Goal: Task Accomplishment & Management: Use online tool/utility

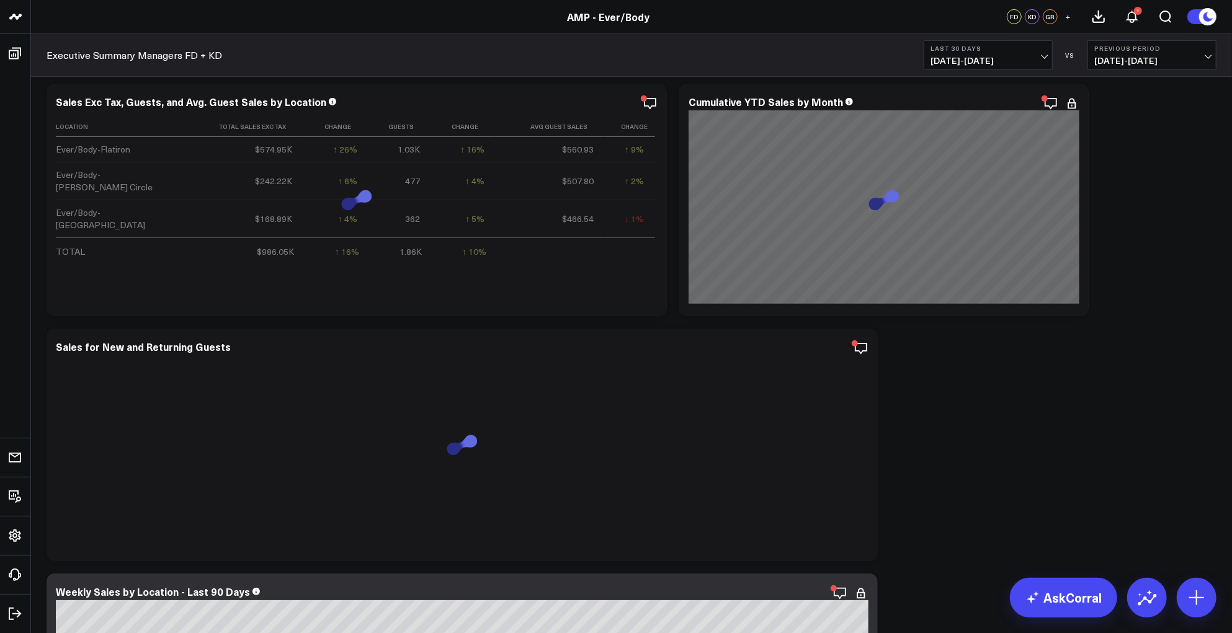
scroll to position [244, 0]
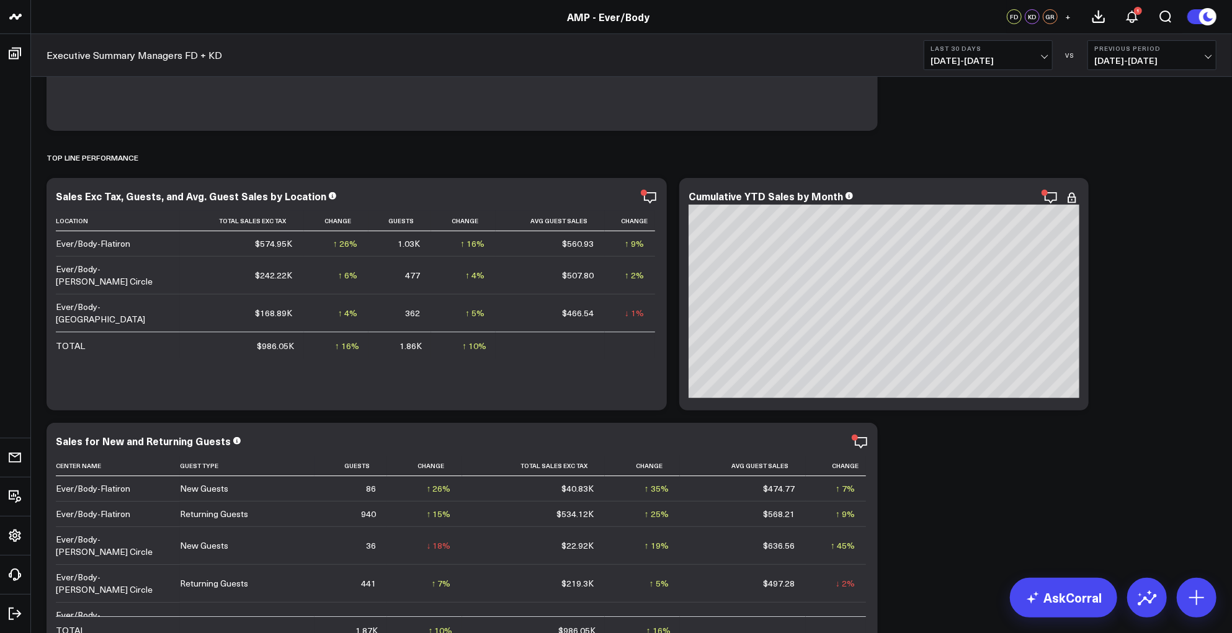
click at [1071, 199] on icon at bounding box center [1072, 197] width 15 height 15
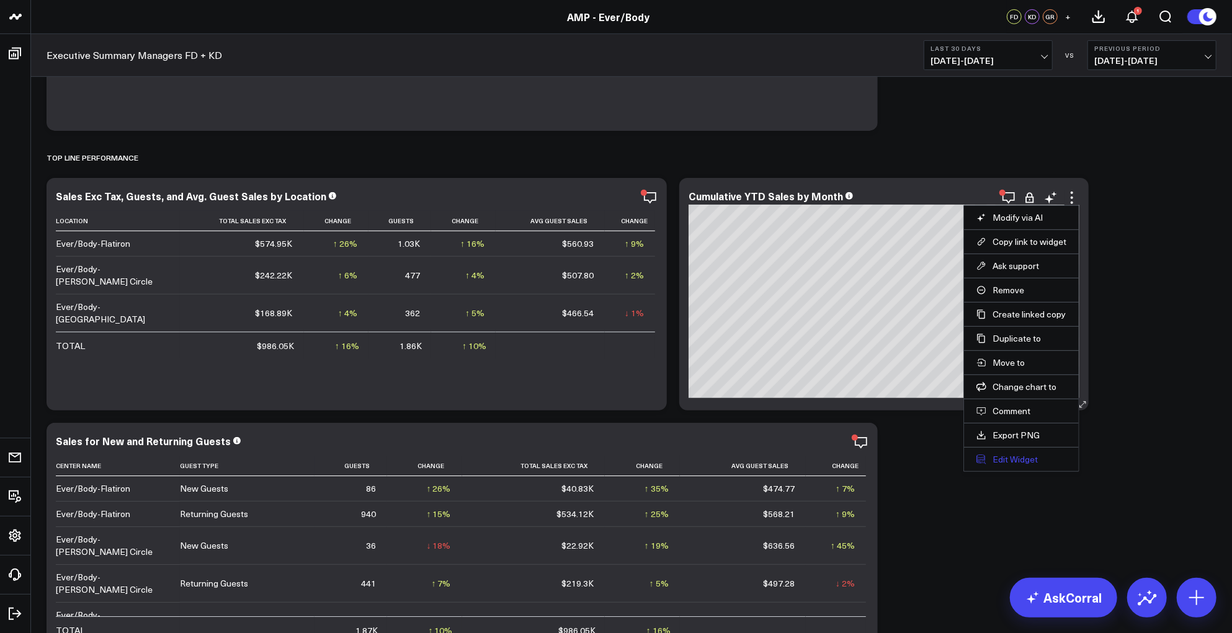
click at [1015, 461] on button "Edit Widget" at bounding box center [1022, 459] width 90 height 11
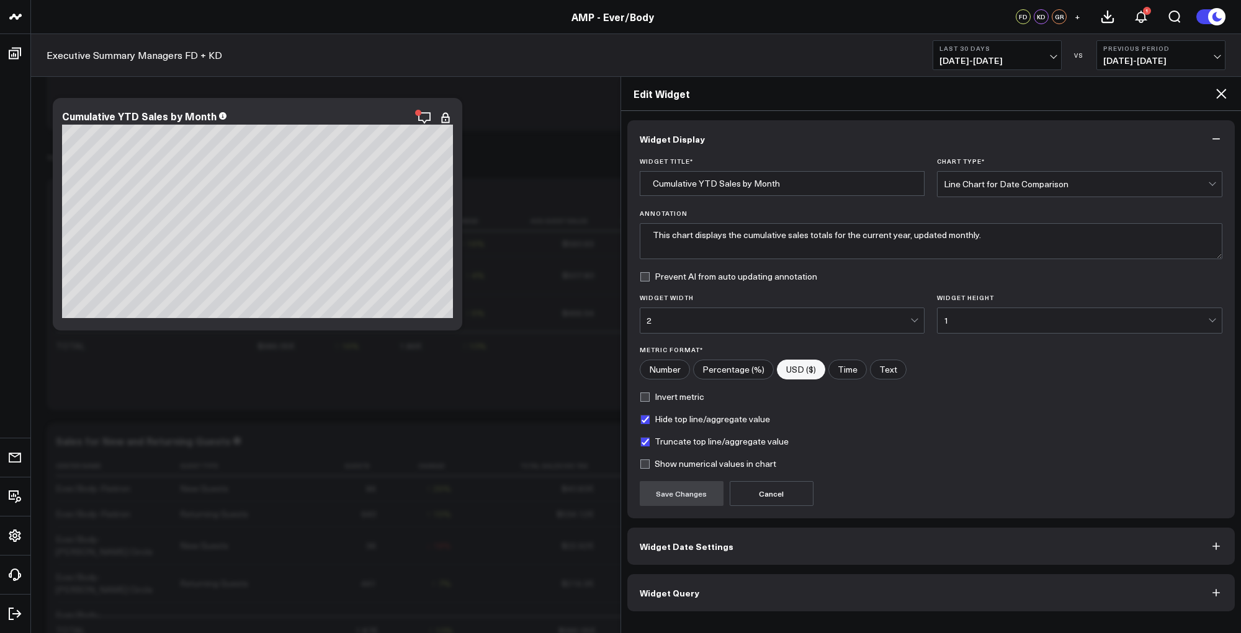
click at [720, 589] on button "Widget Query" at bounding box center [931, 593] width 608 height 37
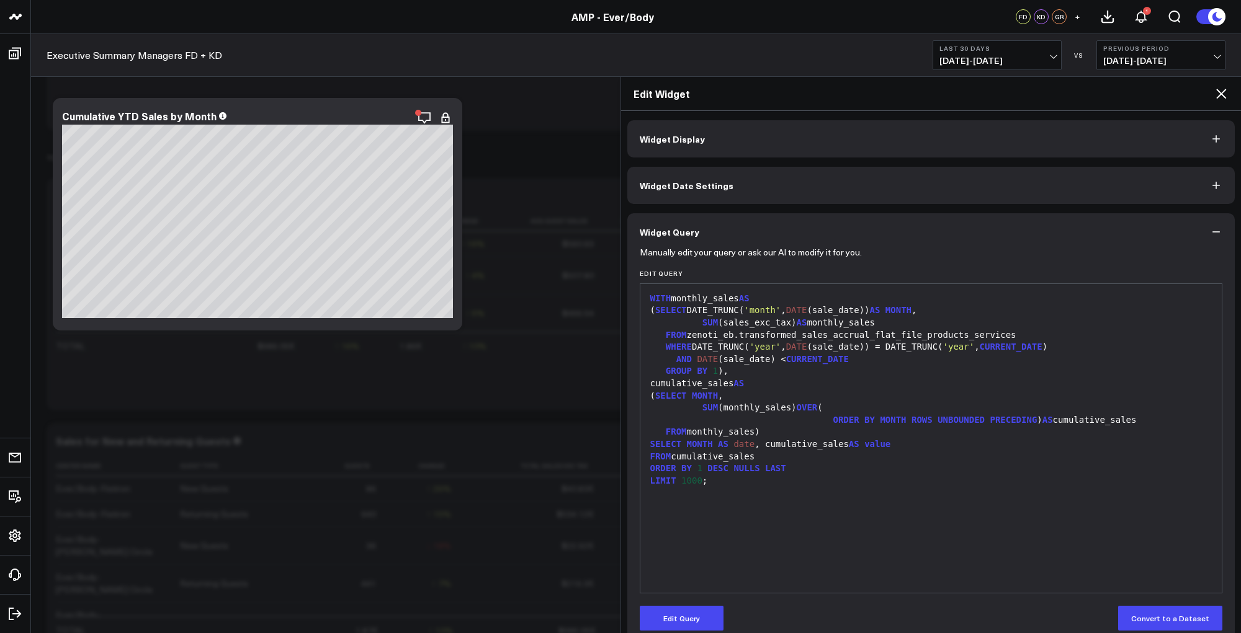
click at [763, 199] on button "Widget Date Settings" at bounding box center [931, 185] width 608 height 37
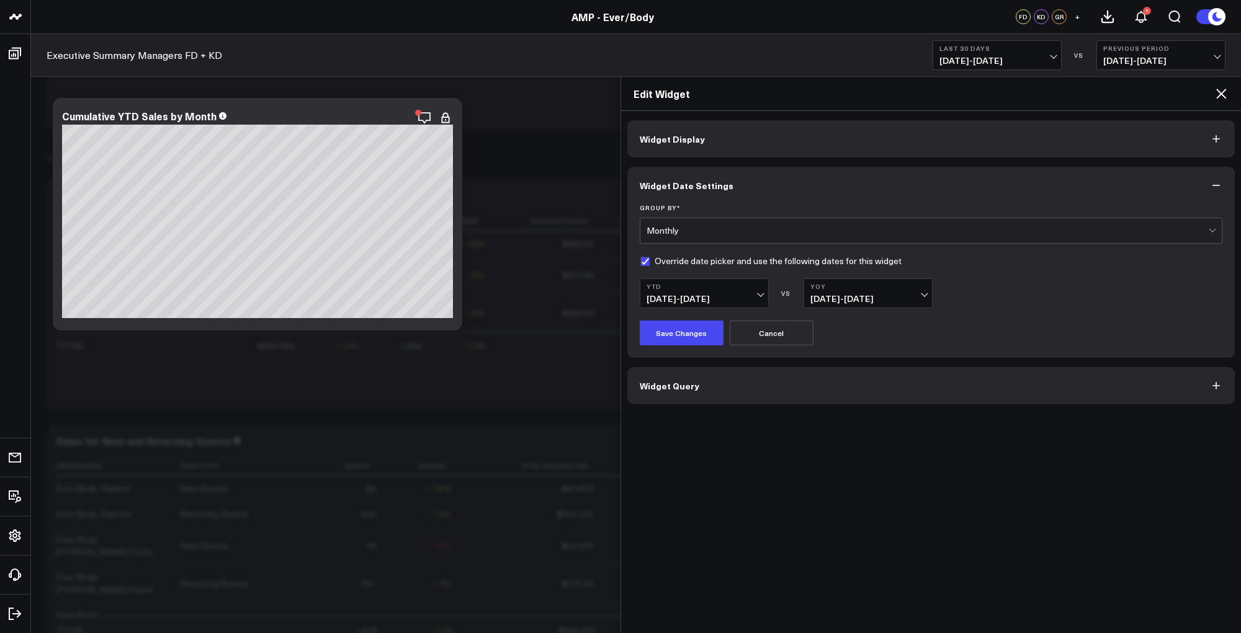
click at [779, 383] on button "Widget Query" at bounding box center [931, 385] width 608 height 37
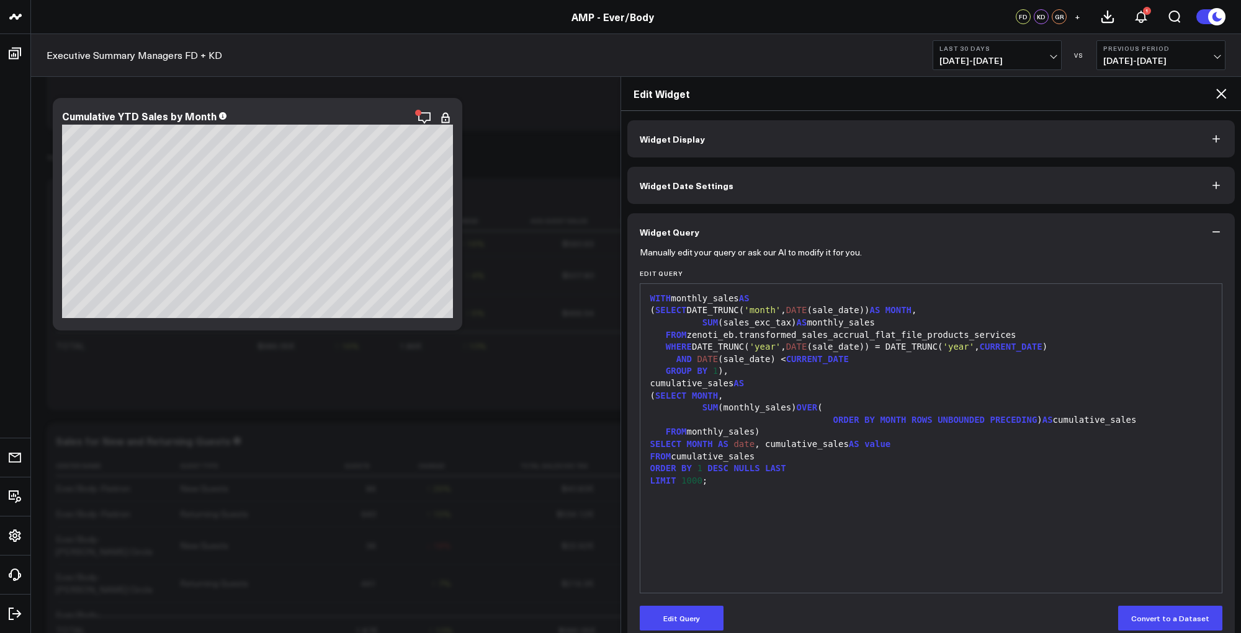
drag, startPoint x: 1206, startPoint y: 89, endPoint x: 1228, endPoint y: 93, distance: 22.8
click at [1206, 89] on h2 "Edit Widget" at bounding box center [923, 94] width 581 height 14
click at [1230, 93] on div "Edit Widget" at bounding box center [931, 94] width 620 height 34
click at [1220, 93] on icon at bounding box center [1221, 93] width 15 height 15
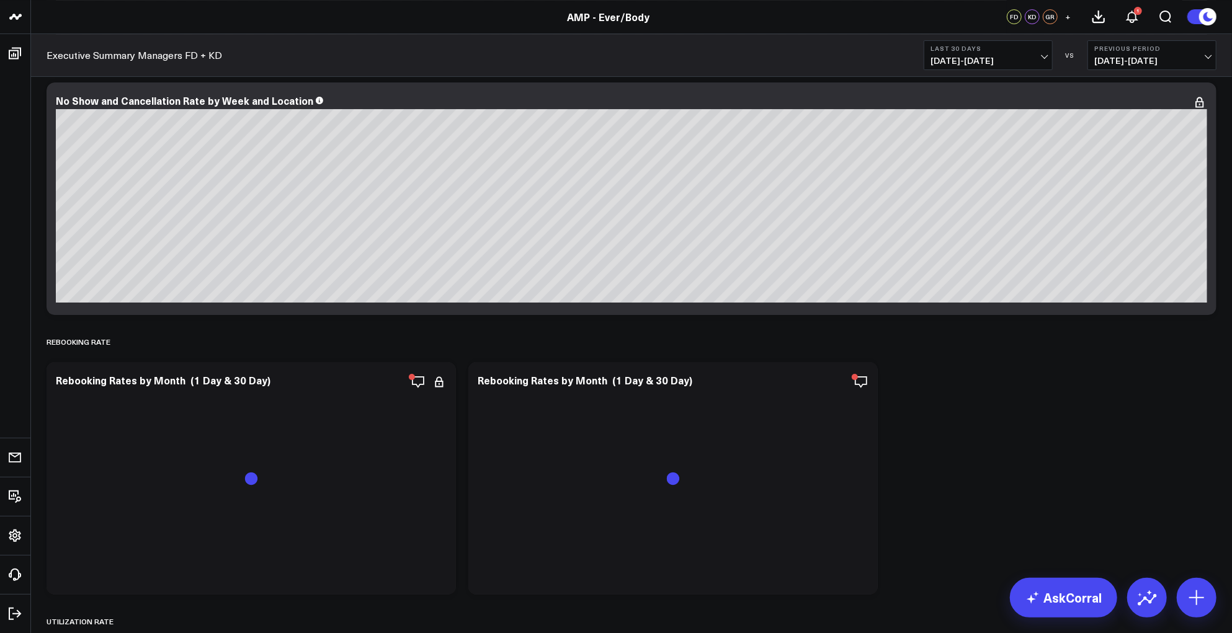
scroll to position [3233, 0]
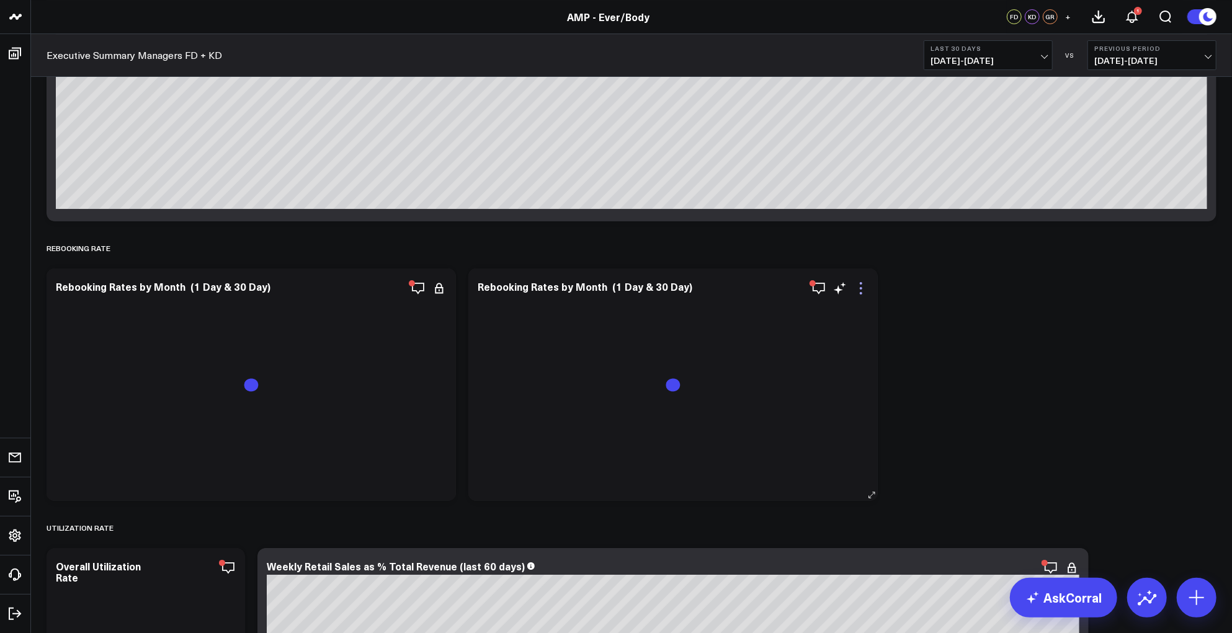
click at [863, 286] on icon at bounding box center [861, 288] width 15 height 15
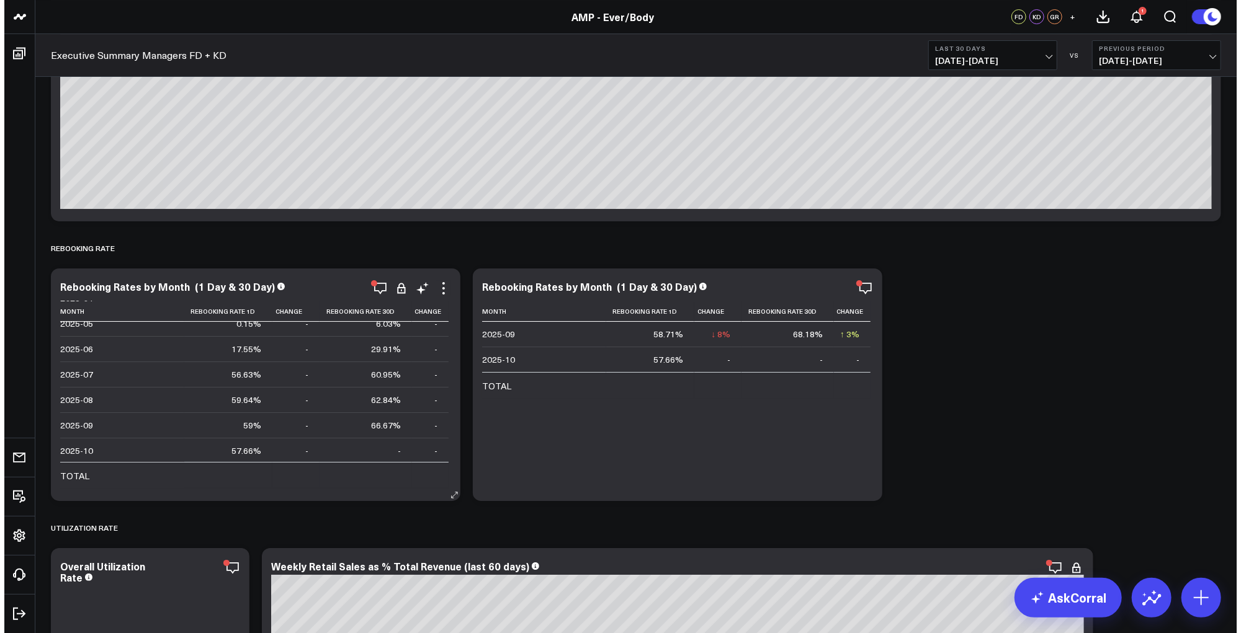
scroll to position [0, 0]
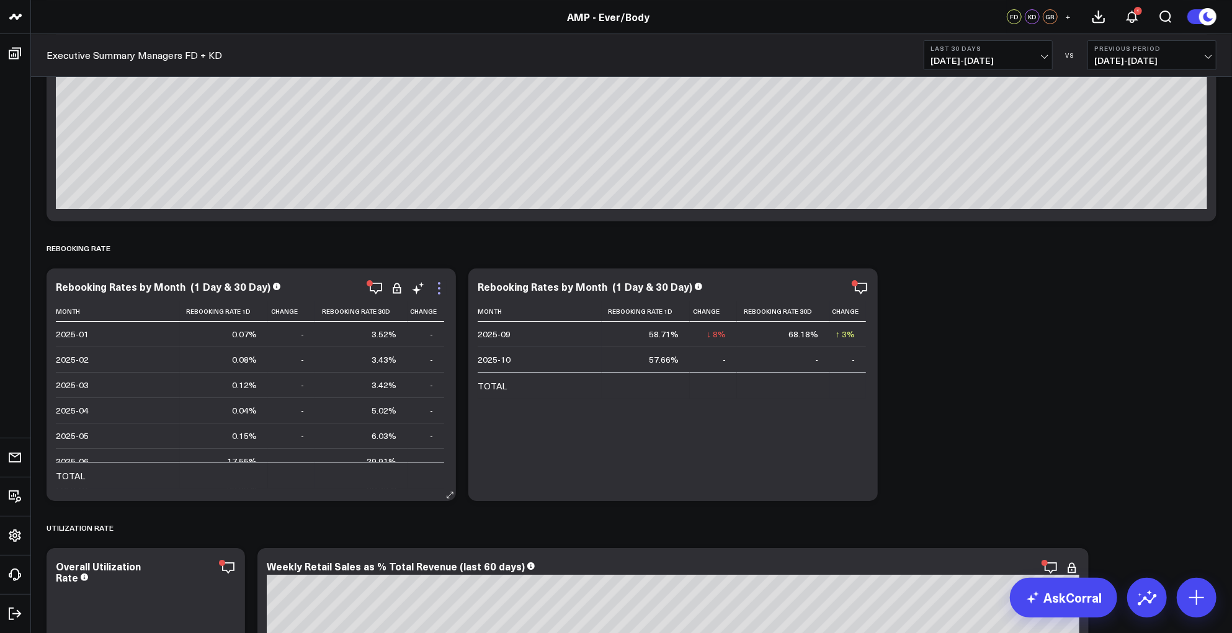
click at [441, 286] on icon at bounding box center [439, 288] width 15 height 15
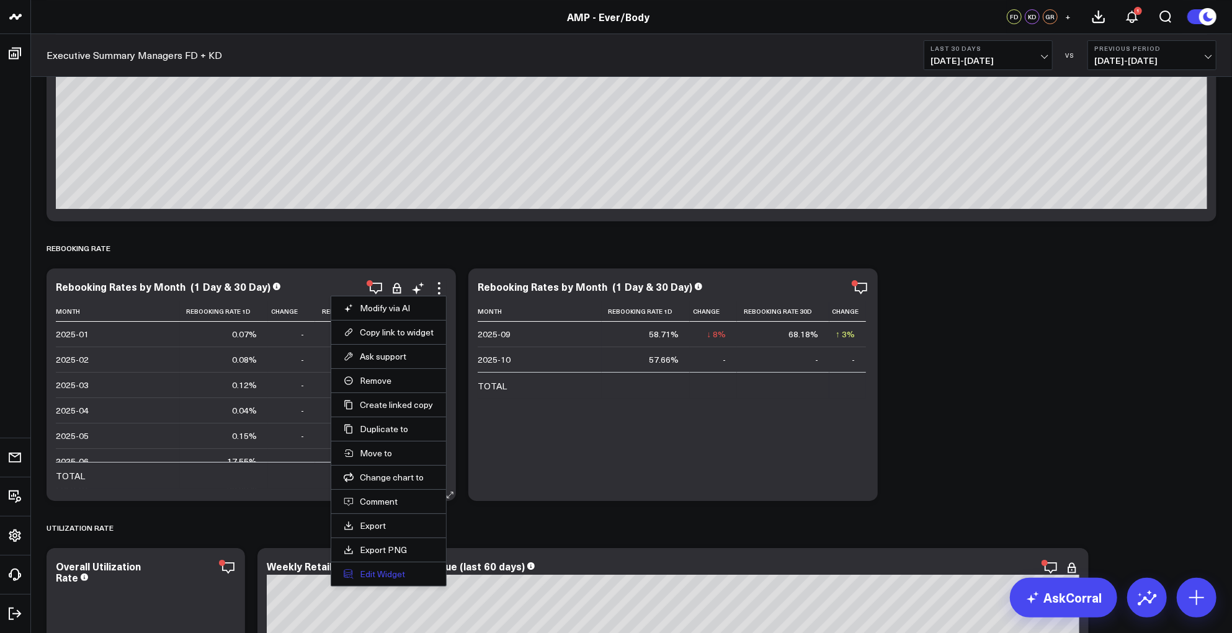
click at [378, 571] on button "Edit Widget" at bounding box center [389, 574] width 90 height 11
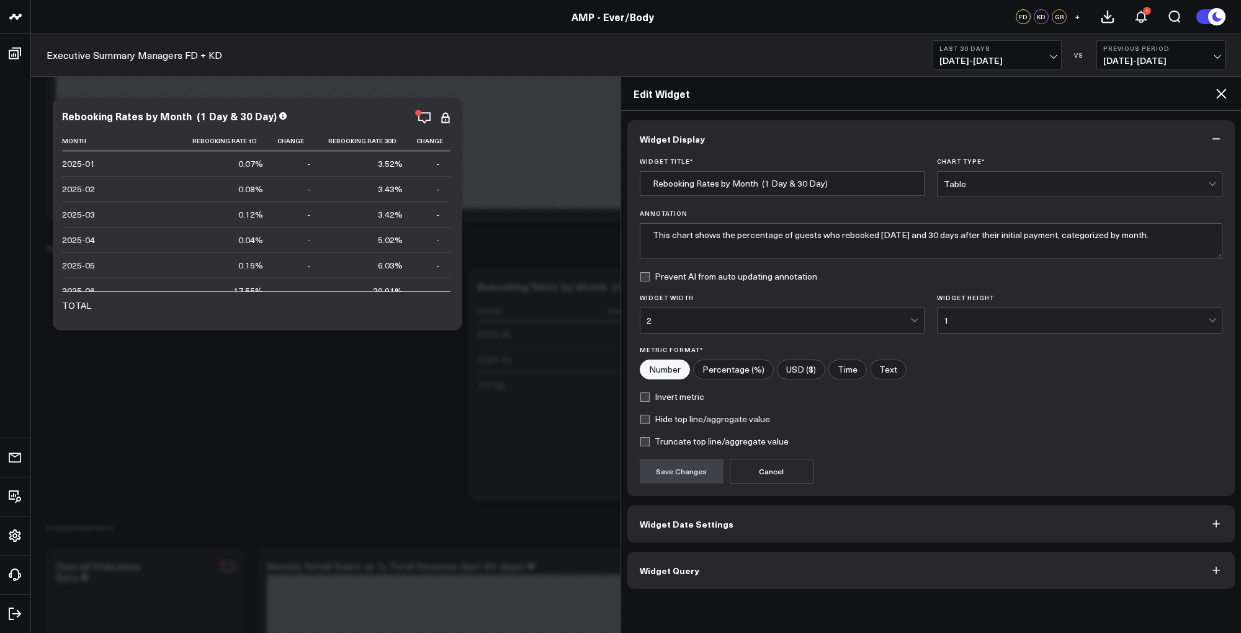
click at [763, 523] on button "Widget Date Settings" at bounding box center [931, 524] width 608 height 37
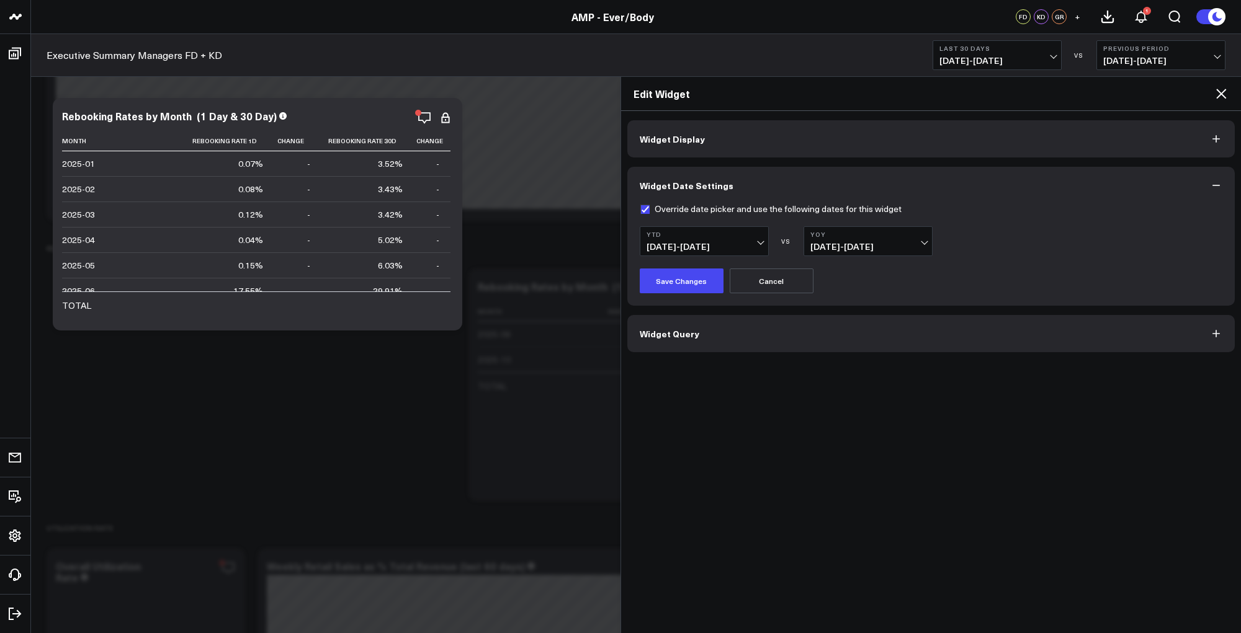
click at [782, 329] on button "Widget Query" at bounding box center [931, 333] width 608 height 37
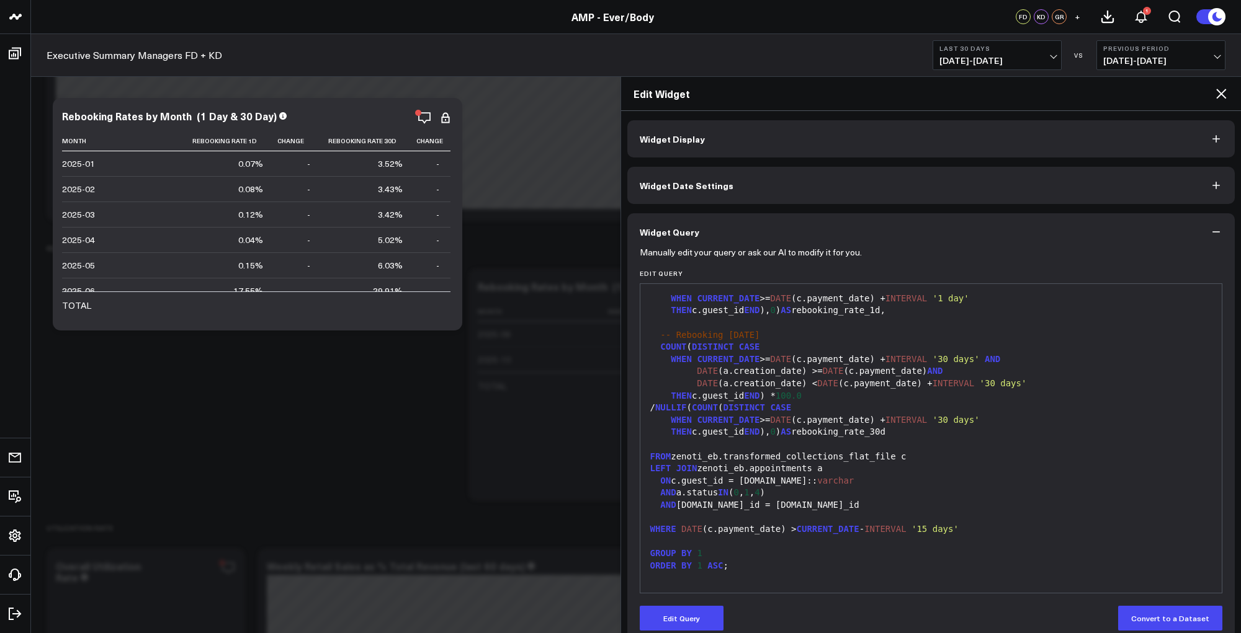
scroll to position [19, 0]
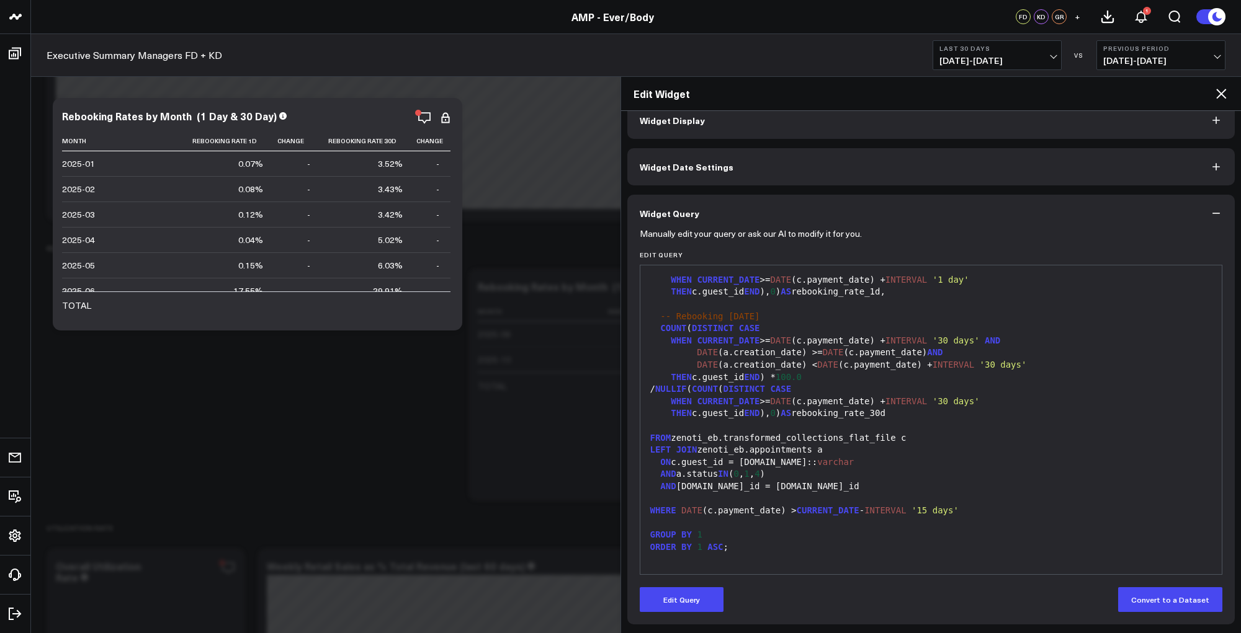
click at [1219, 91] on icon at bounding box center [1221, 94] width 10 height 10
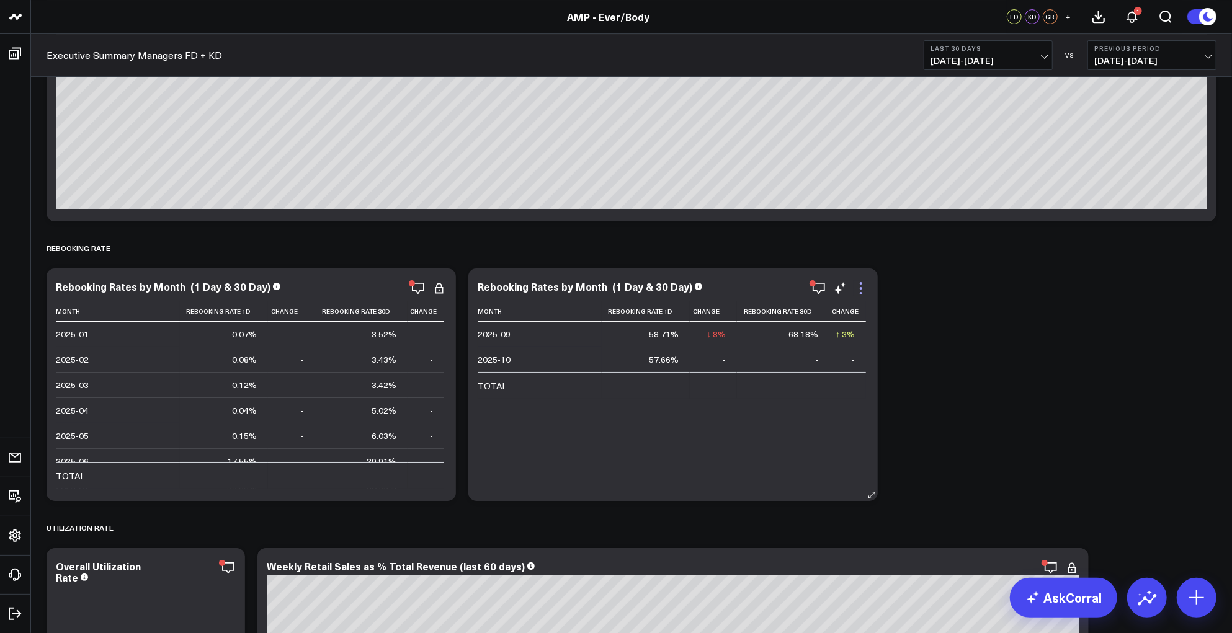
click at [862, 290] on icon at bounding box center [861, 288] width 15 height 15
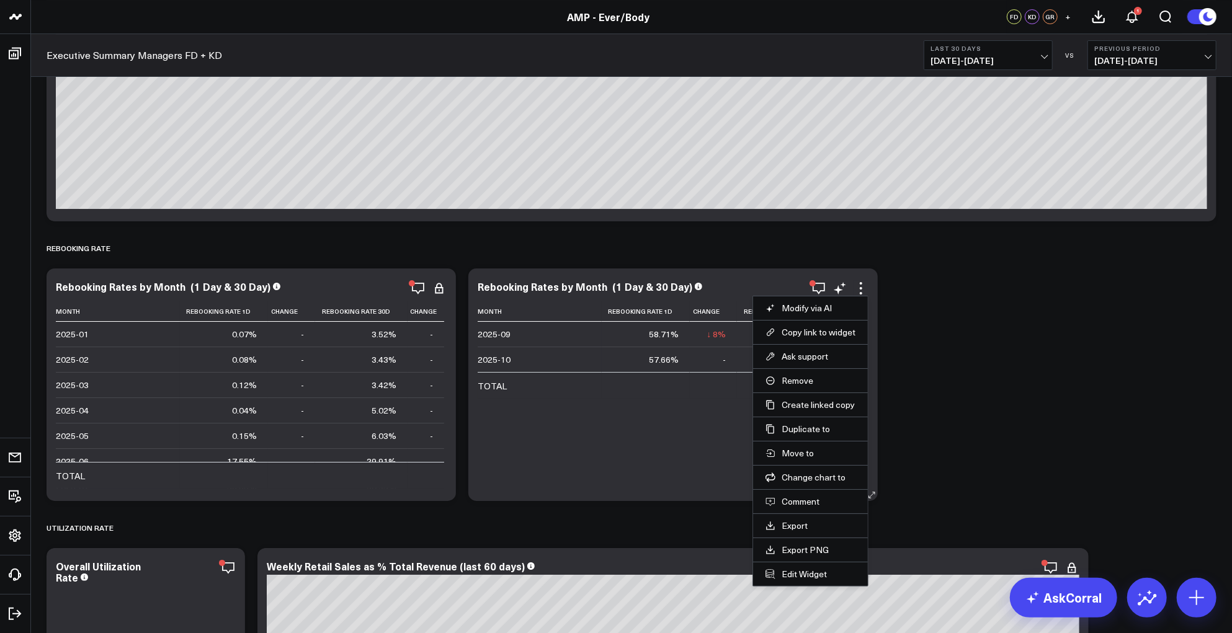
click at [794, 580] on li "Edit Widget" at bounding box center [810, 574] width 115 height 24
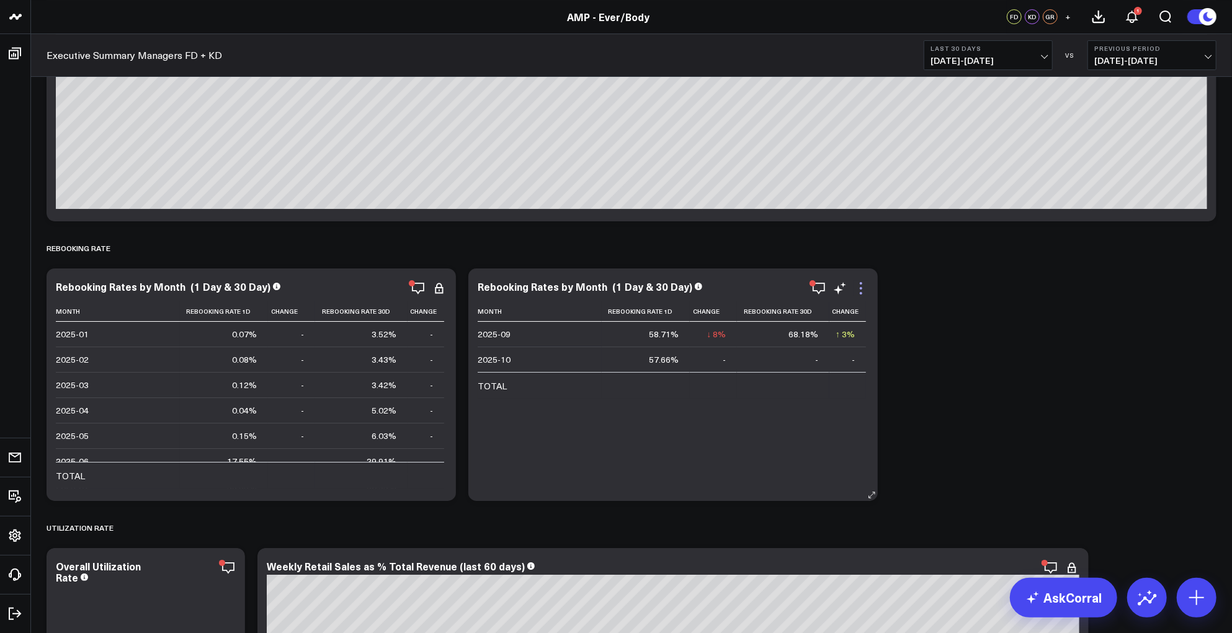
click at [865, 286] on icon at bounding box center [861, 288] width 15 height 15
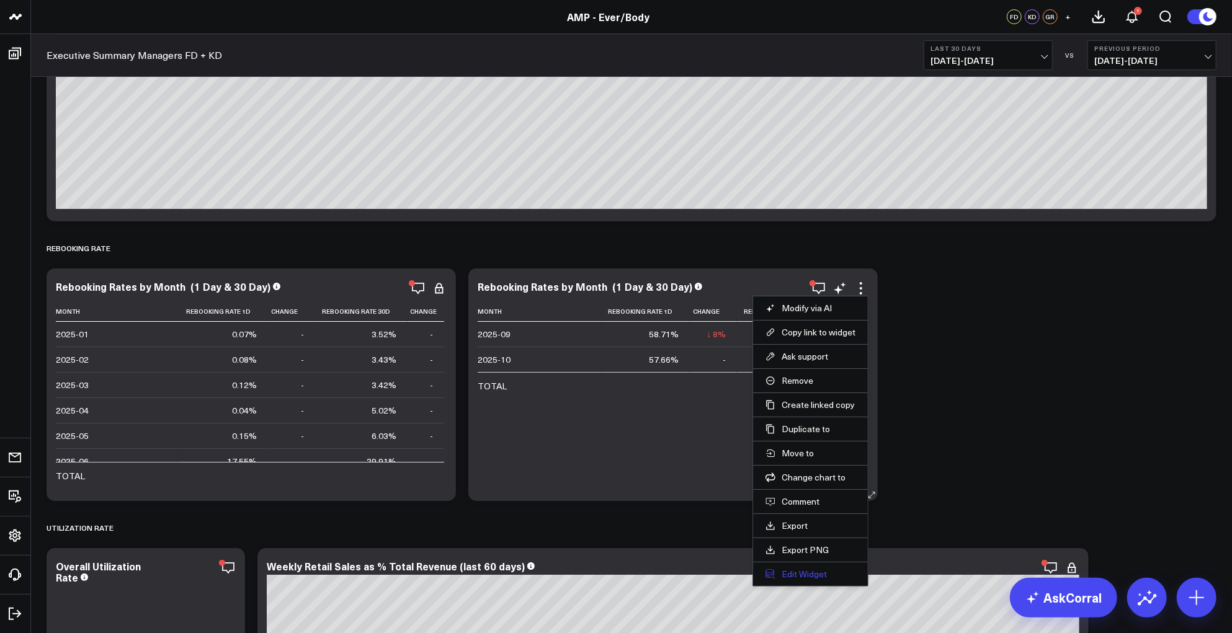
click at [802, 569] on button "Edit Widget" at bounding box center [811, 574] width 90 height 11
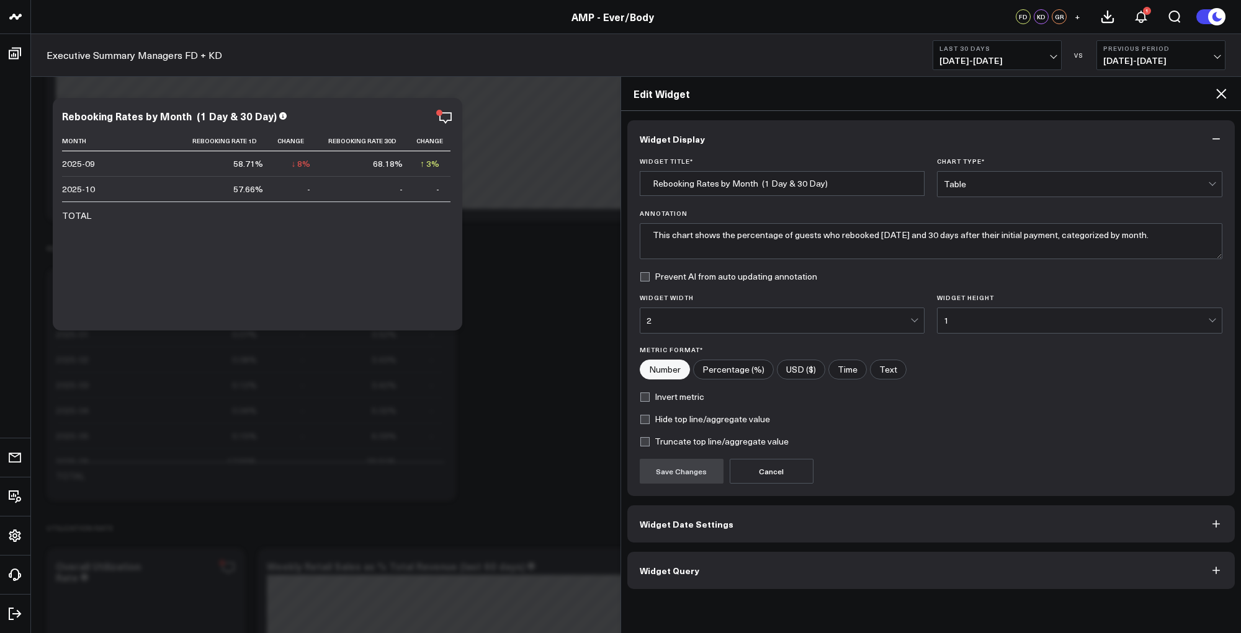
click at [773, 565] on button "Widget Query" at bounding box center [931, 570] width 608 height 37
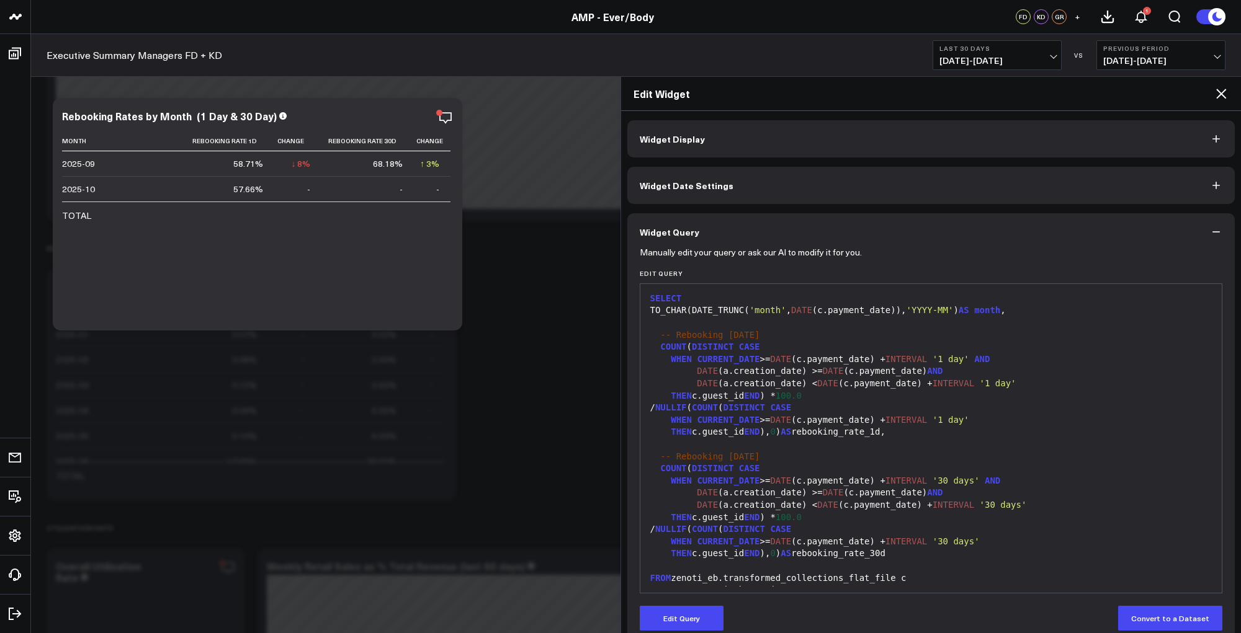
click at [679, 177] on button "Widget Date Settings" at bounding box center [931, 185] width 608 height 37
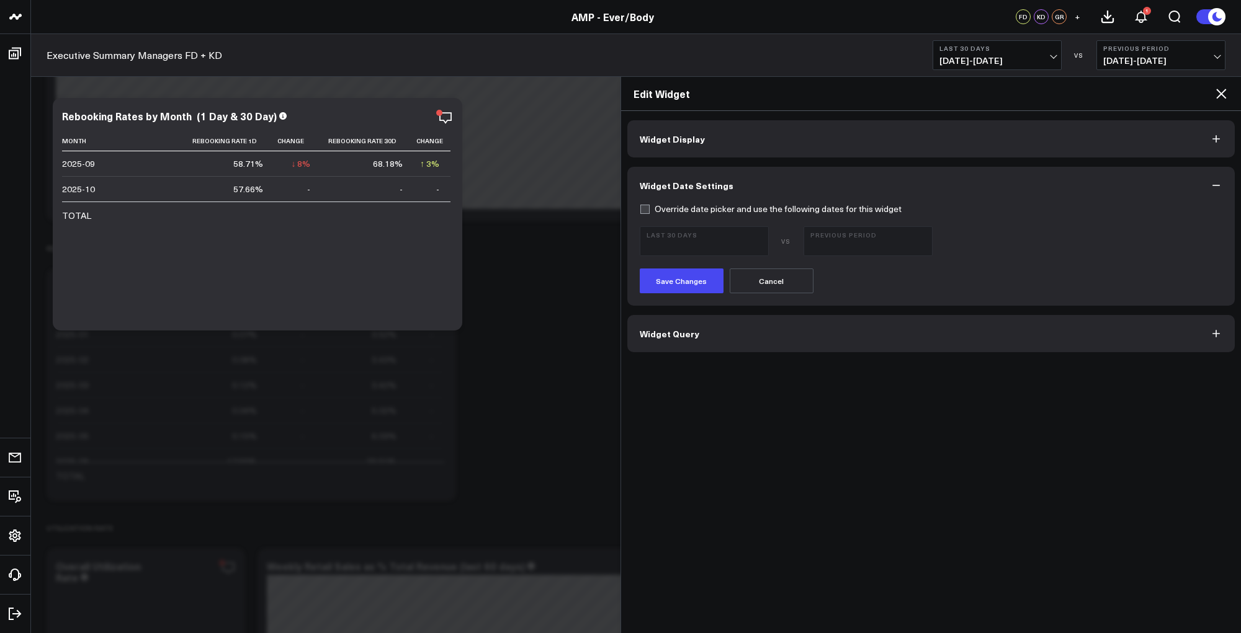
click at [701, 332] on button "Widget Query" at bounding box center [931, 333] width 608 height 37
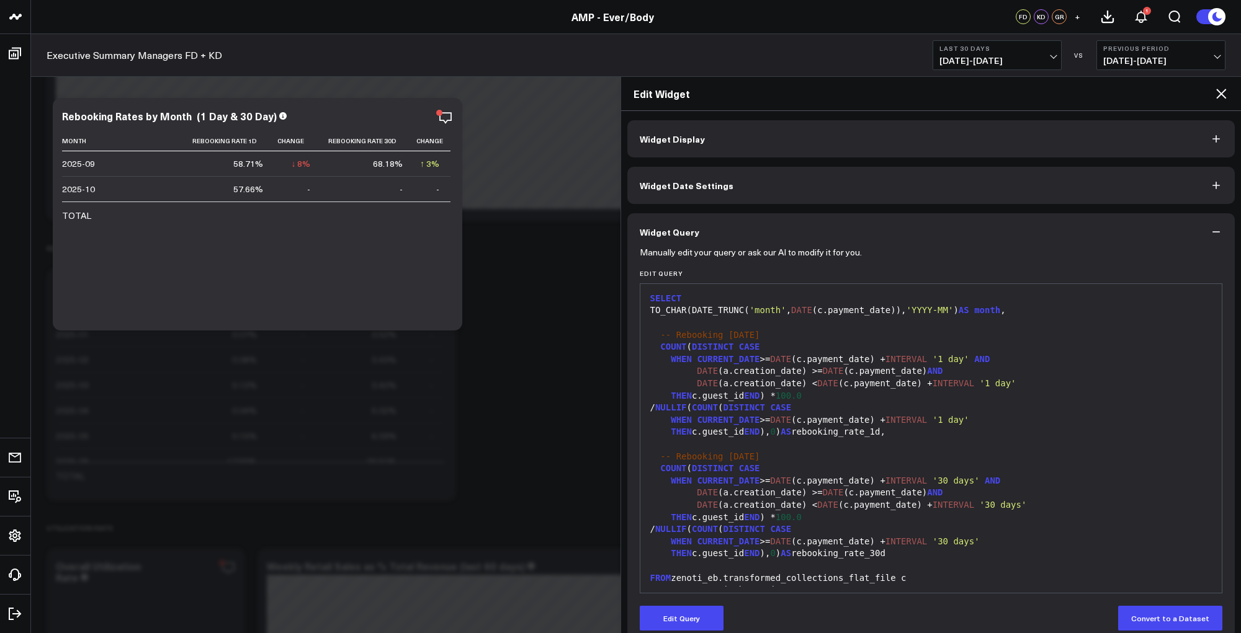
click at [1223, 92] on icon at bounding box center [1221, 93] width 15 height 15
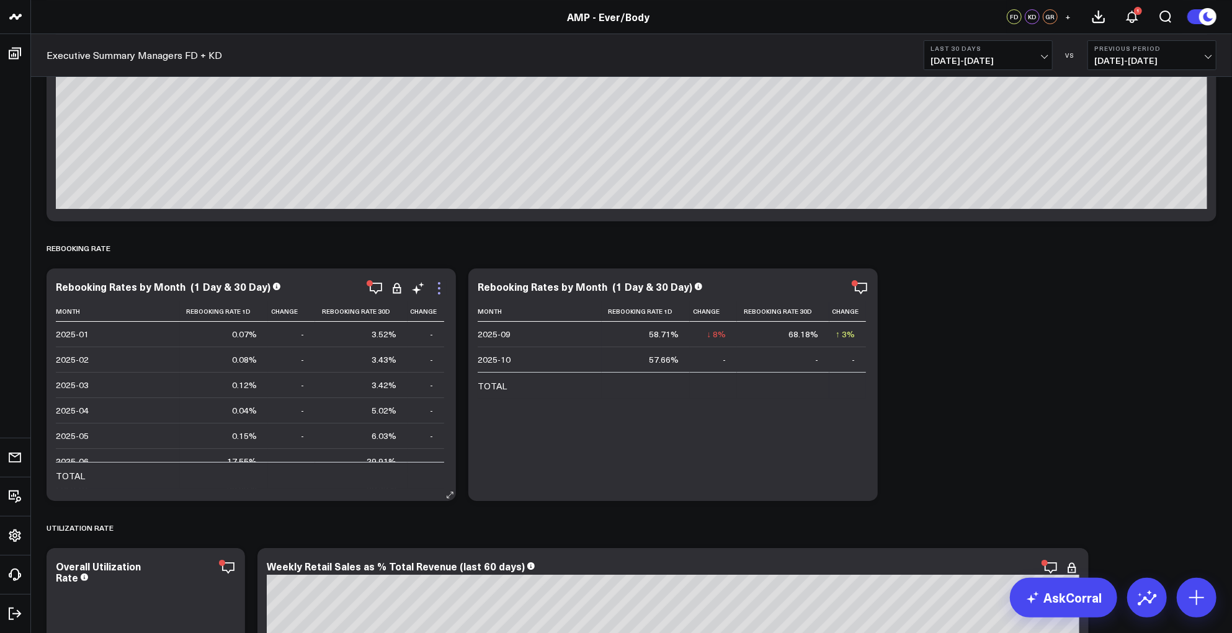
click at [437, 286] on icon at bounding box center [439, 288] width 15 height 15
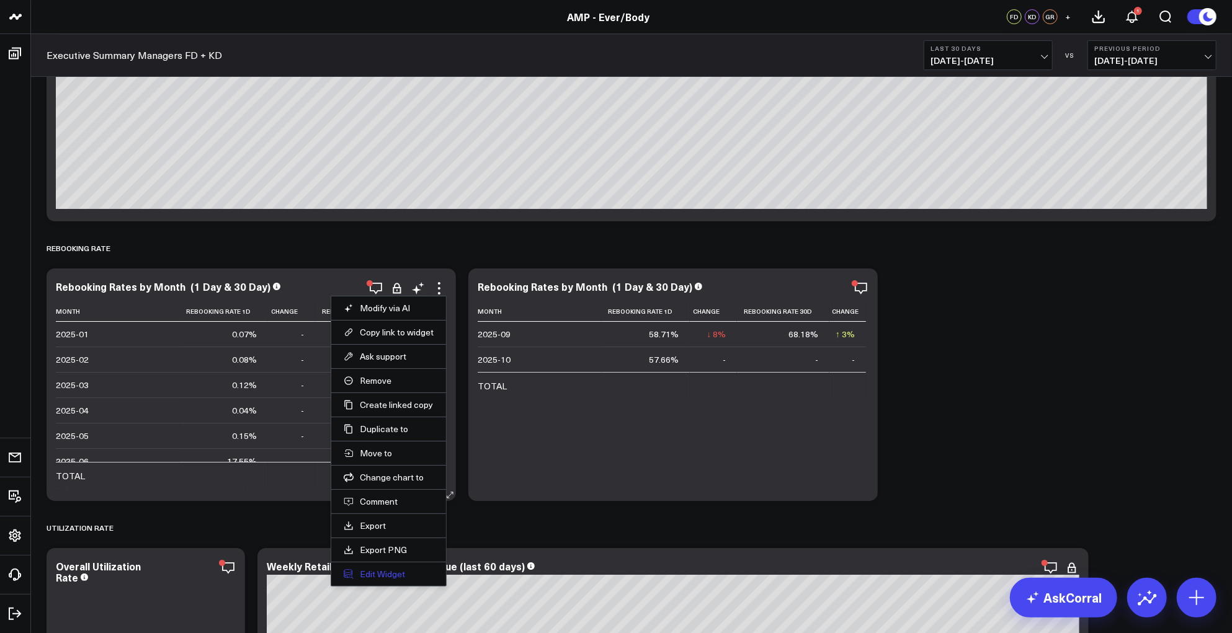
click at [360, 568] on ul "Modify via AI Copy link to widget Ask support Remove Create linked copy Executi…" at bounding box center [389, 441] width 116 height 291
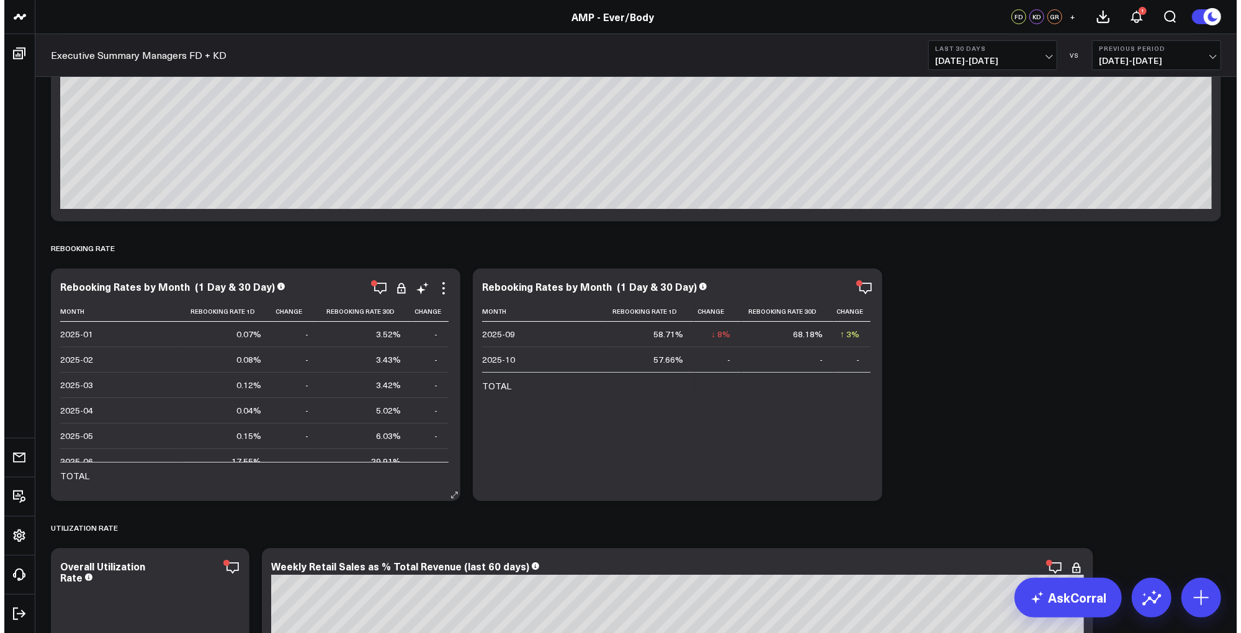
scroll to position [3215, 0]
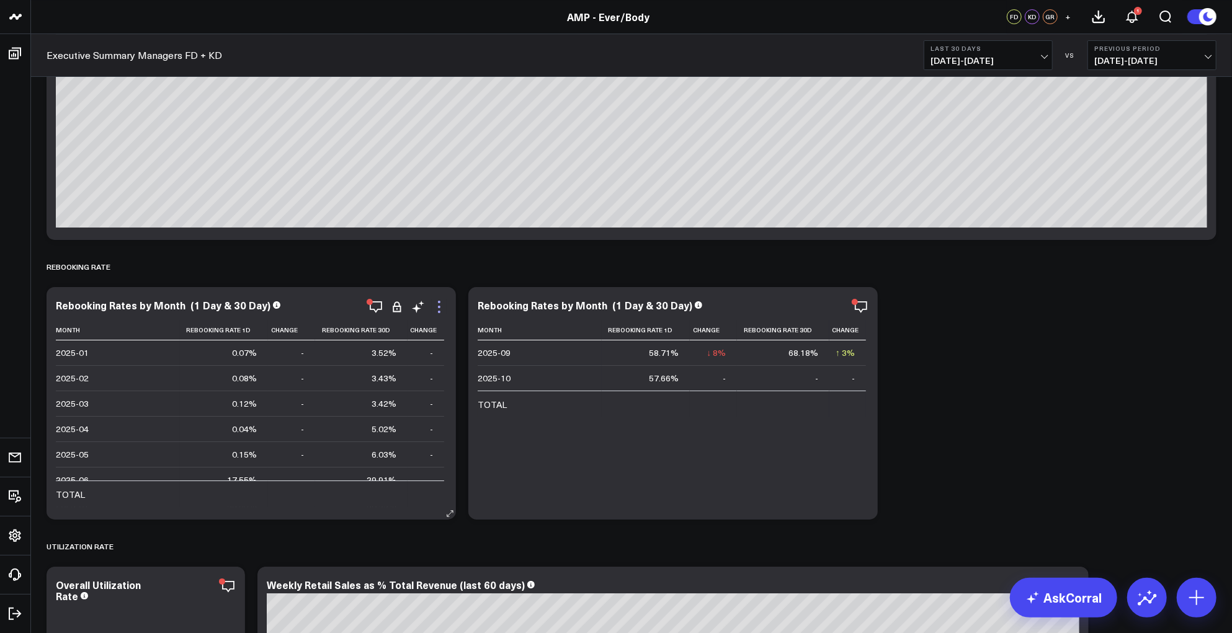
click at [441, 300] on icon at bounding box center [439, 307] width 15 height 15
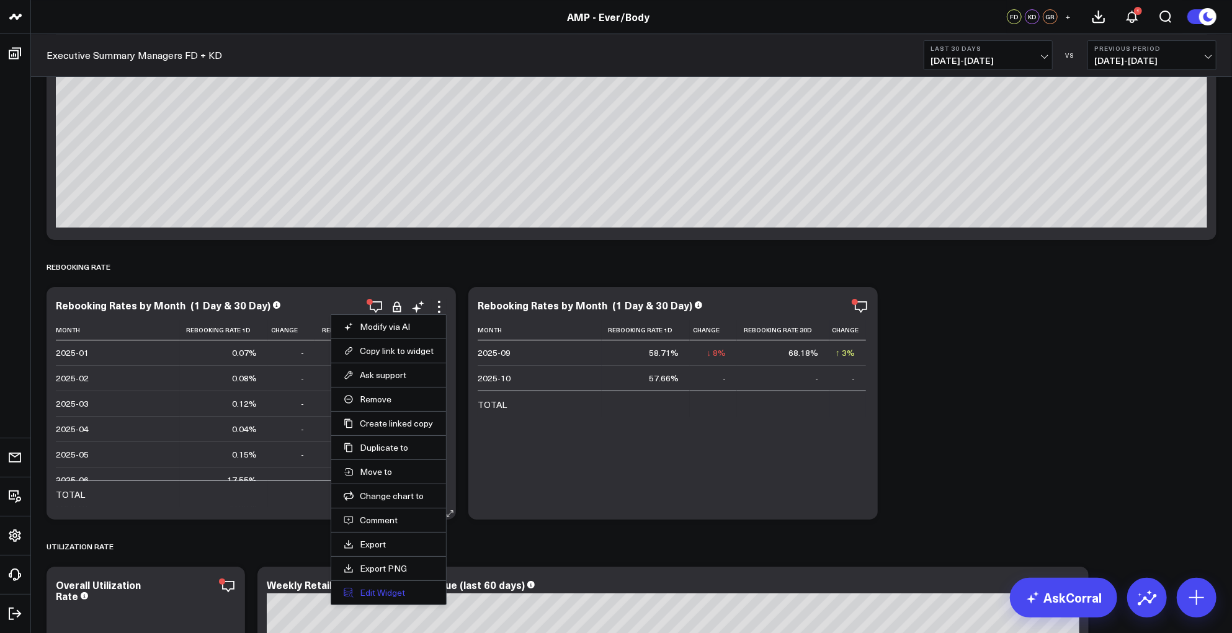
click at [392, 595] on button "Edit Widget" at bounding box center [389, 593] width 90 height 11
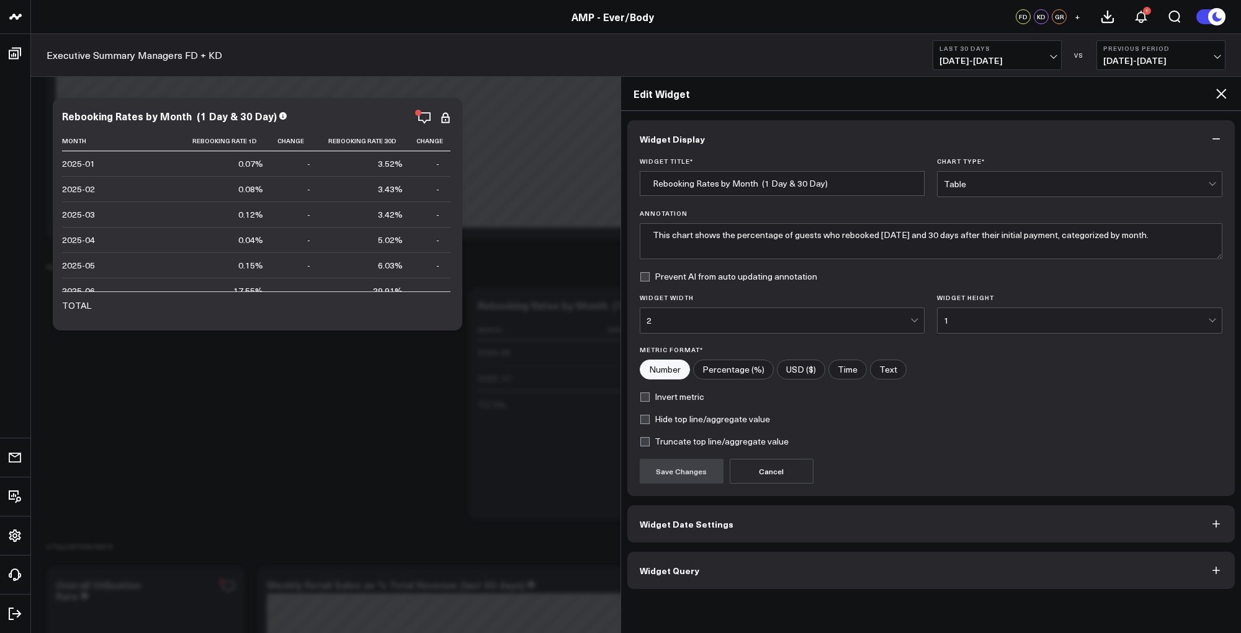
click at [754, 564] on button "Widget Query" at bounding box center [931, 570] width 608 height 37
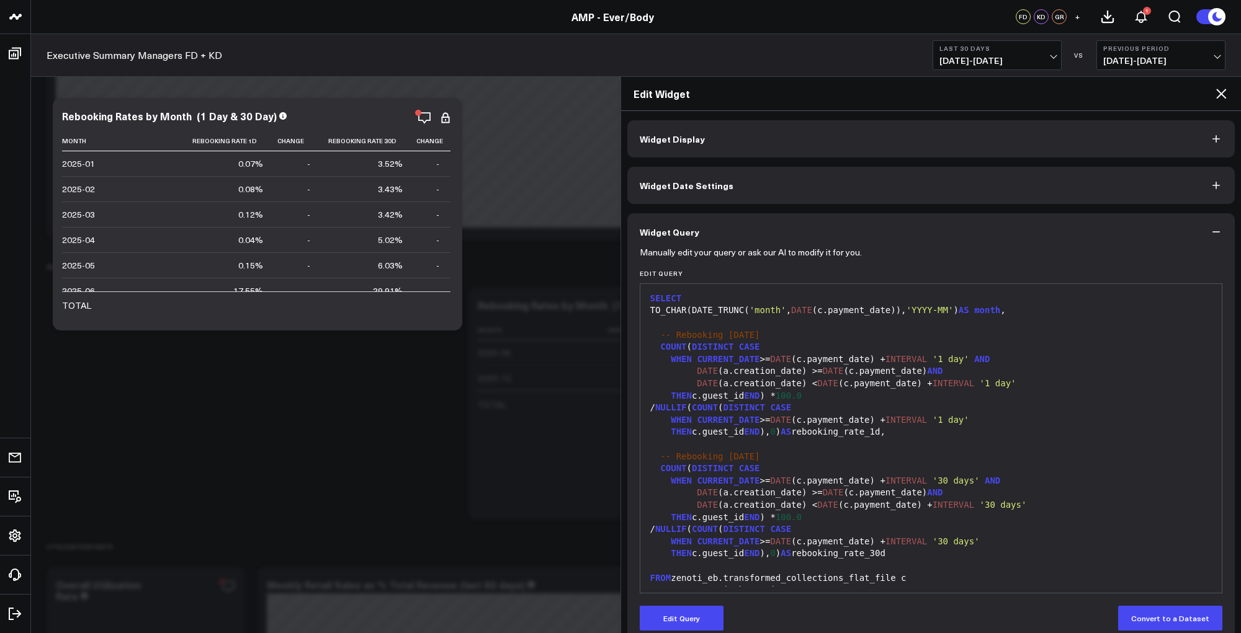
click at [1218, 96] on icon at bounding box center [1221, 94] width 10 height 10
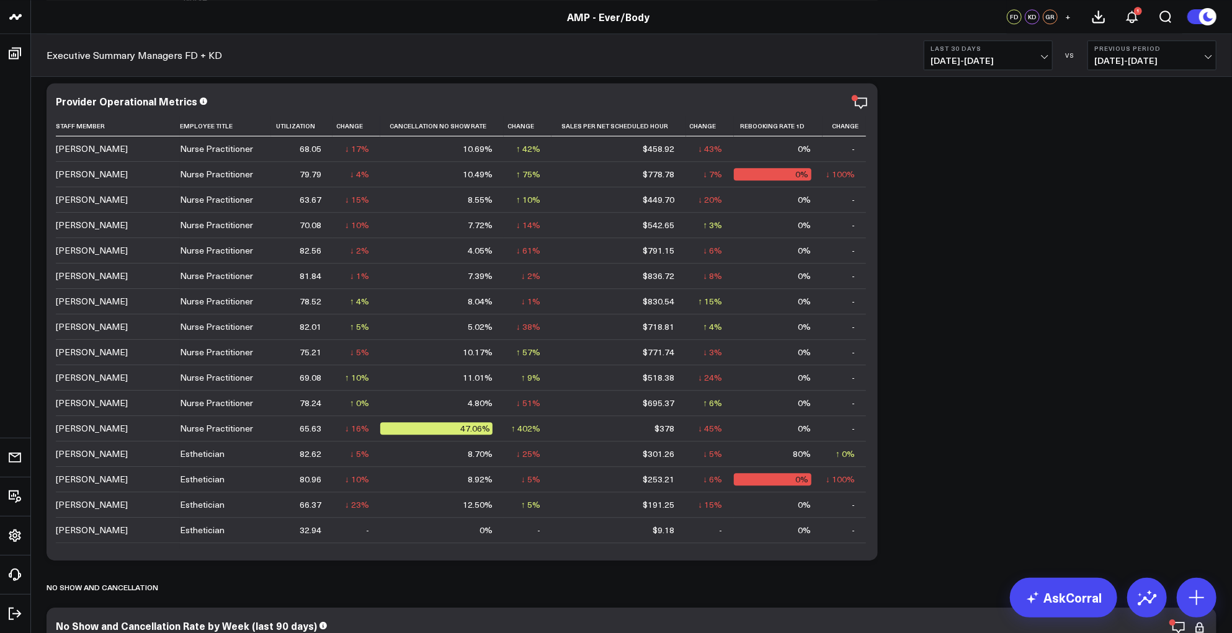
scroll to position [2388, 0]
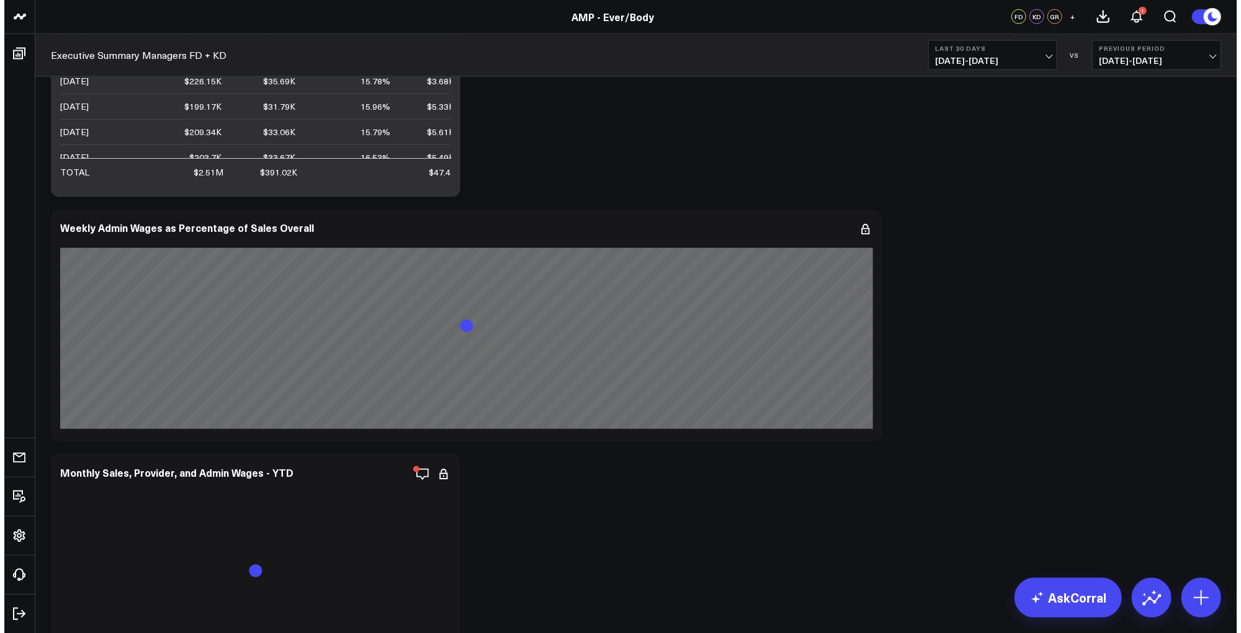
scroll to position [4606, 0]
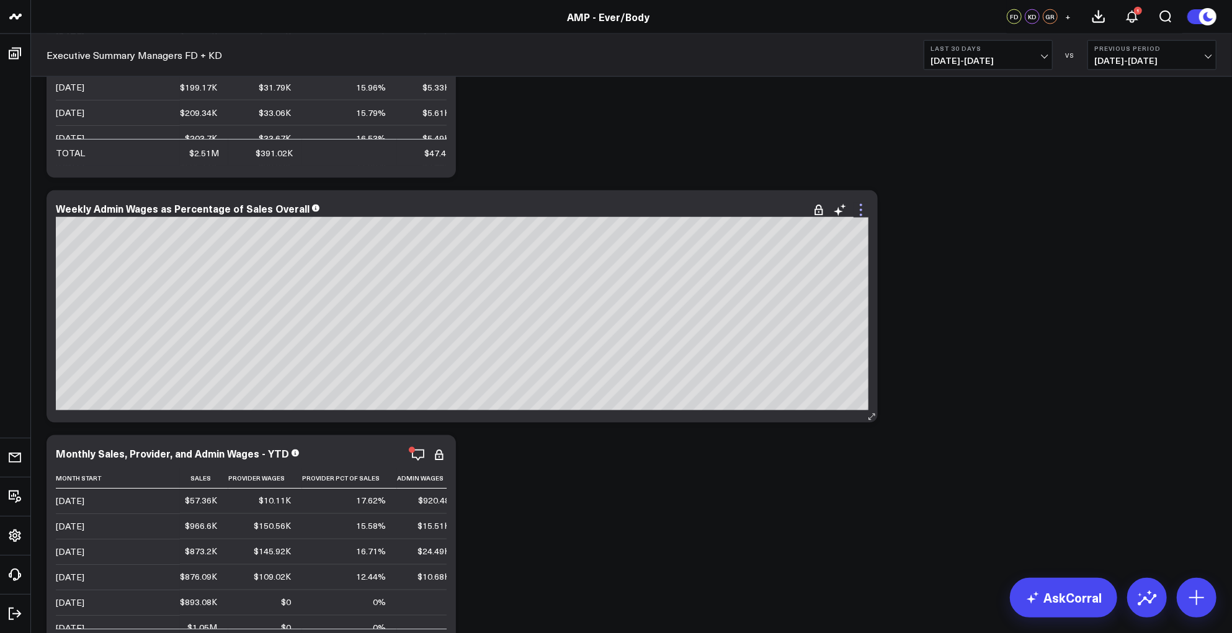
click at [862, 208] on icon at bounding box center [861, 210] width 15 height 15
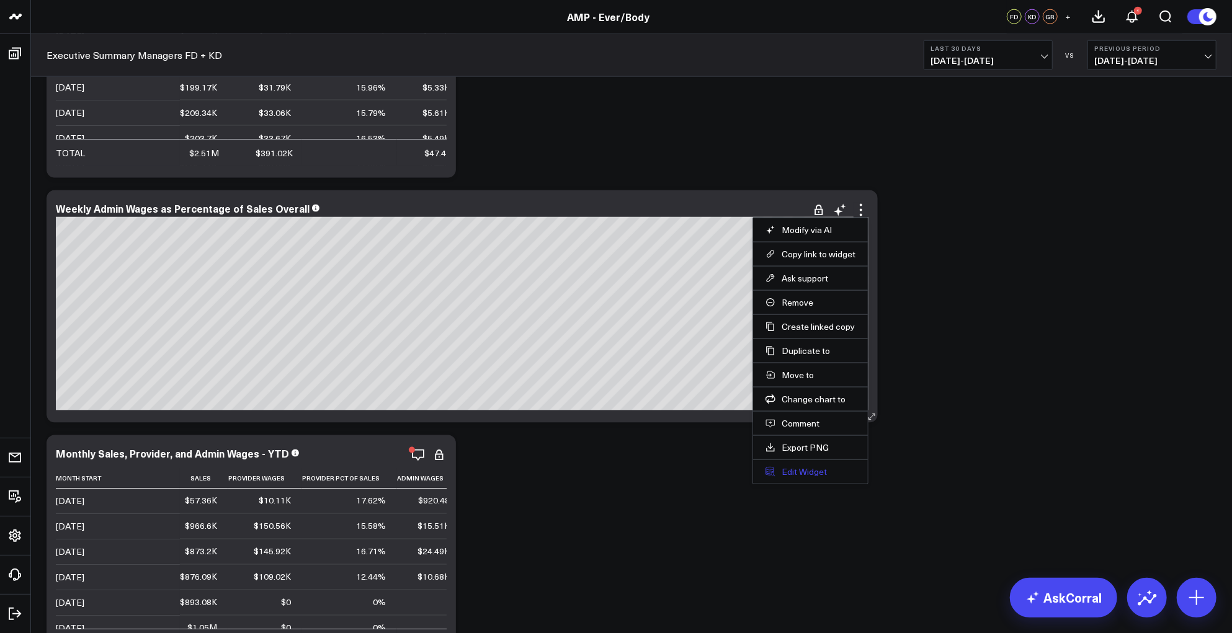
click at [794, 477] on button "Edit Widget" at bounding box center [811, 472] width 90 height 11
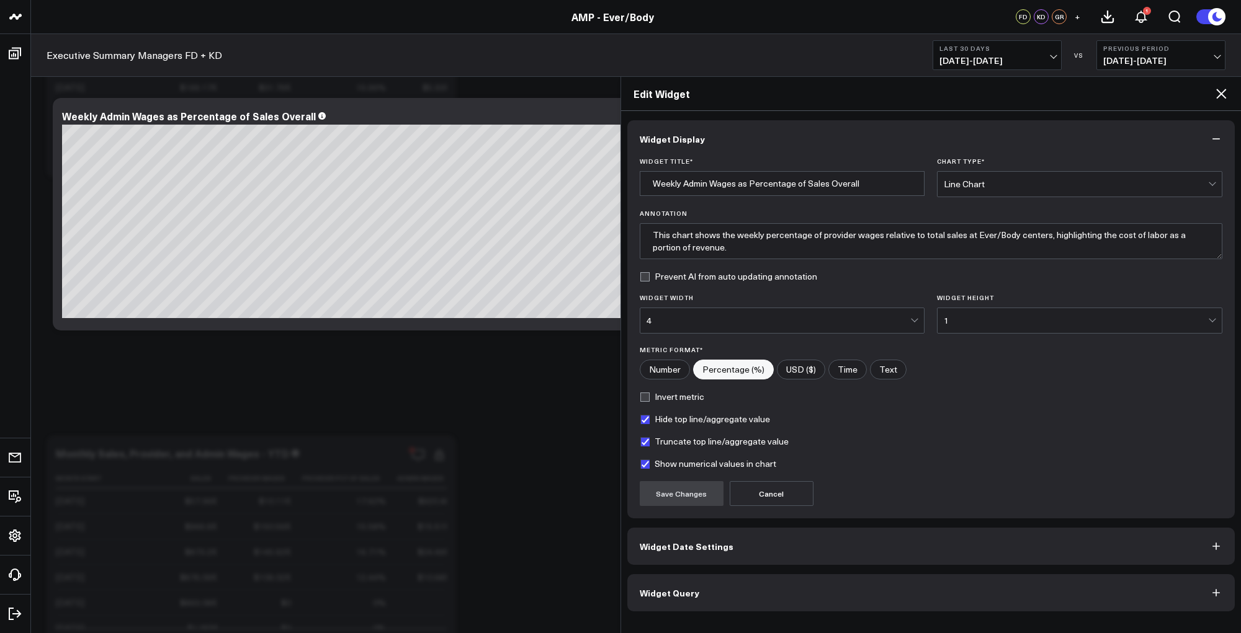
click at [763, 546] on button "Widget Date Settings" at bounding box center [931, 546] width 608 height 37
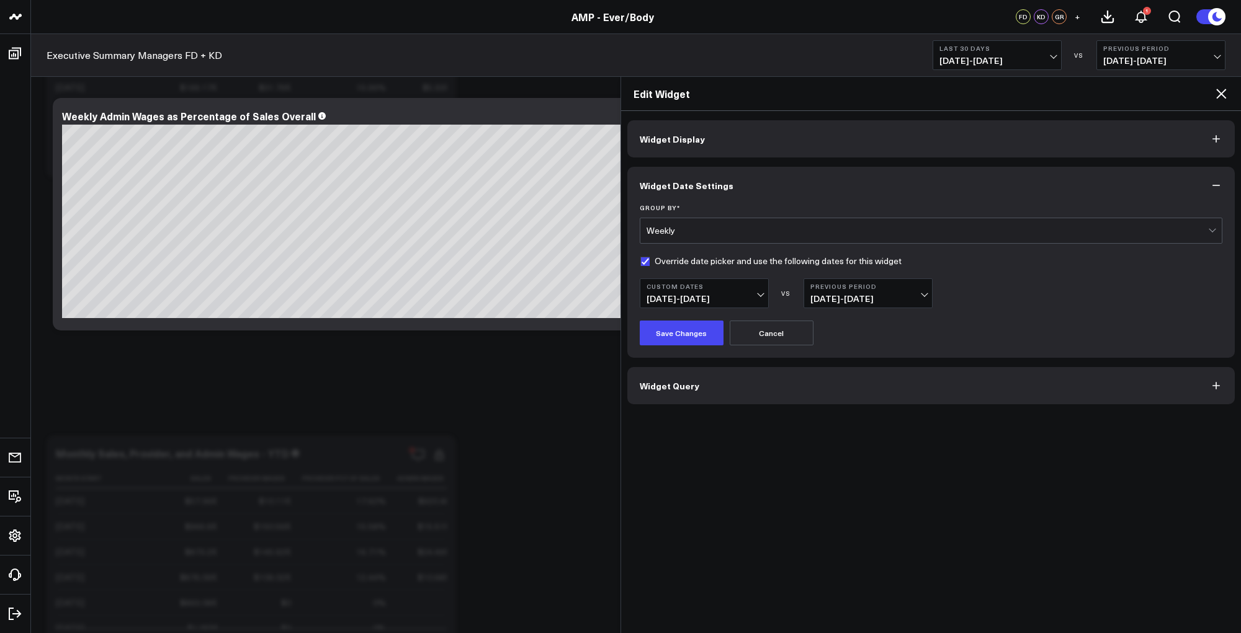
click at [1221, 96] on icon at bounding box center [1221, 93] width 15 height 15
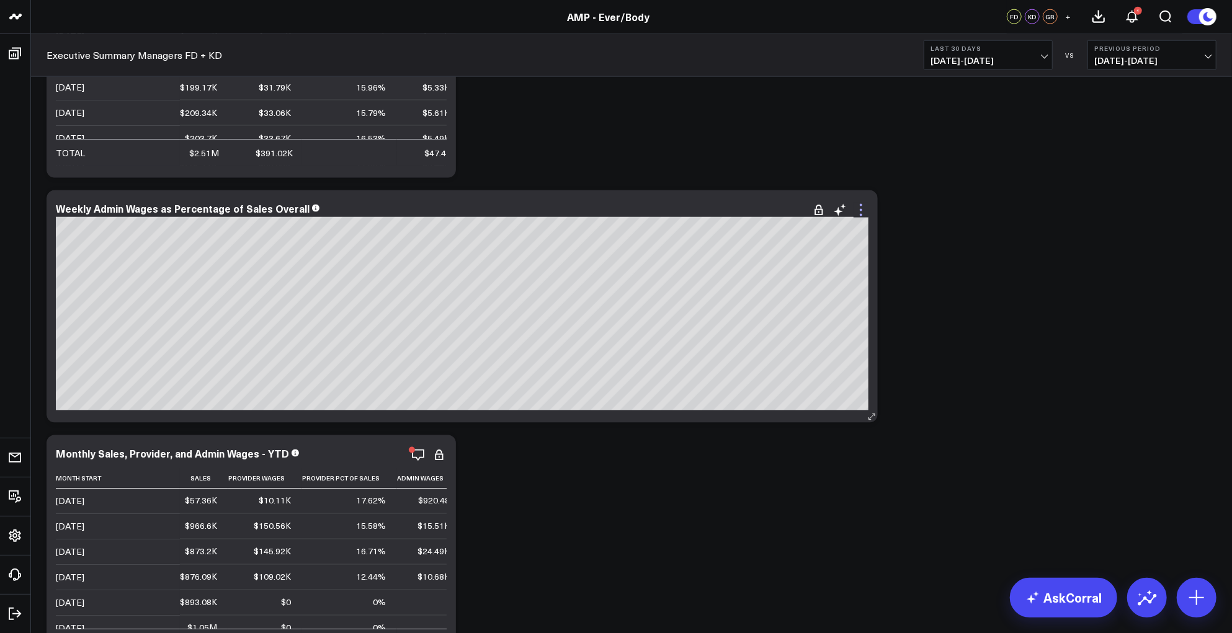
click at [858, 208] on icon at bounding box center [861, 210] width 15 height 15
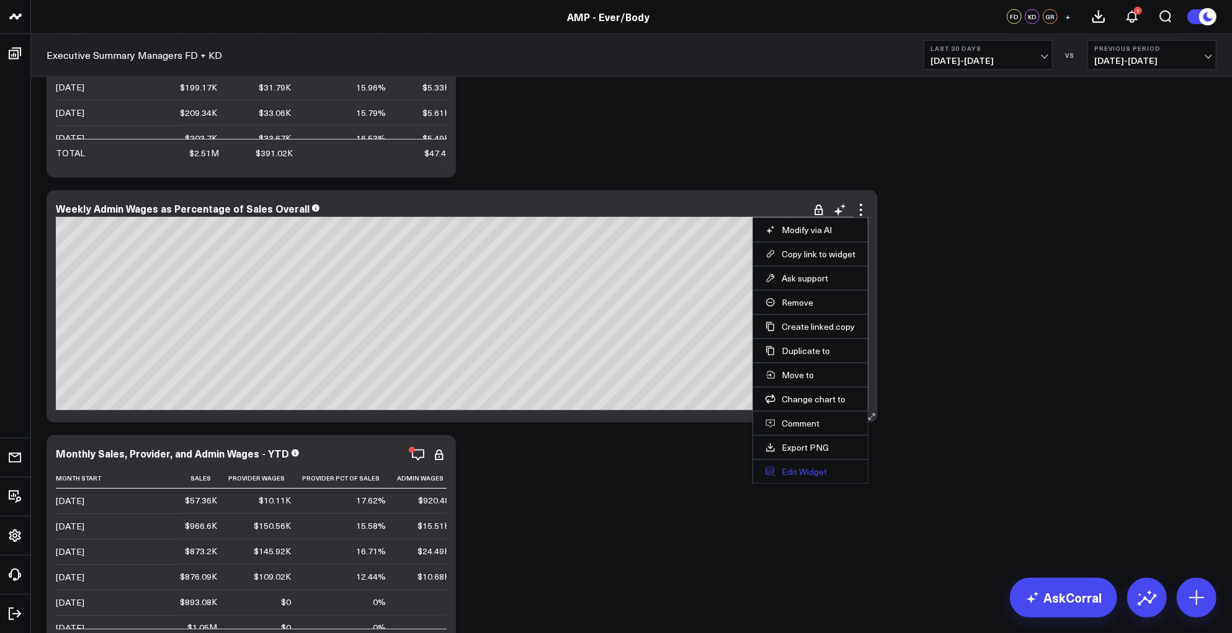
click at [794, 473] on button "Edit Widget" at bounding box center [811, 472] width 90 height 11
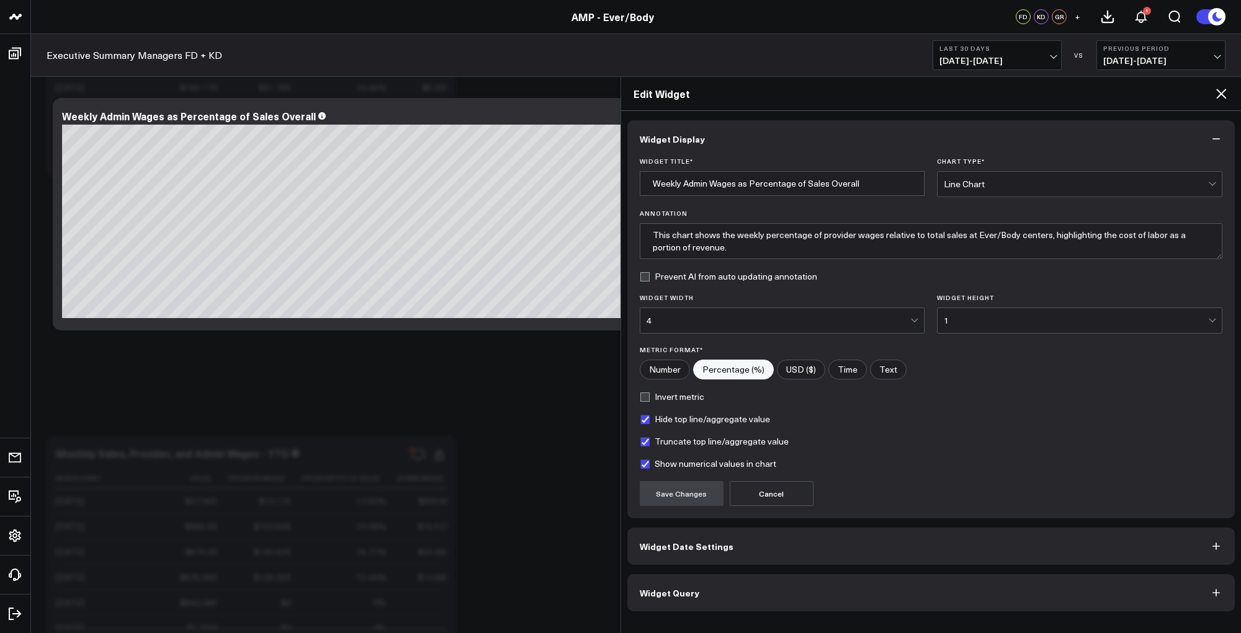
click at [794, 536] on button "Widget Date Settings" at bounding box center [931, 546] width 608 height 37
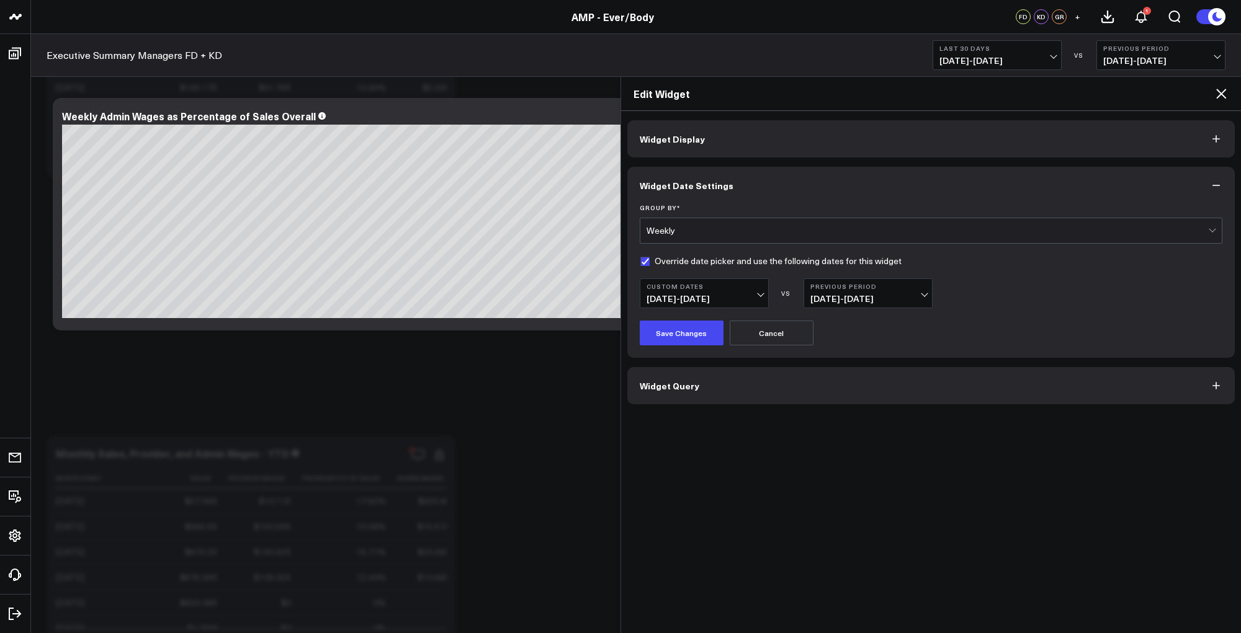
click at [1024, 385] on button "Widget Query" at bounding box center [931, 385] width 608 height 37
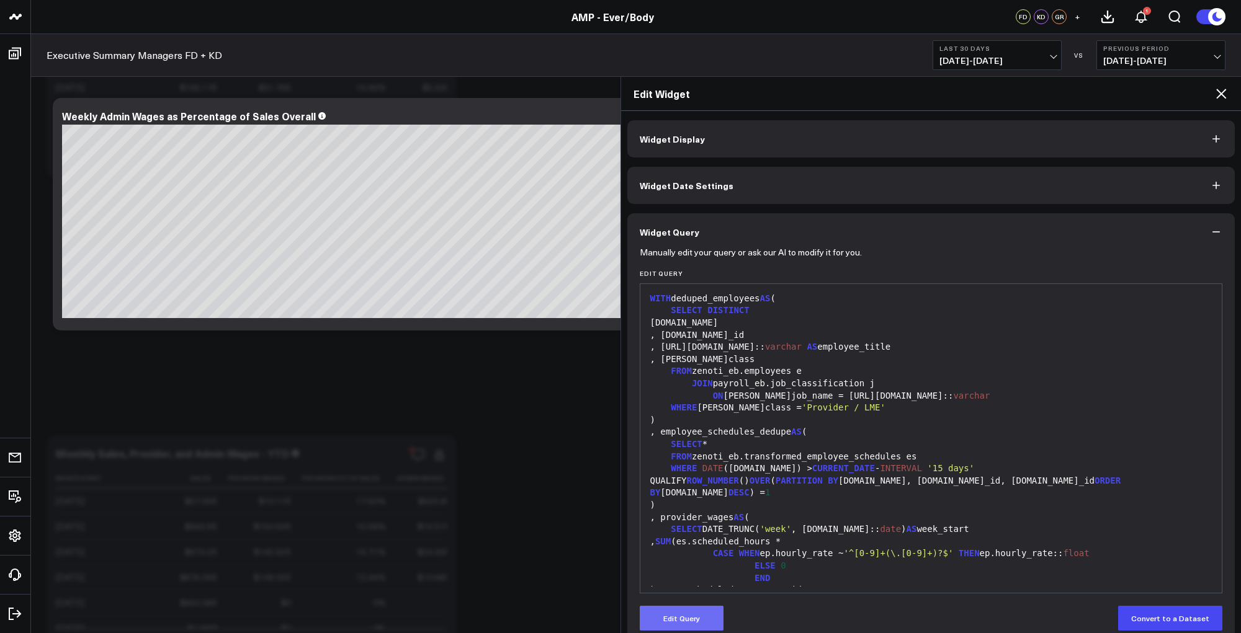
click at [679, 630] on button "Edit Query" at bounding box center [682, 618] width 84 height 25
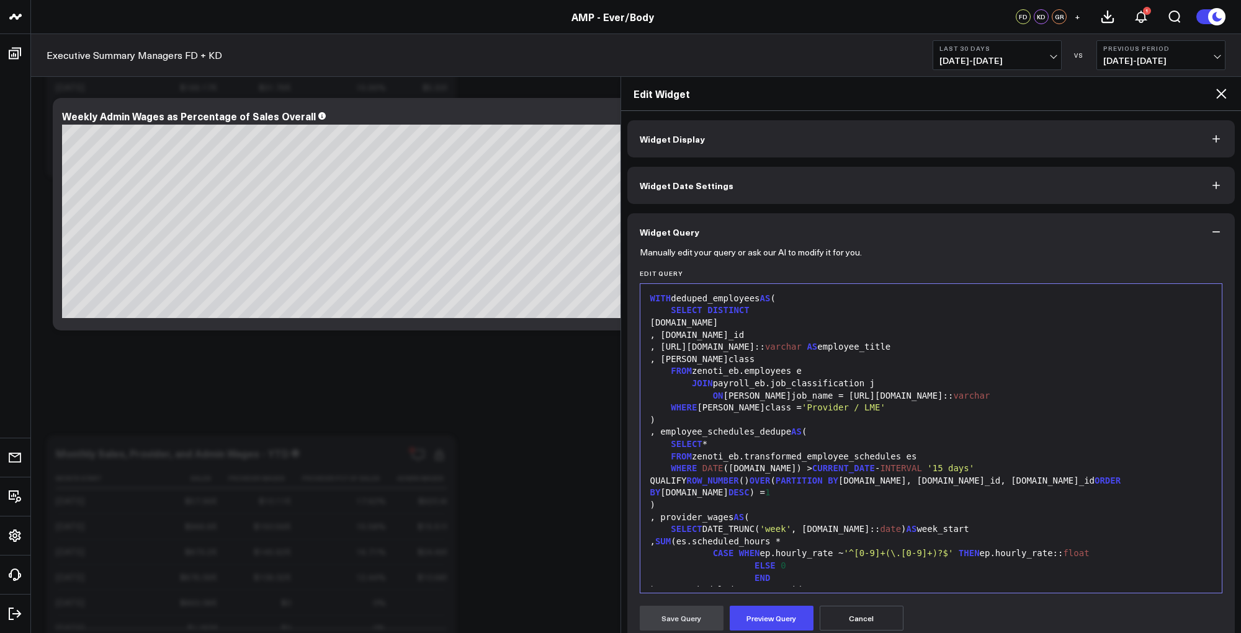
click at [738, 407] on div "WHERE [PERSON_NAME]class = 'Provider / LME'" at bounding box center [932, 408] width 570 height 12
click at [845, 416] on div ")" at bounding box center [932, 420] width 570 height 12
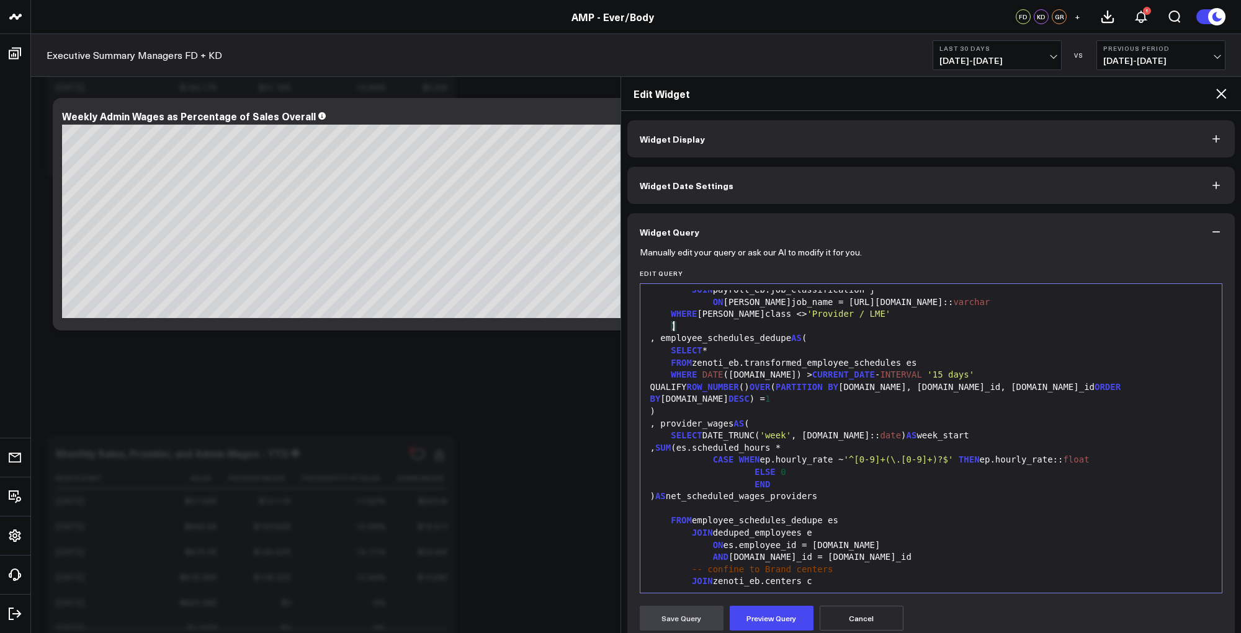
scroll to position [187, 0]
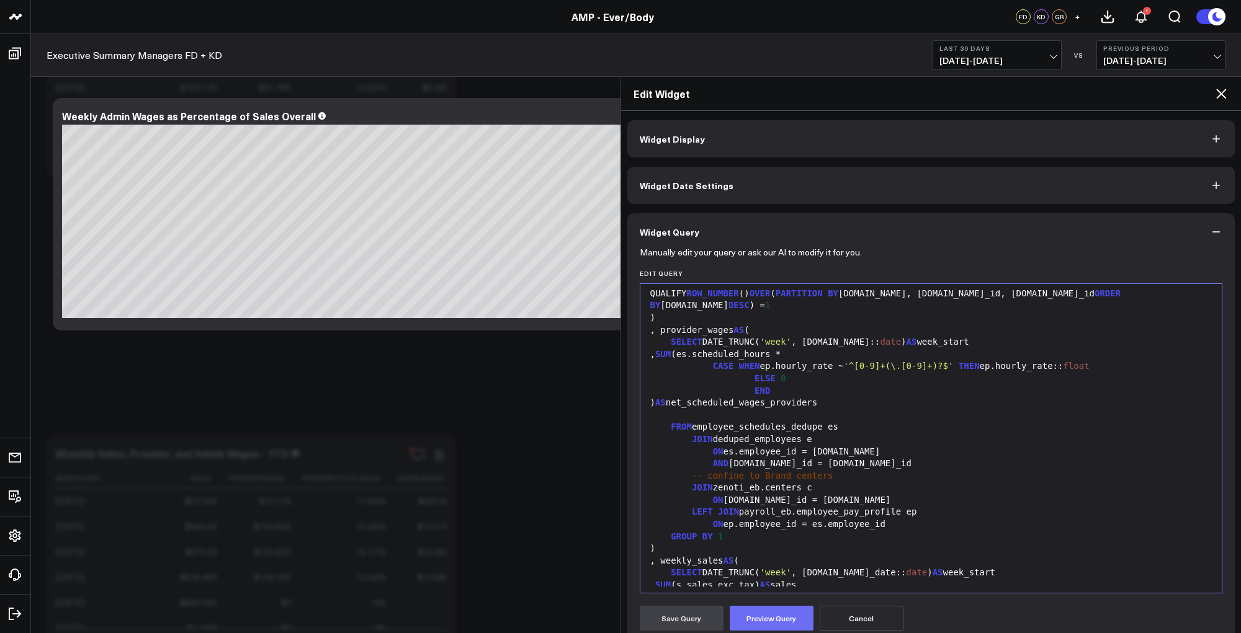
click at [793, 626] on button "Preview Query" at bounding box center [772, 618] width 84 height 25
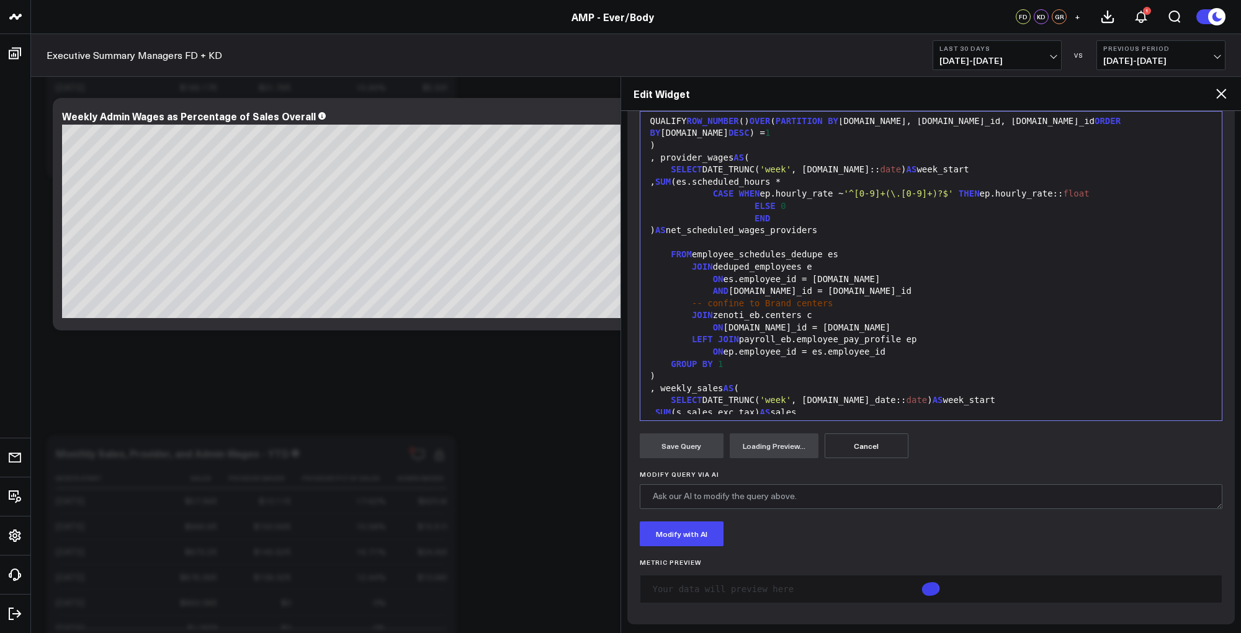
scroll to position [0, 0]
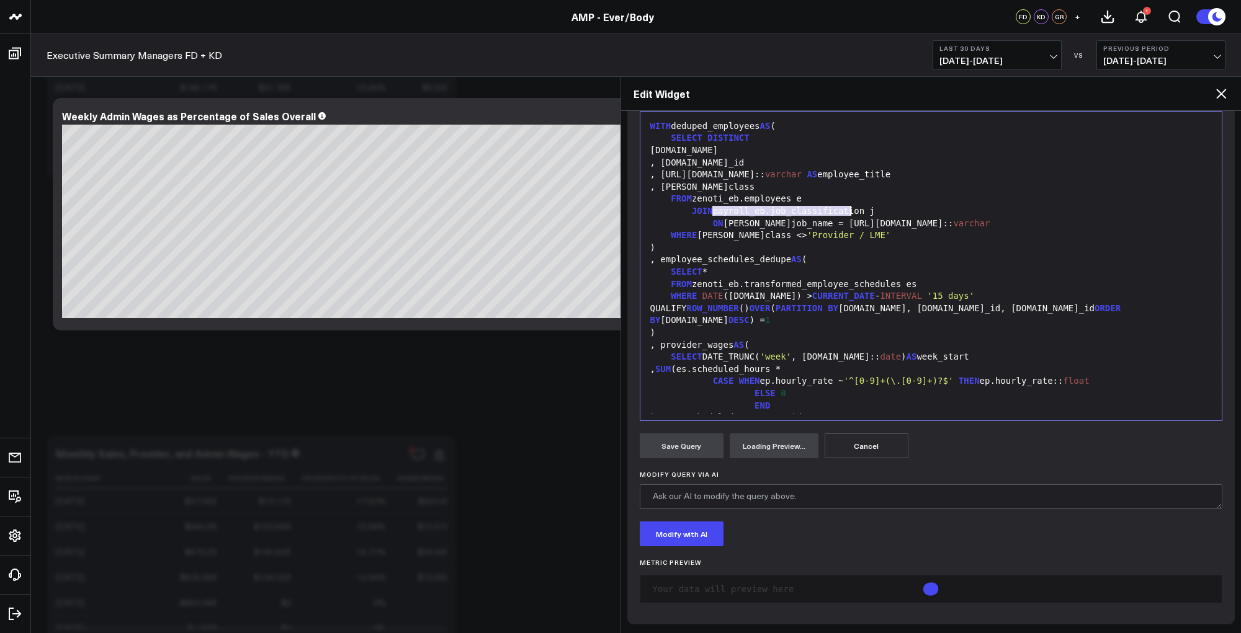
drag, startPoint x: 710, startPoint y: 212, endPoint x: 853, endPoint y: 207, distance: 142.2
click at [853, 207] on div "JOIN payroll_eb.job_classification j" at bounding box center [932, 211] width 570 height 12
copy div "payroll_eb.job_classification"
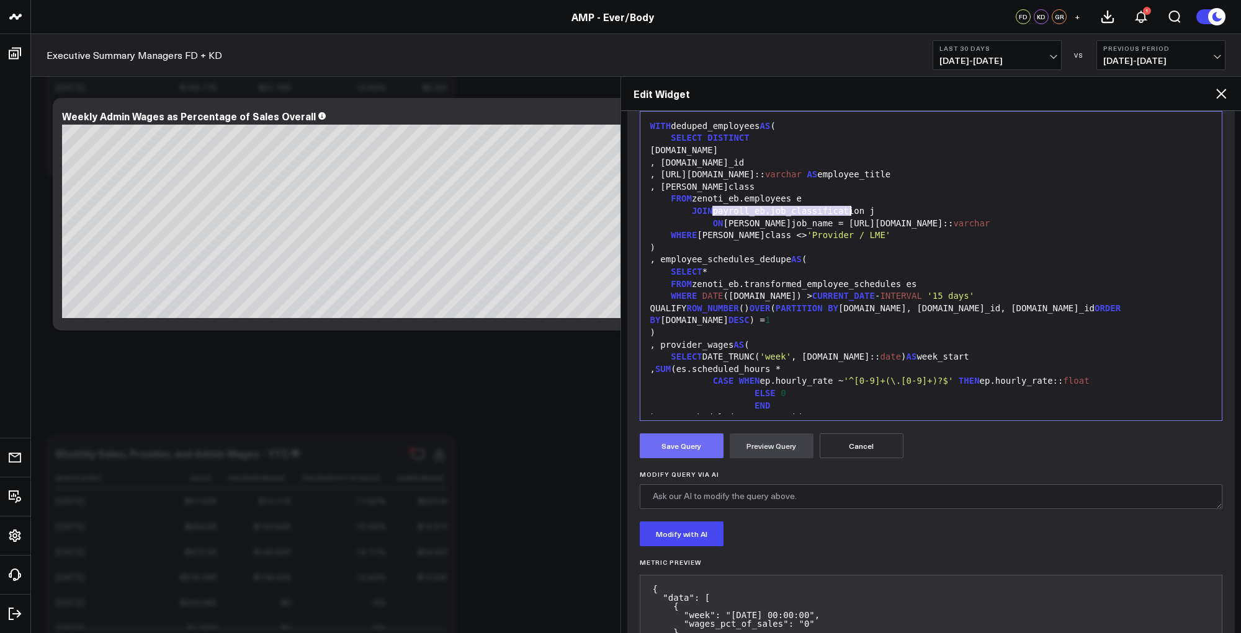
click at [671, 447] on button "Save Query" at bounding box center [682, 446] width 84 height 25
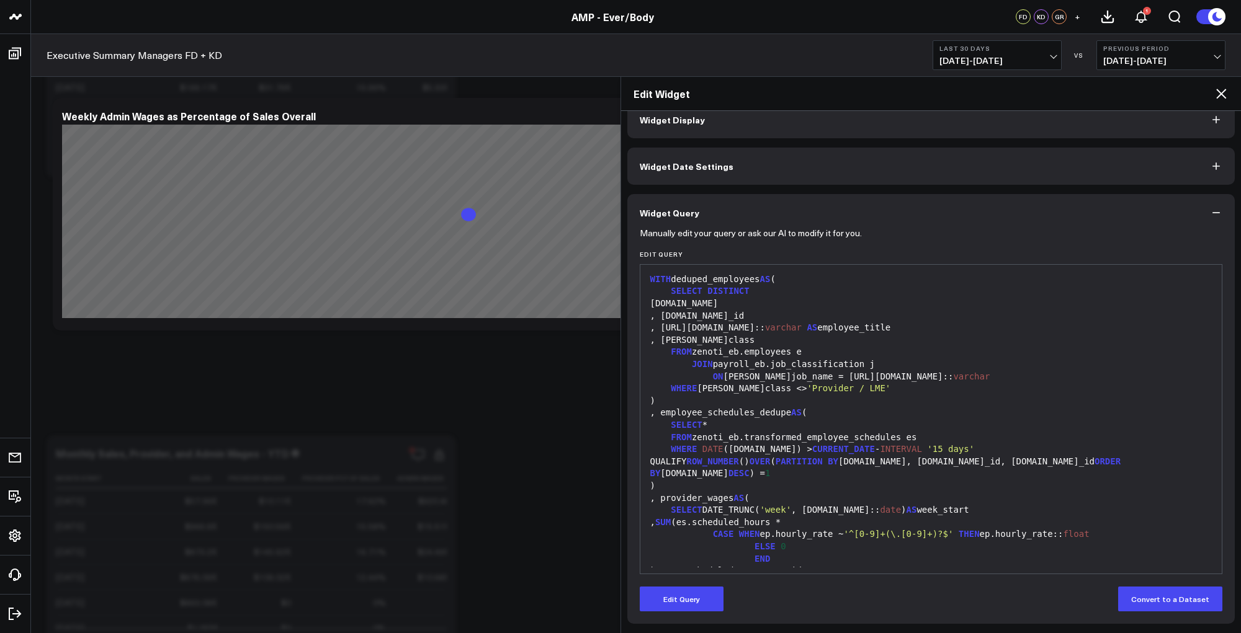
scroll to position [19, 0]
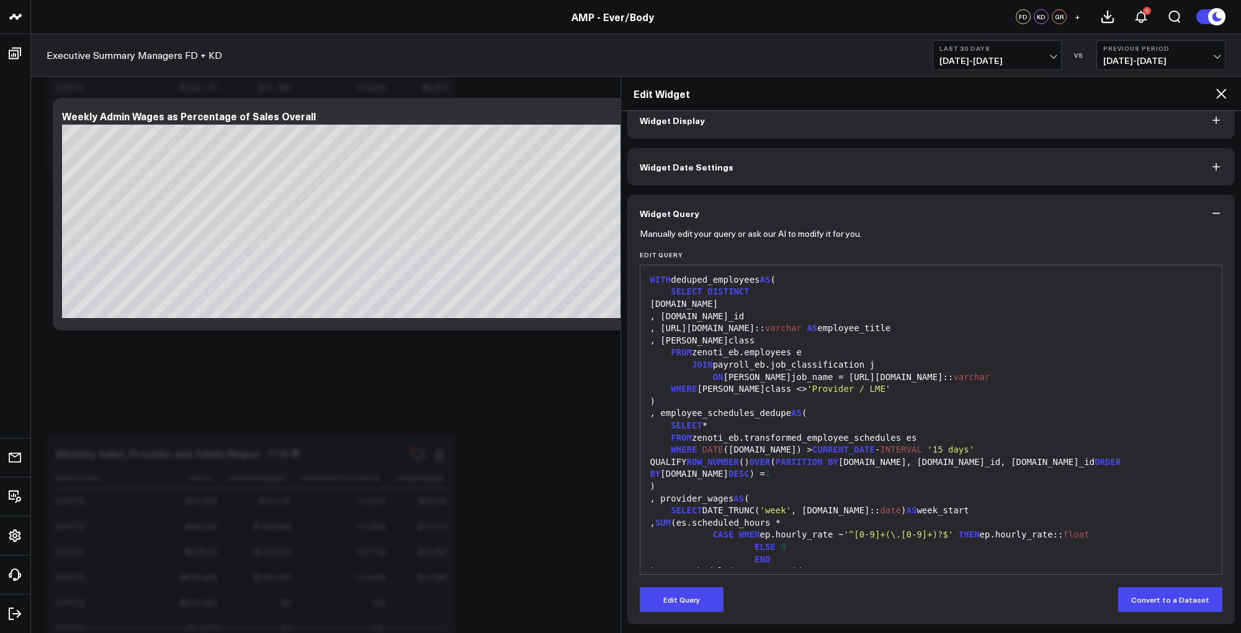
click at [1220, 95] on icon at bounding box center [1221, 94] width 10 height 10
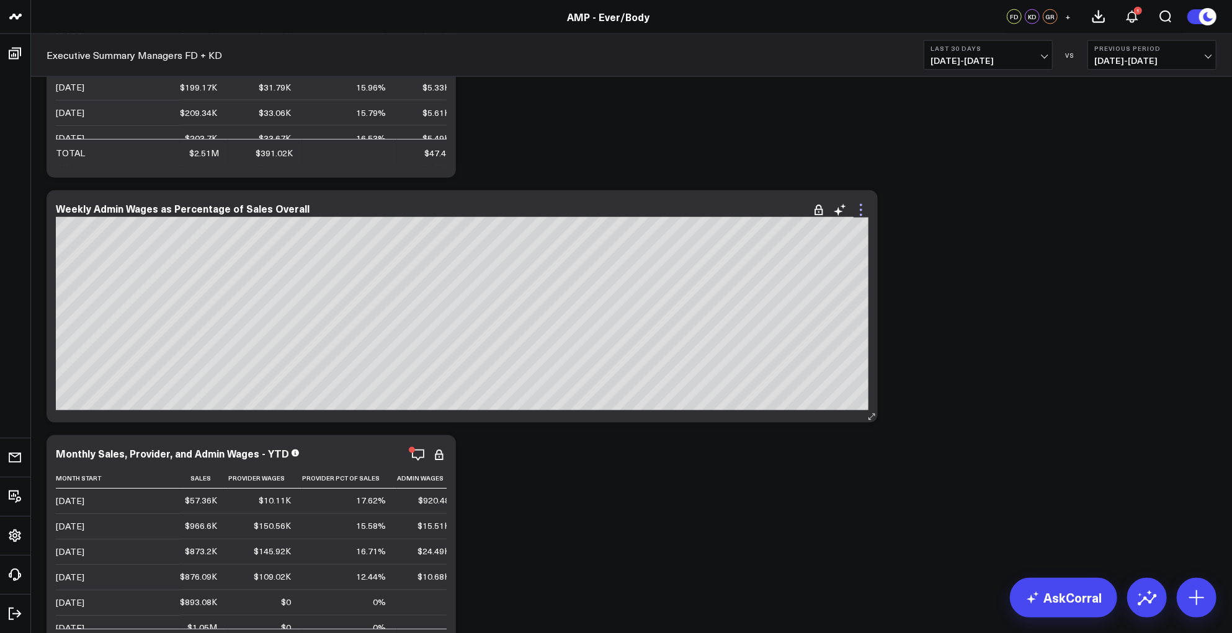
click at [860, 206] on icon at bounding box center [861, 210] width 15 height 15
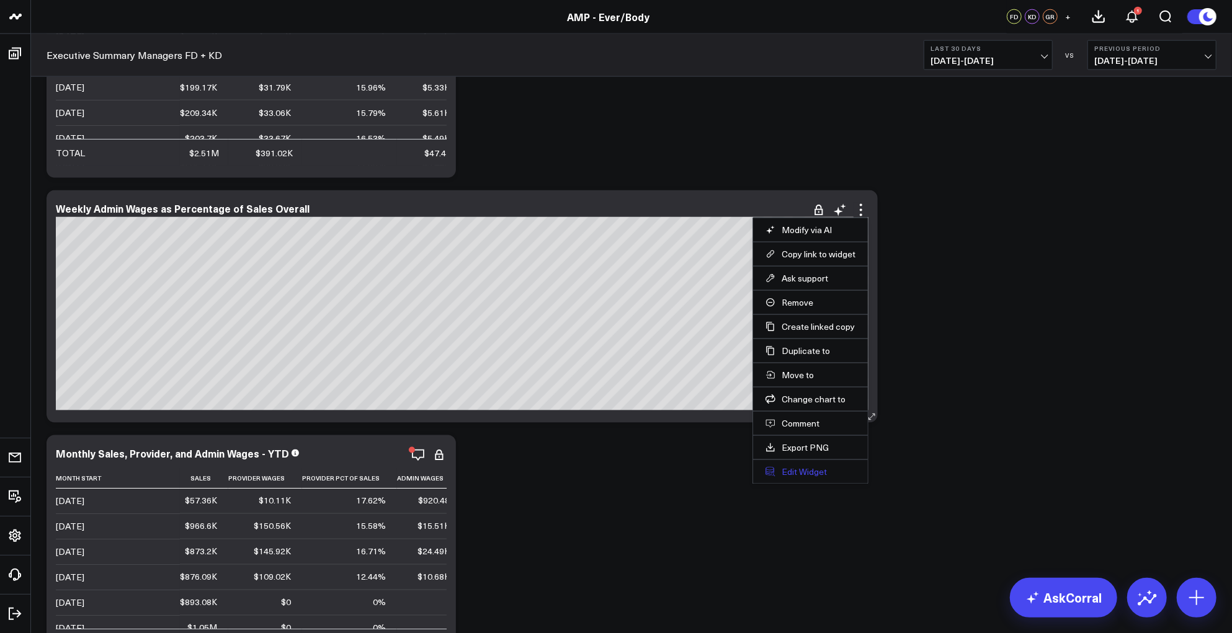
click at [797, 469] on button "Edit Widget" at bounding box center [811, 472] width 90 height 11
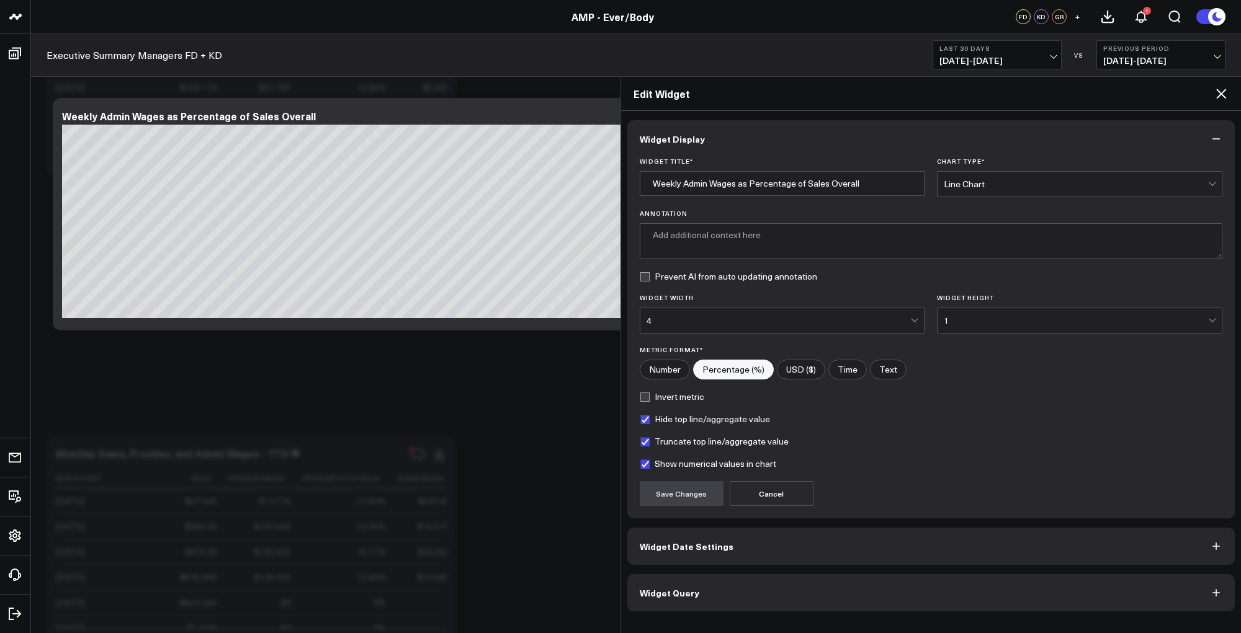
type textarea "This chart shows the percentage of weekly sales spent on administrative wages, …"
click at [710, 597] on button "Widget Query" at bounding box center [931, 593] width 608 height 37
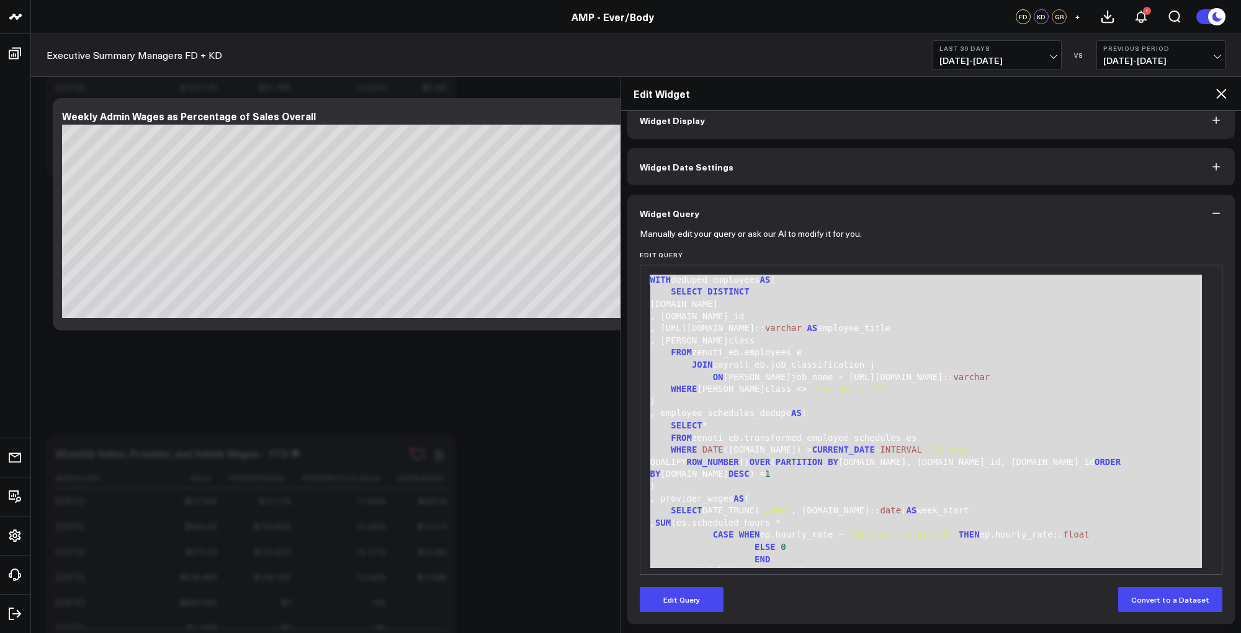
drag, startPoint x: 659, startPoint y: 553, endPoint x: 621, endPoint y: 169, distance: 386.5
click at [621, 169] on div "Widget Display Widget Date Settings Widget Query Manually edit your query or as…" at bounding box center [931, 372] width 620 height 522
copy div "WITH deduped_employees AS ( SELECT DISTINCT [DOMAIN_NAME] , [DOMAIN_NAME]_id , …"
click at [273, 118] on div "Weekly Admin Wages as Percentage of Sales Overall" at bounding box center [189, 116] width 254 height 14
click at [747, 132] on button "Widget Display" at bounding box center [931, 120] width 608 height 37
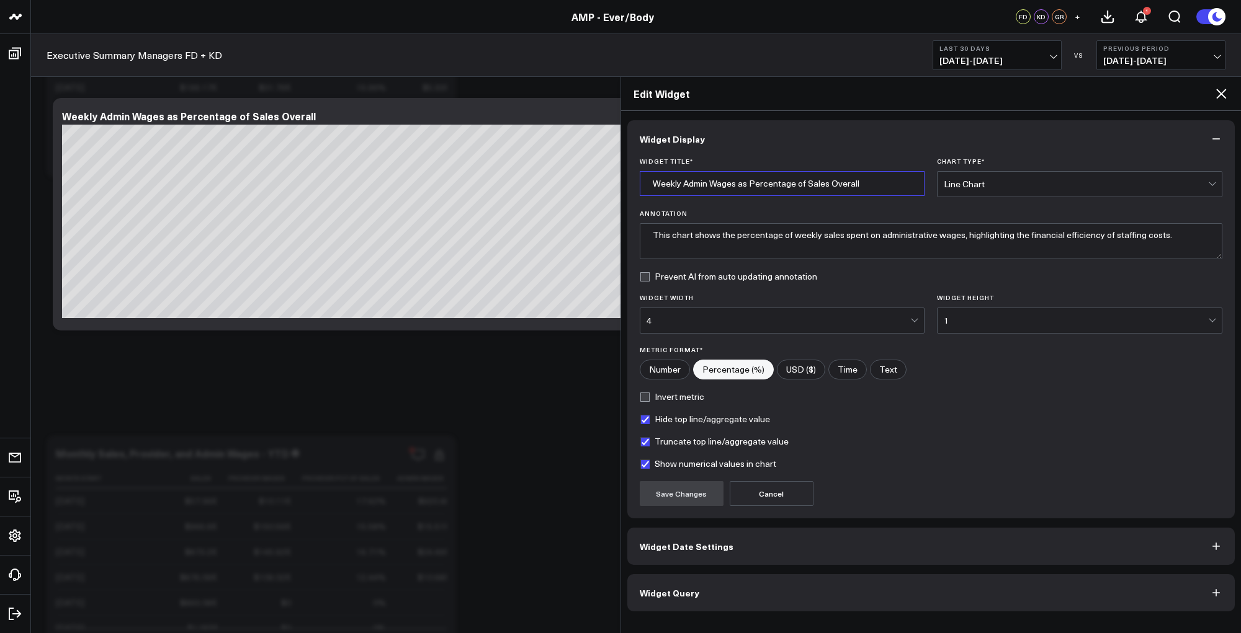
click at [1215, 90] on icon at bounding box center [1221, 93] width 15 height 15
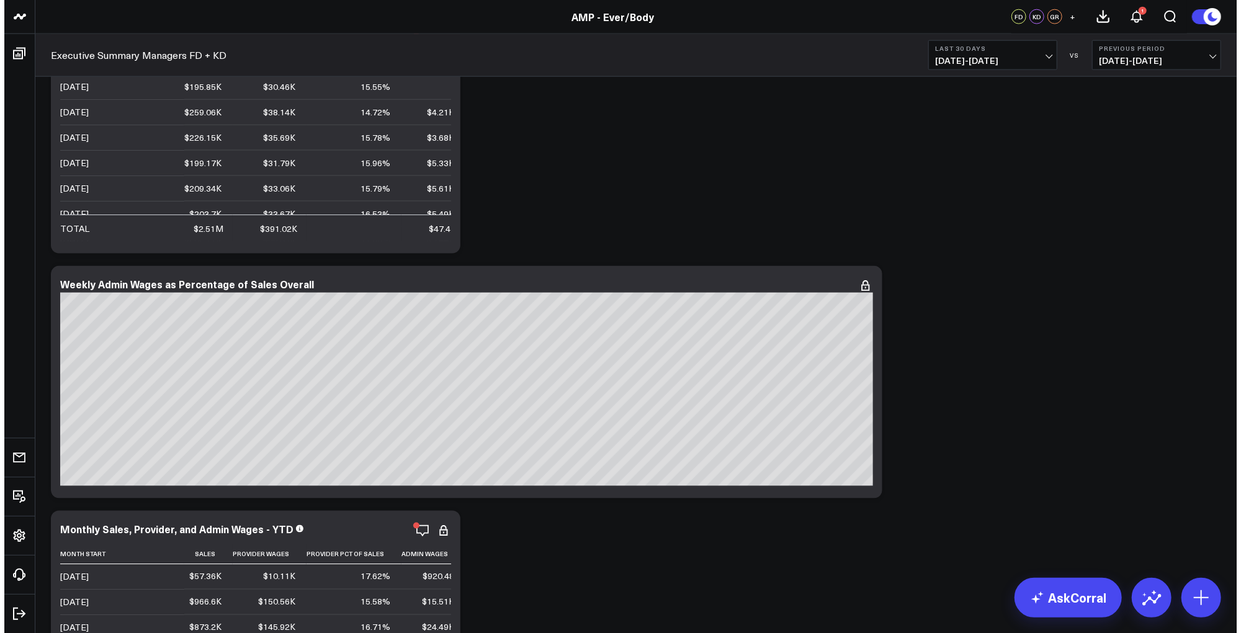
scroll to position [4550, 0]
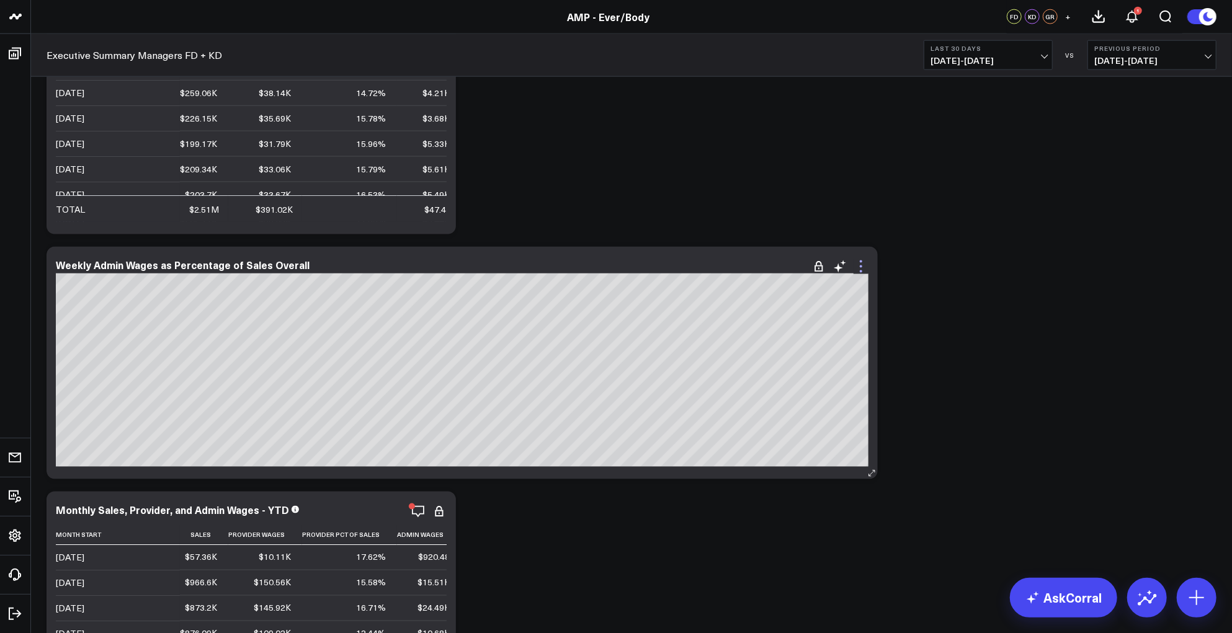
click at [861, 267] on icon at bounding box center [861, 267] width 2 height 2
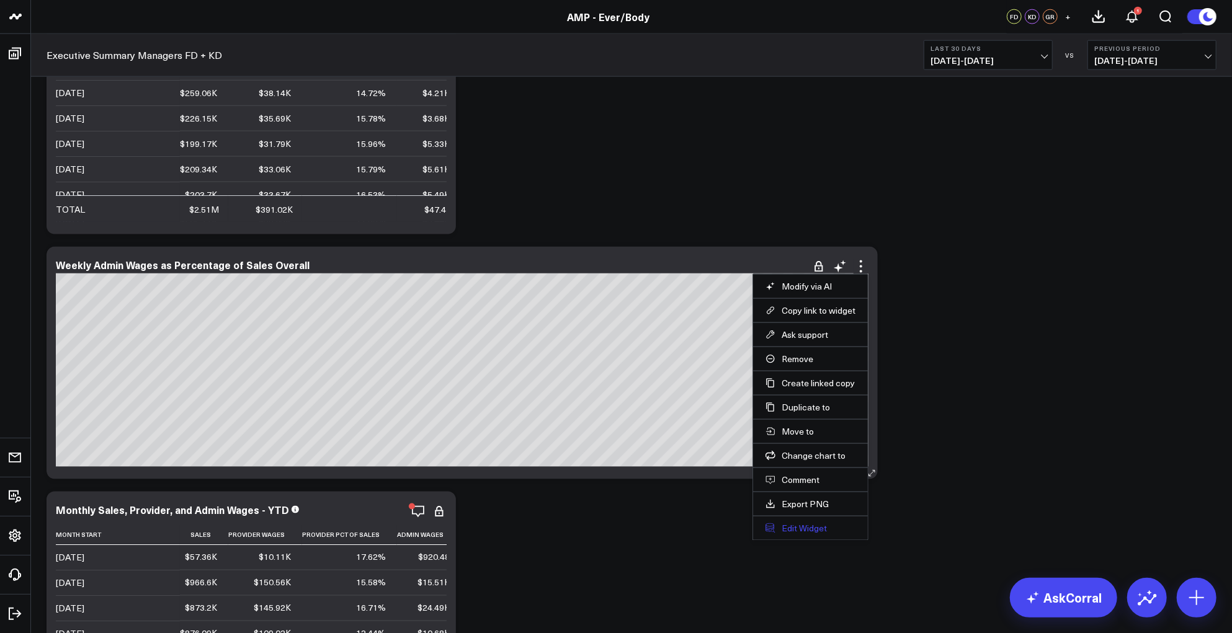
click at [801, 526] on button "Edit Widget" at bounding box center [811, 528] width 90 height 11
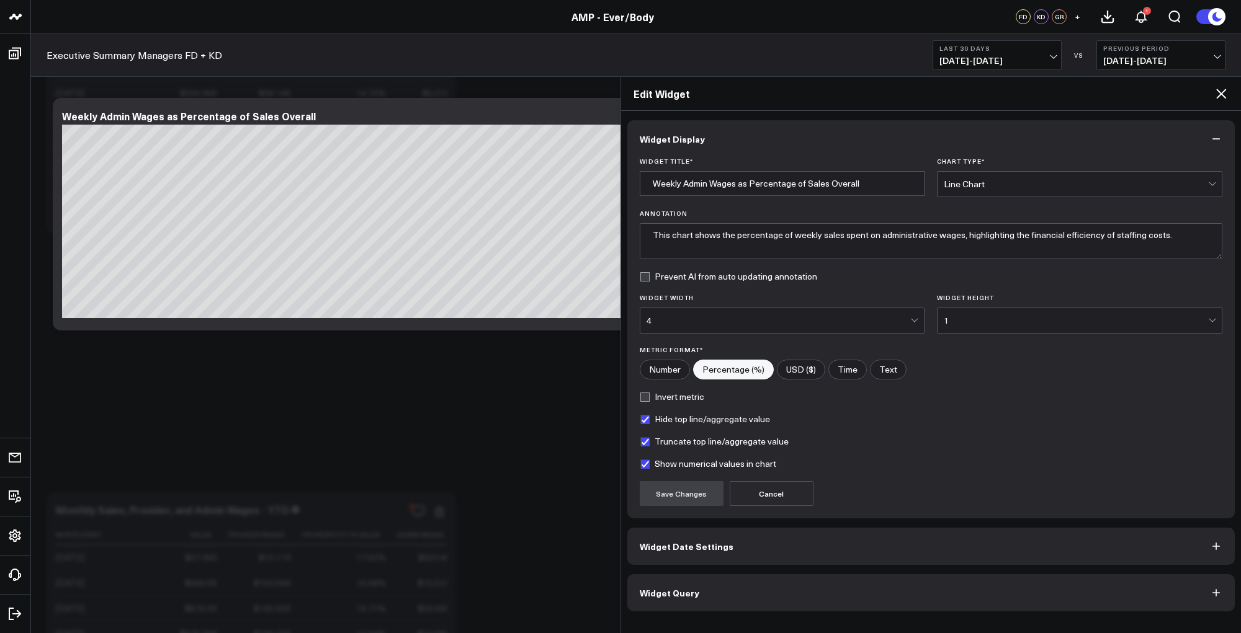
click at [727, 592] on button "Widget Query" at bounding box center [931, 593] width 608 height 37
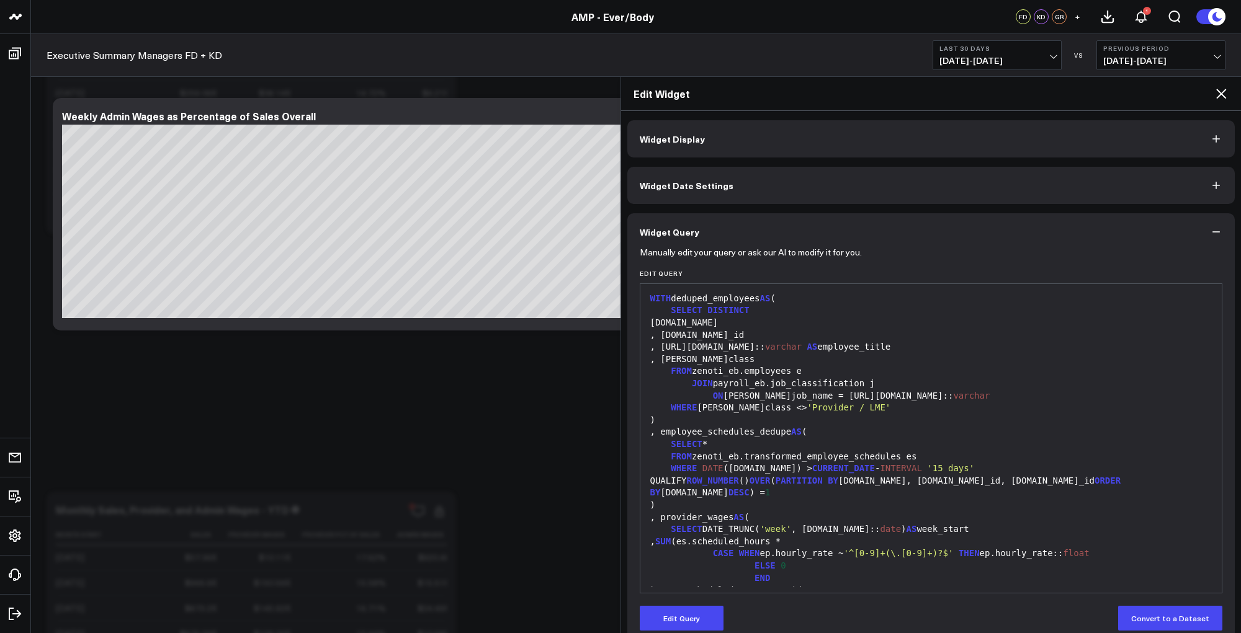
click at [776, 512] on div ", provider_wages AS (" at bounding box center [932, 518] width 570 height 12
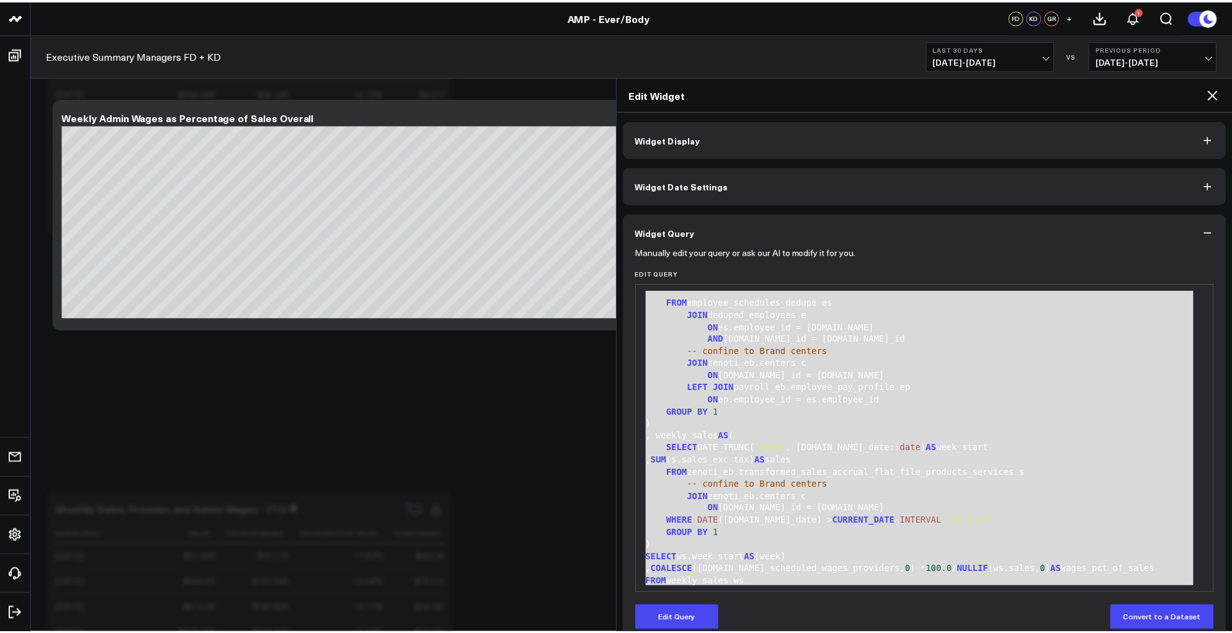
scroll to position [377, 0]
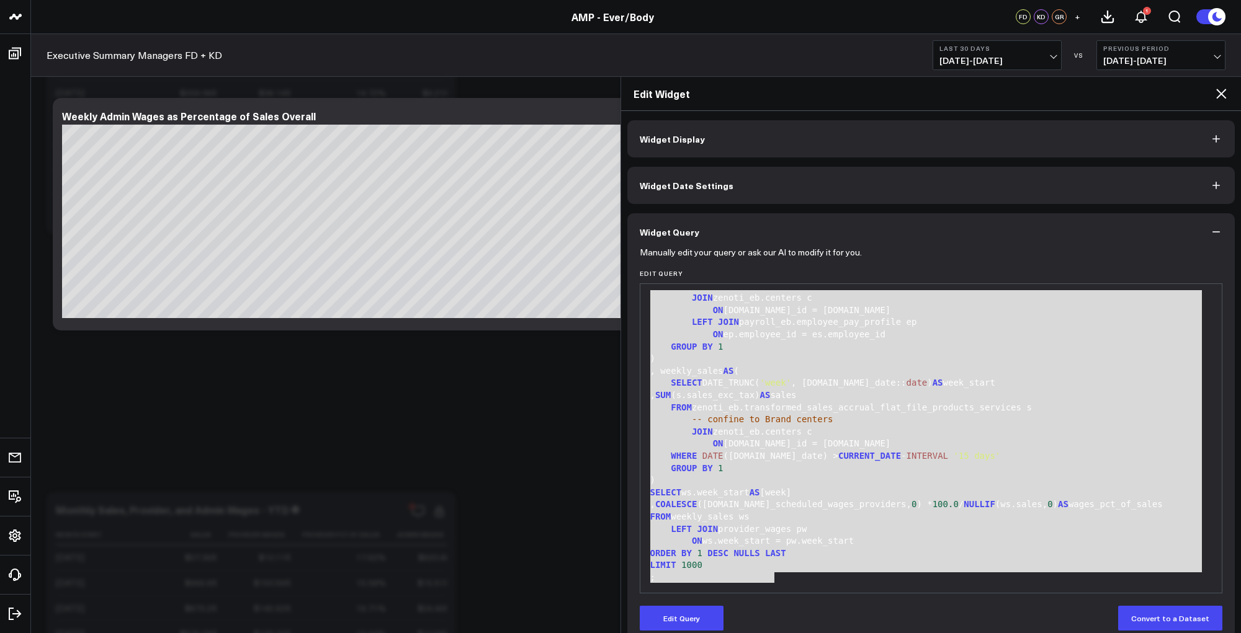
drag, startPoint x: 650, startPoint y: 297, endPoint x: 824, endPoint y: 686, distance: 425.7
copy div "WITH deduped_employees AS ( SELECT DISTINCT [DOMAIN_NAME] , [DOMAIN_NAME]_id , …"
click at [1221, 95] on icon at bounding box center [1221, 93] width 15 height 15
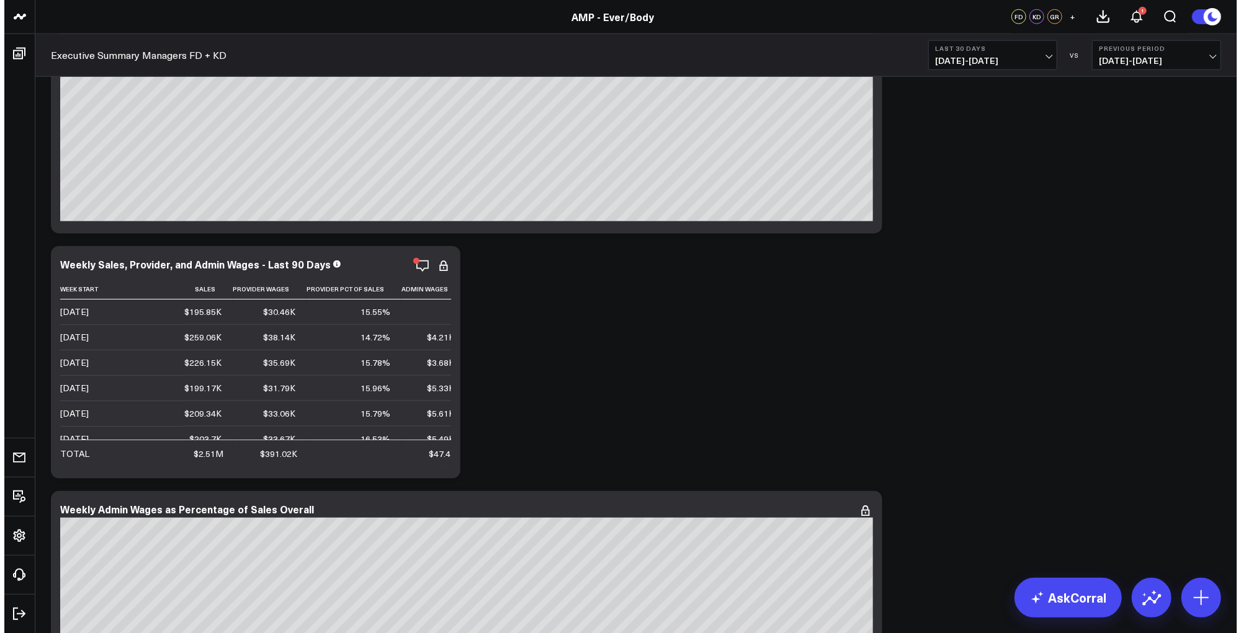
scroll to position [4287, 0]
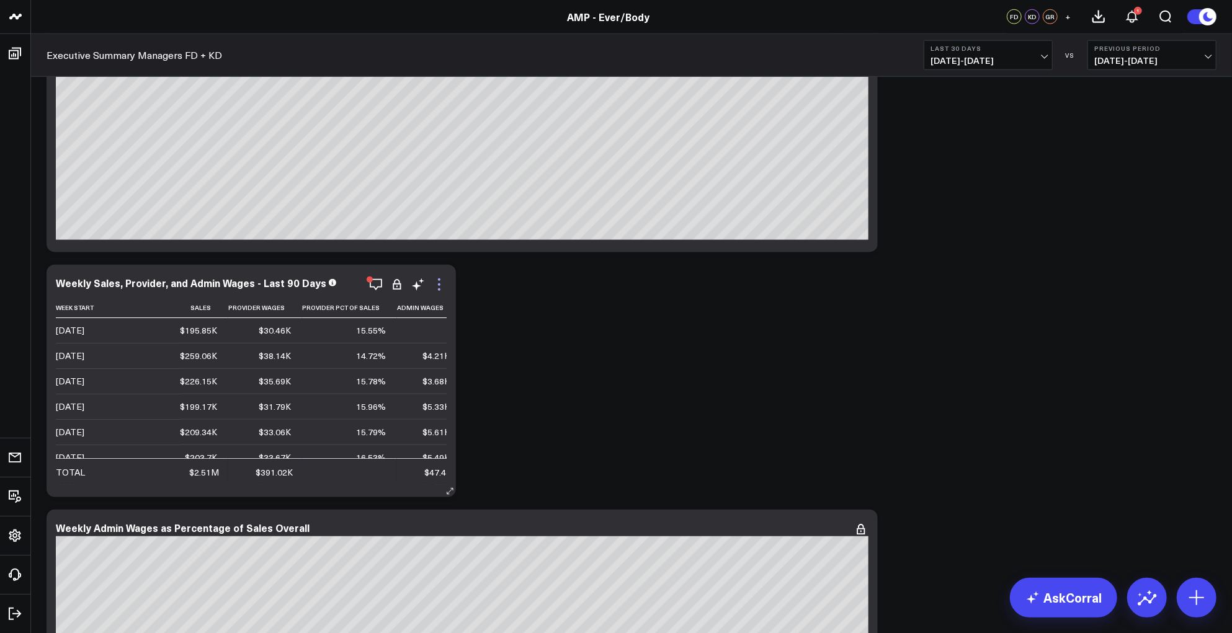
click at [437, 283] on icon at bounding box center [439, 284] width 15 height 15
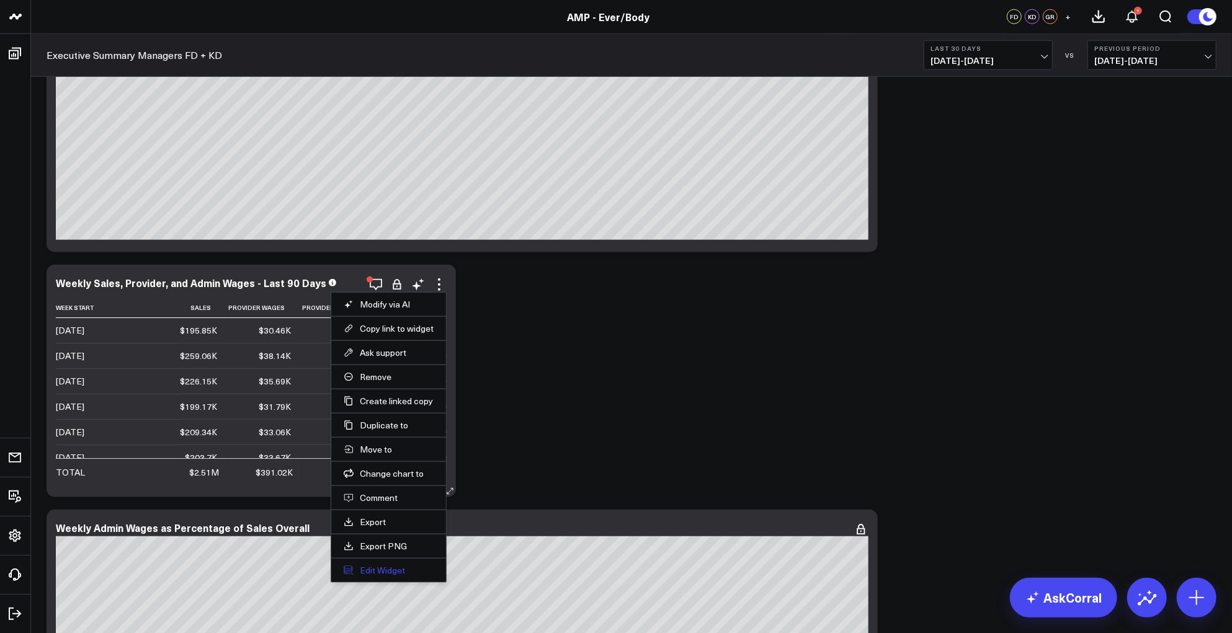
click at [392, 571] on button "Edit Widget" at bounding box center [389, 570] width 90 height 11
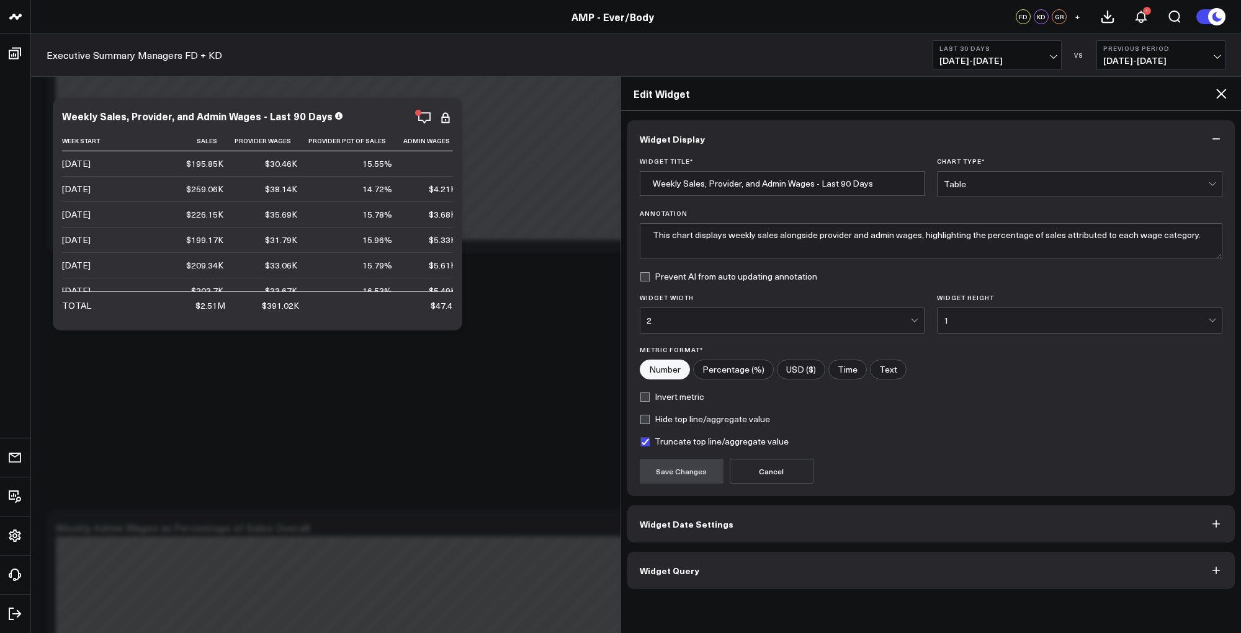
click at [802, 578] on button "Widget Query" at bounding box center [931, 570] width 608 height 37
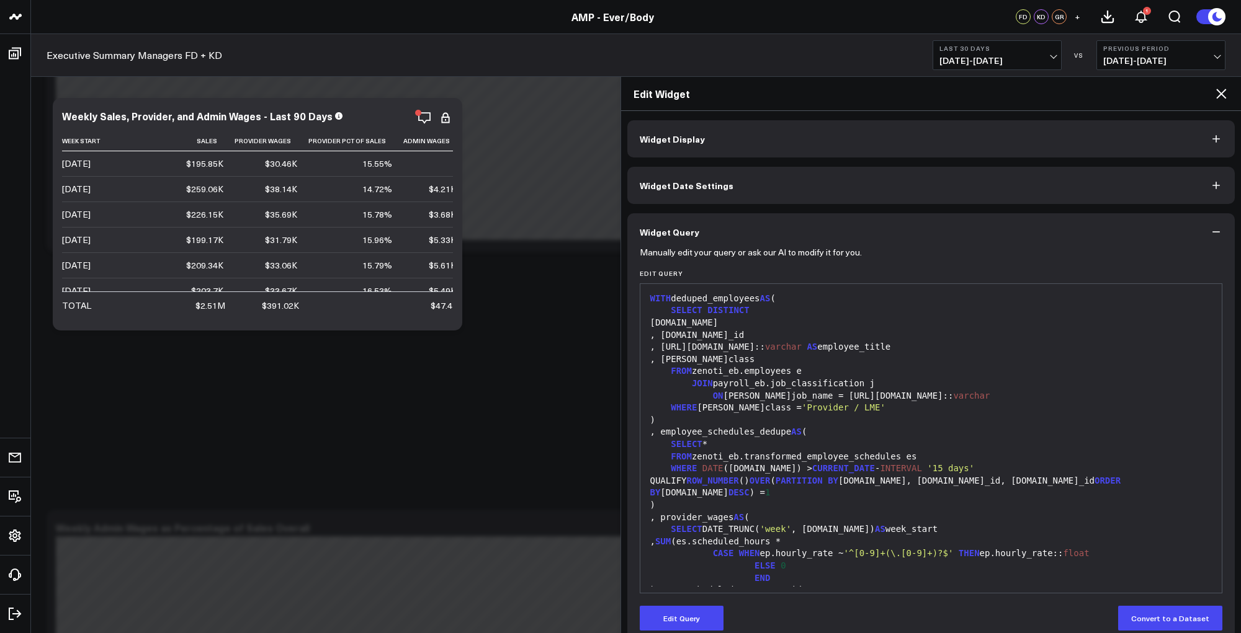
click at [825, 450] on div "SELECT *" at bounding box center [932, 445] width 570 height 12
click at [834, 422] on div ")" at bounding box center [932, 420] width 570 height 12
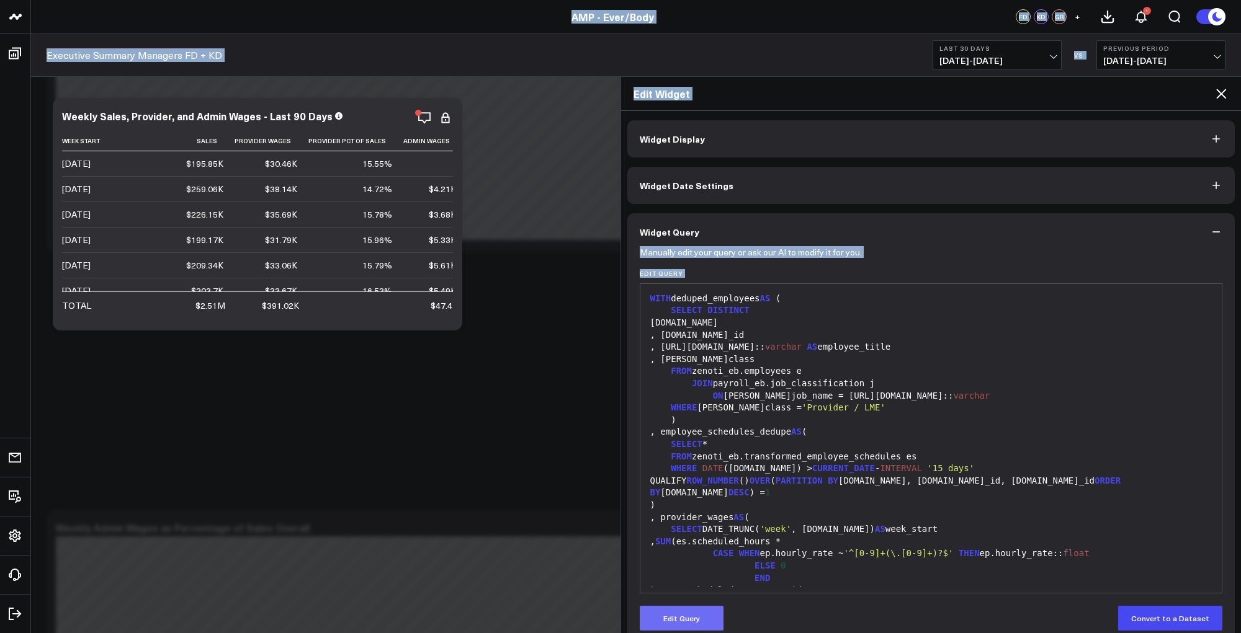
click at [666, 607] on button "Edit Query" at bounding box center [682, 618] width 84 height 25
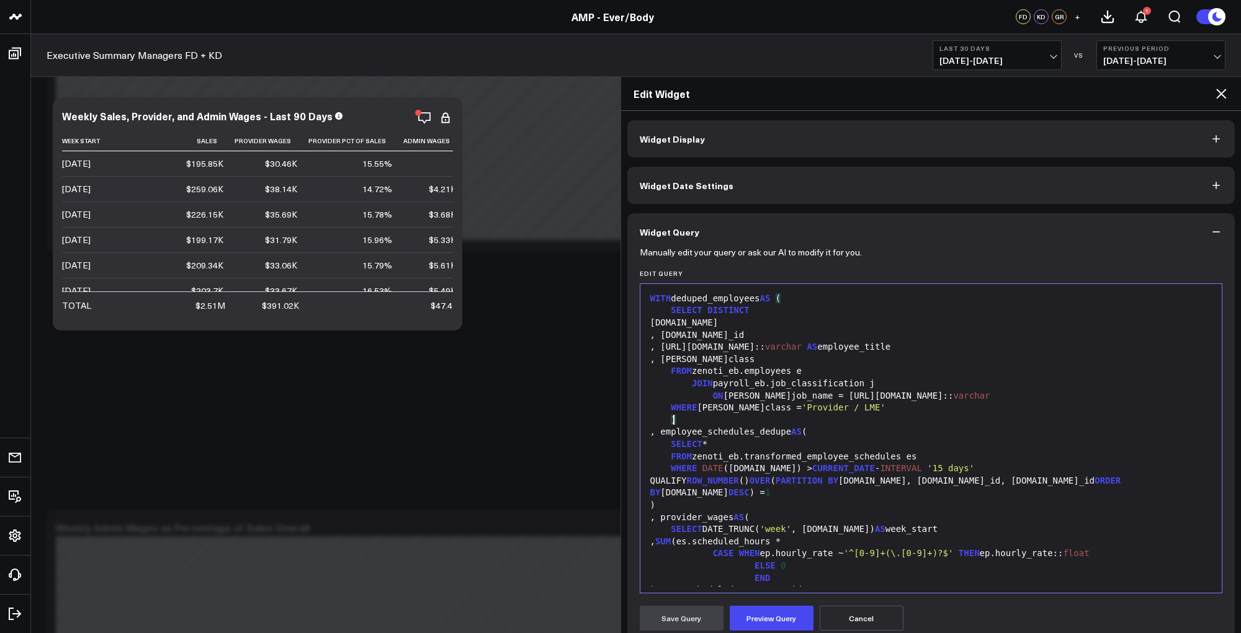
click at [845, 414] on div ")" at bounding box center [932, 420] width 570 height 12
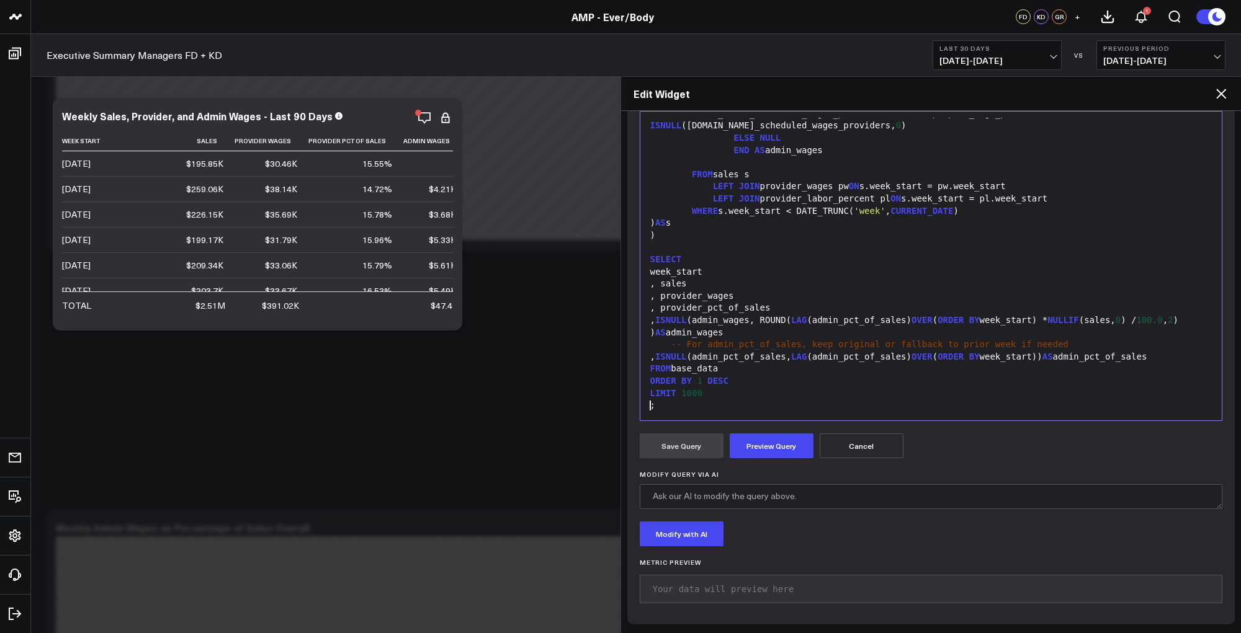
scroll to position [22, 0]
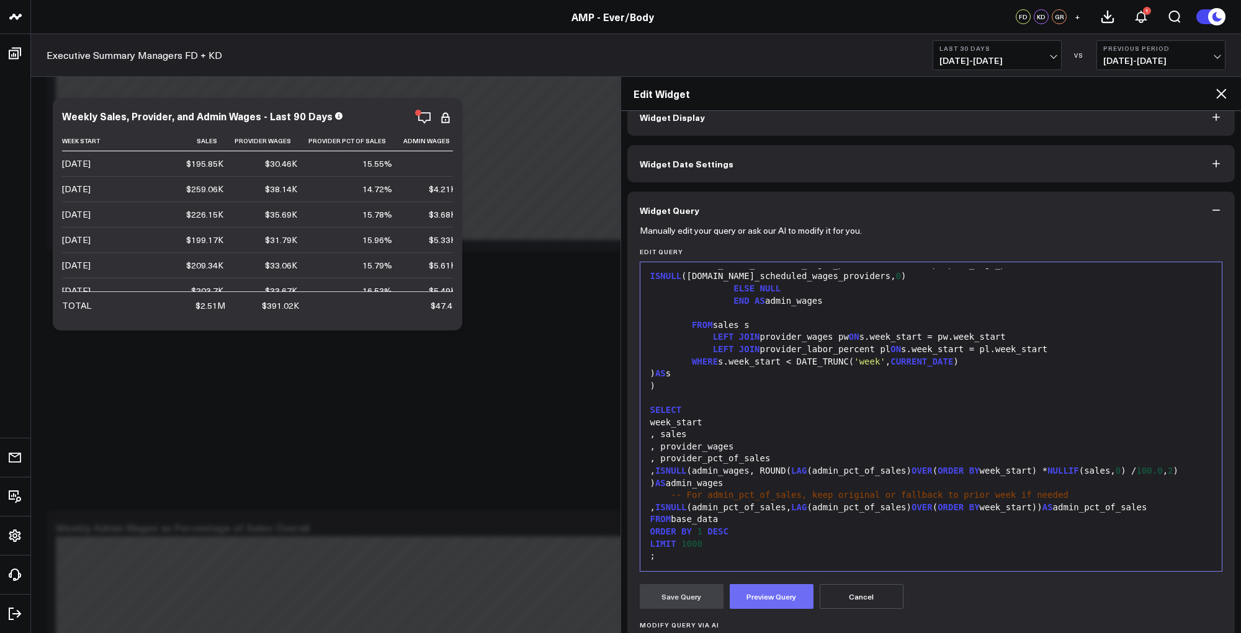
click at [769, 598] on button "Preview Query" at bounding box center [772, 596] width 84 height 25
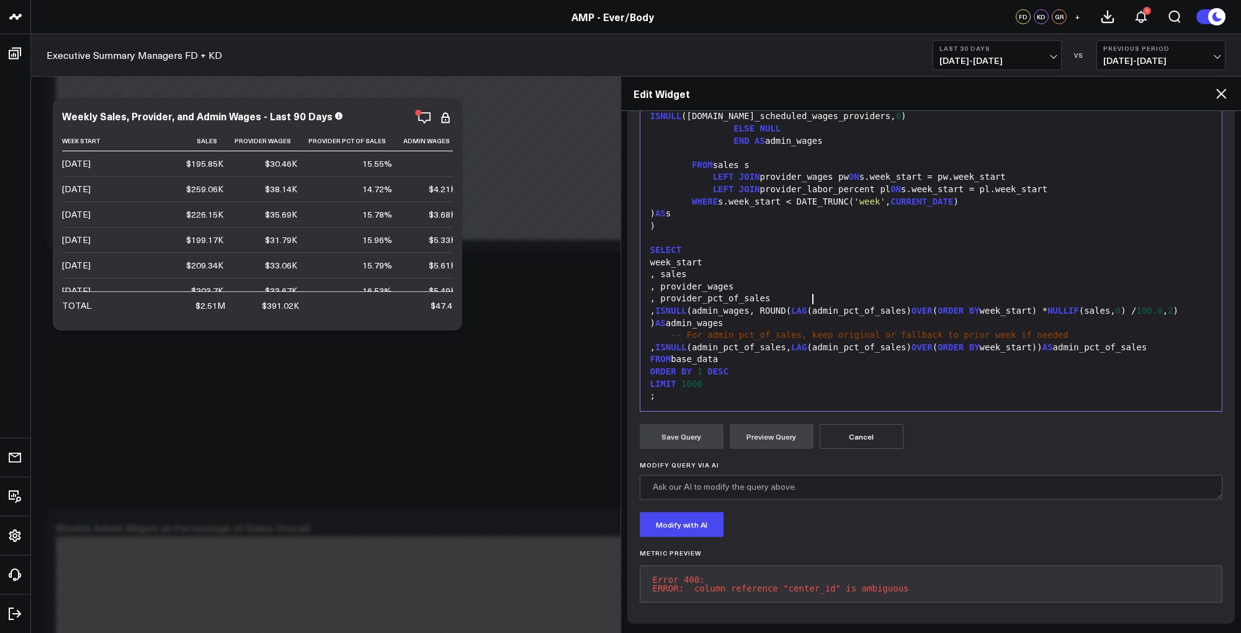
click at [807, 306] on span "LAG" at bounding box center [799, 311] width 16 height 10
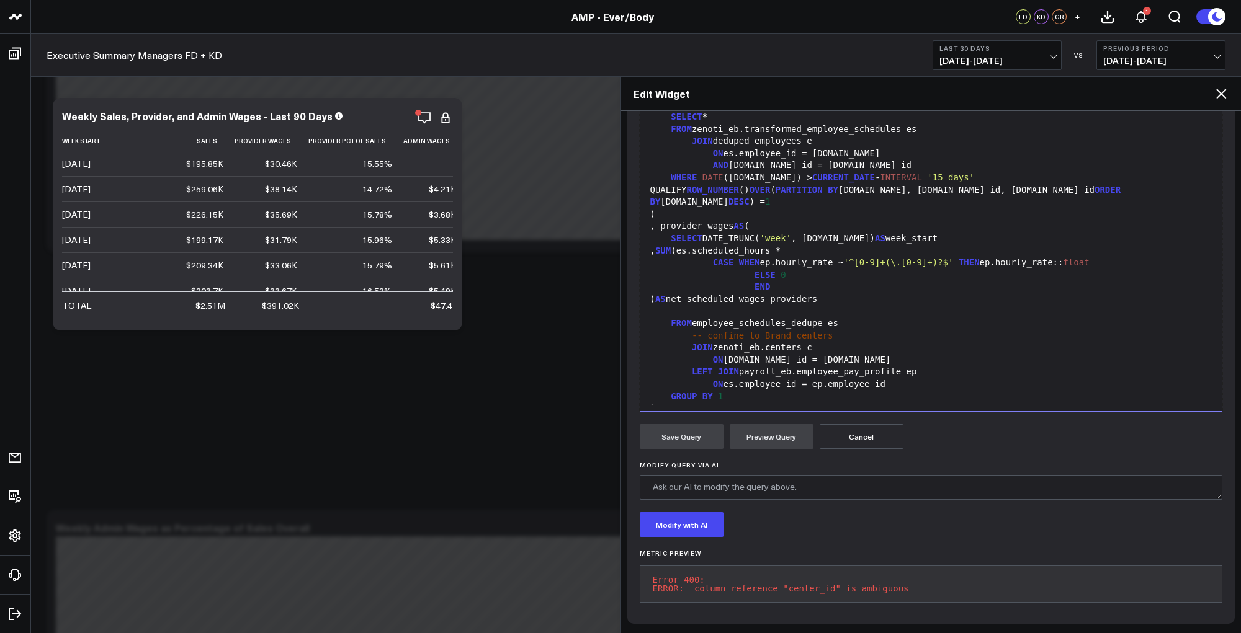
scroll to position [0, 0]
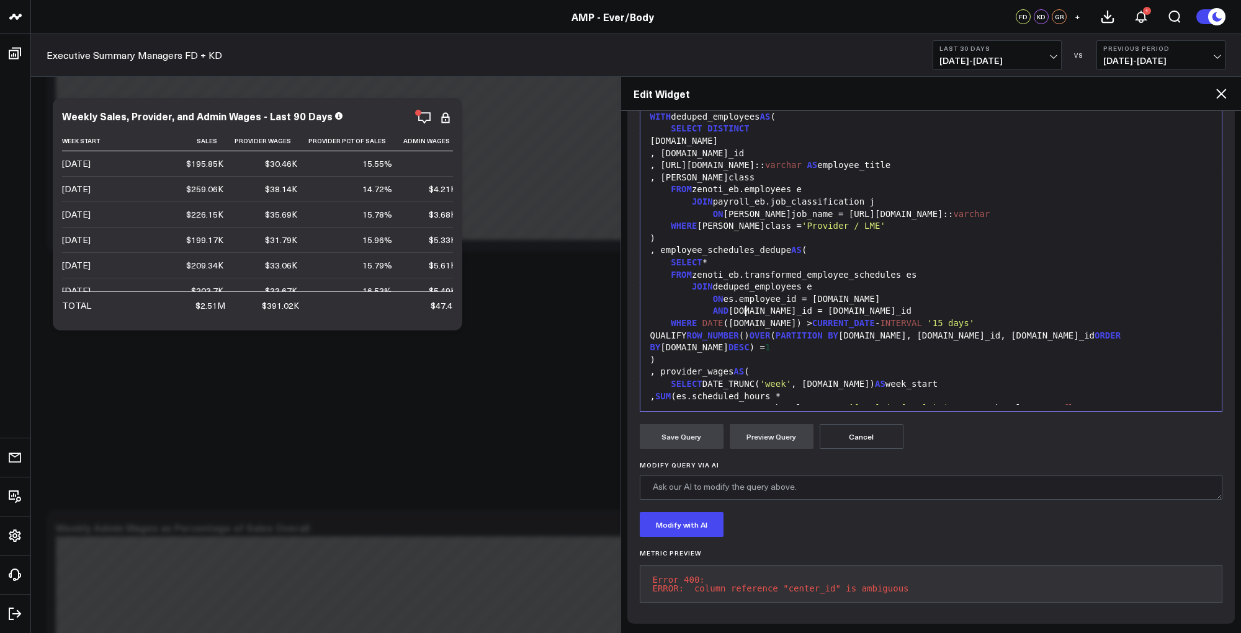
click at [745, 305] on div "AND [DOMAIN_NAME]_id = [DOMAIN_NAME]_id" at bounding box center [932, 311] width 570 height 12
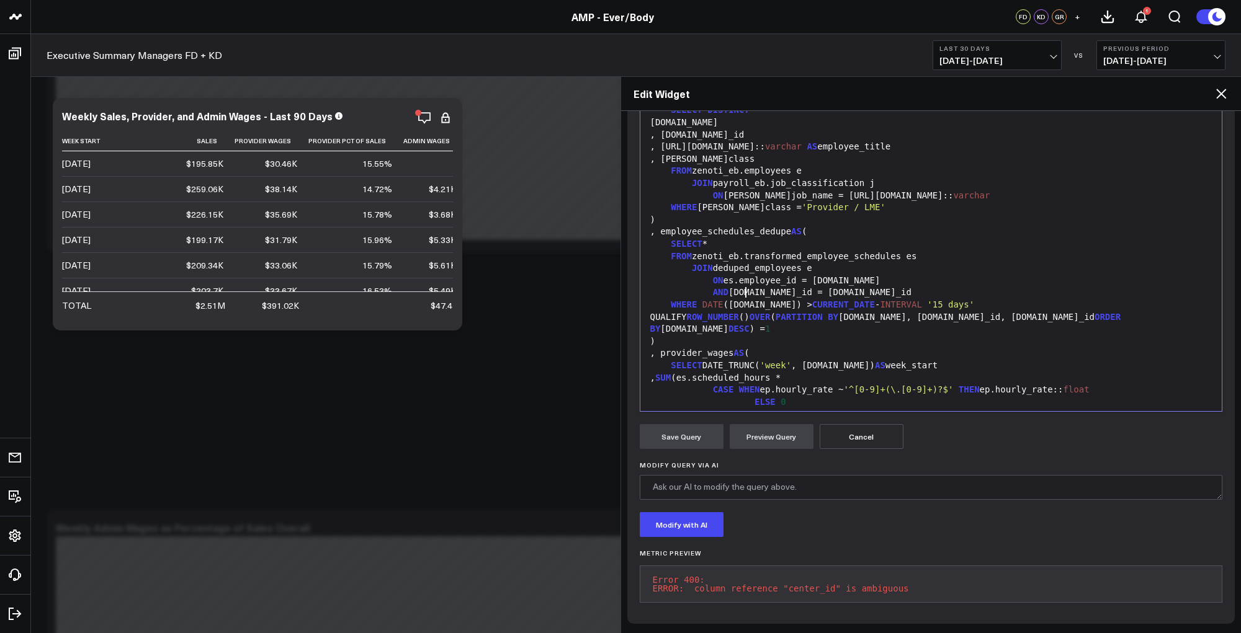
click at [827, 239] on div "SELECT *" at bounding box center [932, 244] width 570 height 12
click at [780, 436] on button "Preview Query" at bounding box center [772, 436] width 84 height 25
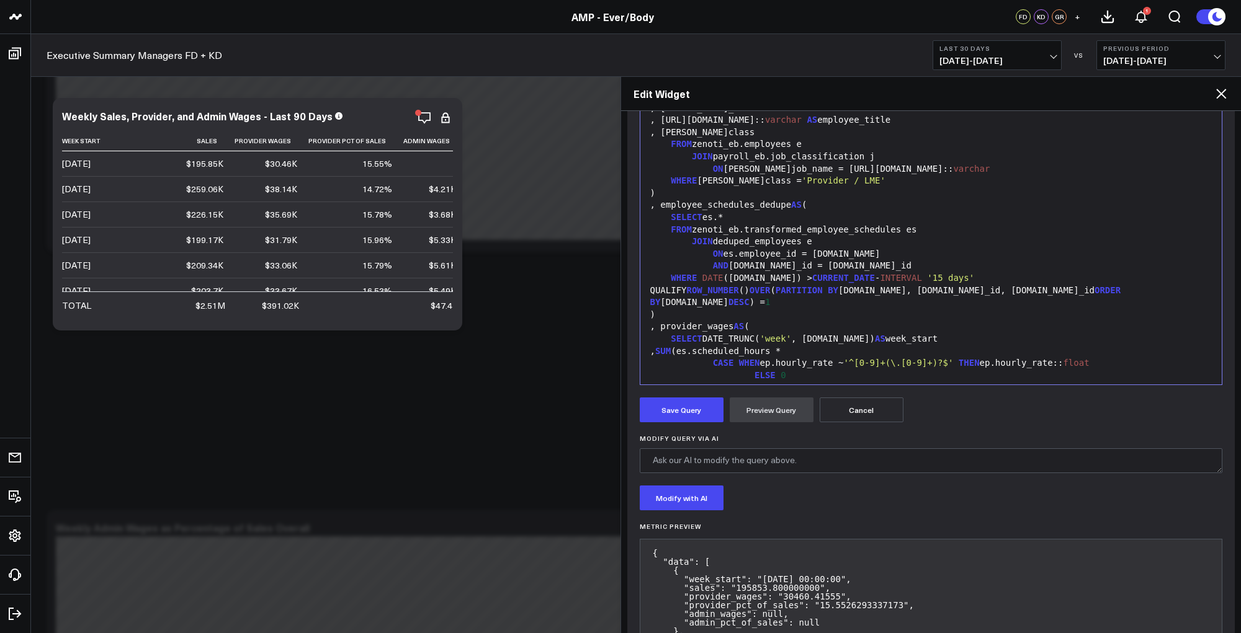
scroll to position [190, 0]
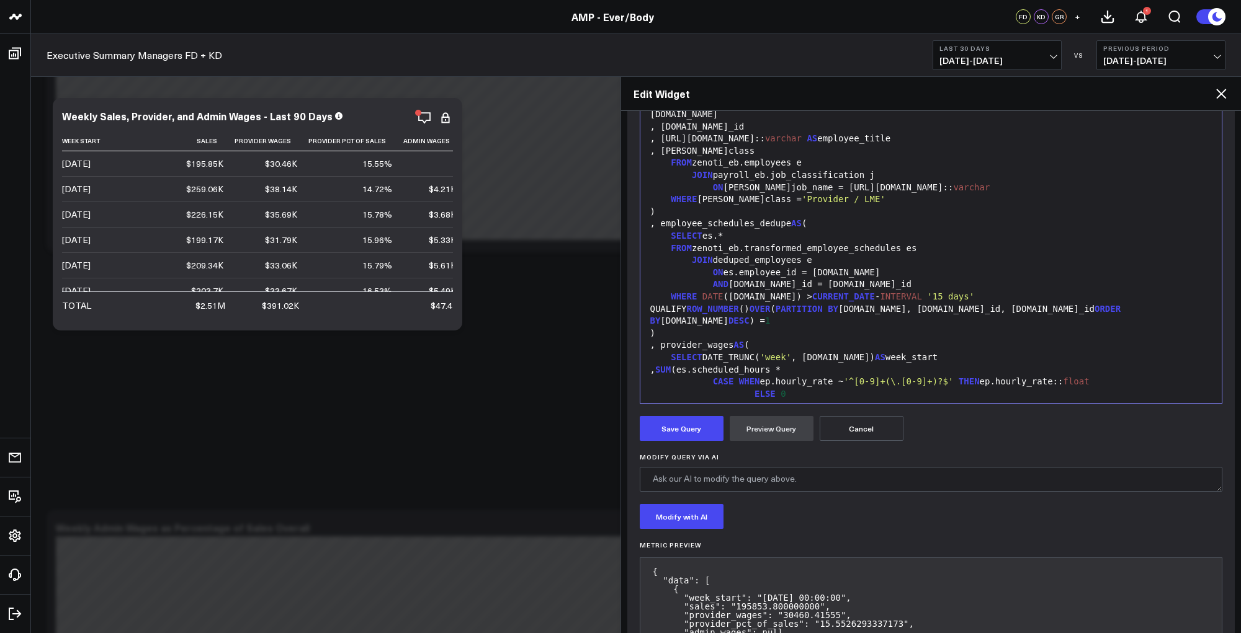
click at [811, 328] on div ")" at bounding box center [932, 334] width 570 height 12
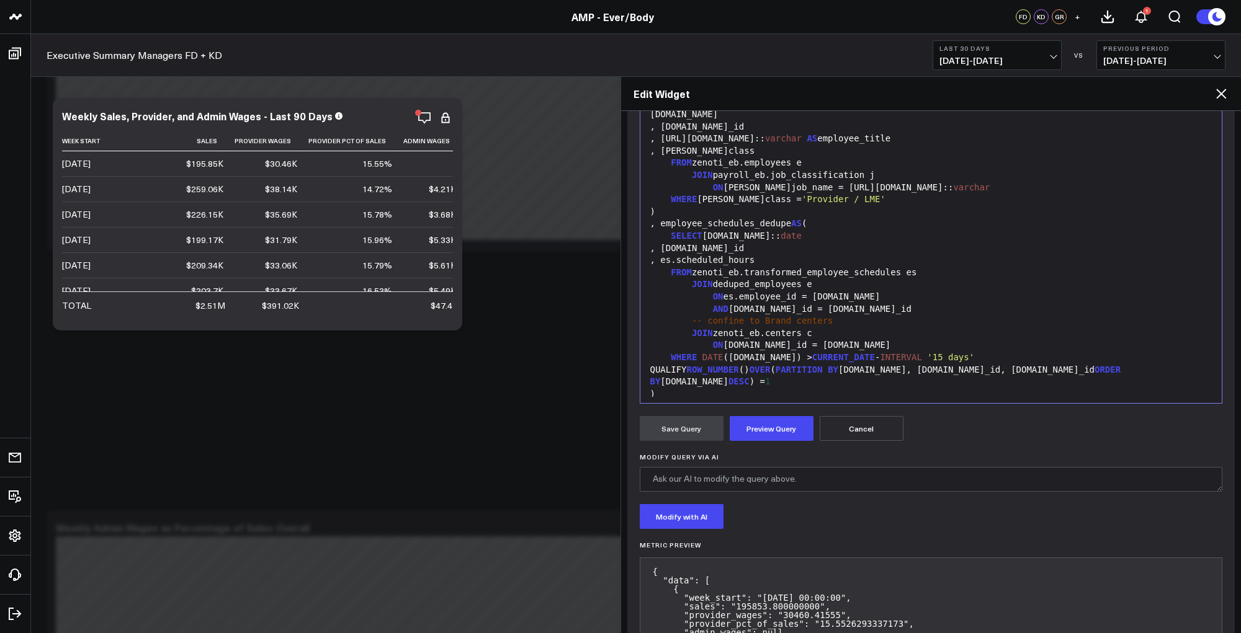
scroll to position [1204, 0]
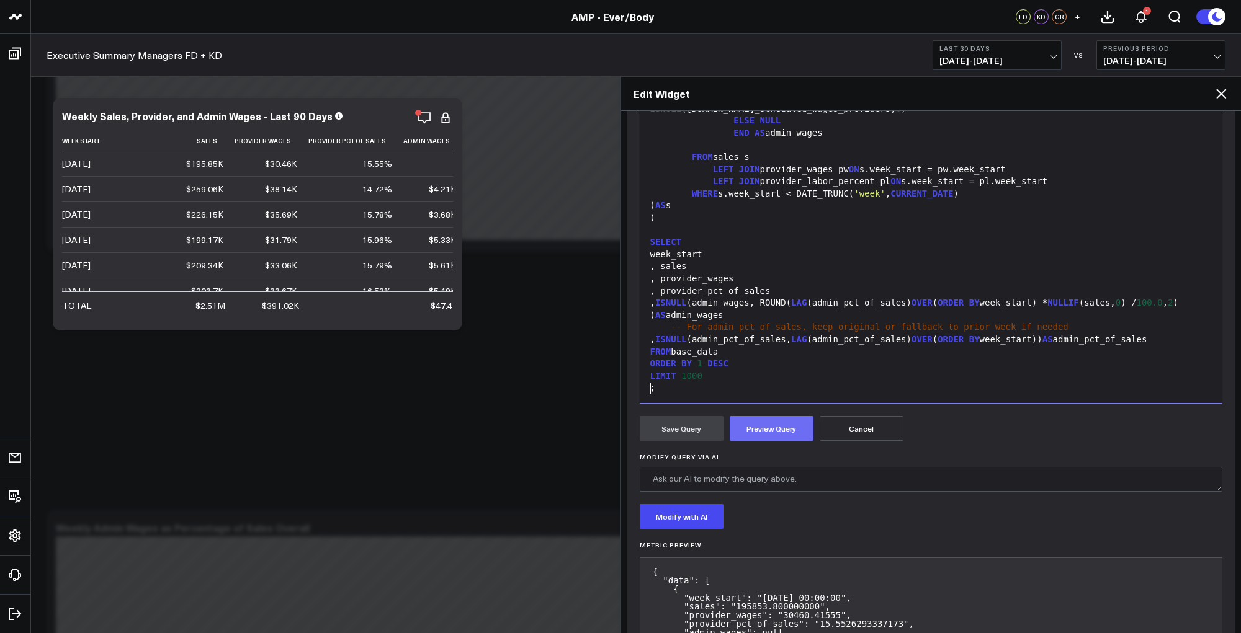
click at [766, 428] on button "Preview Query" at bounding box center [772, 428] width 84 height 25
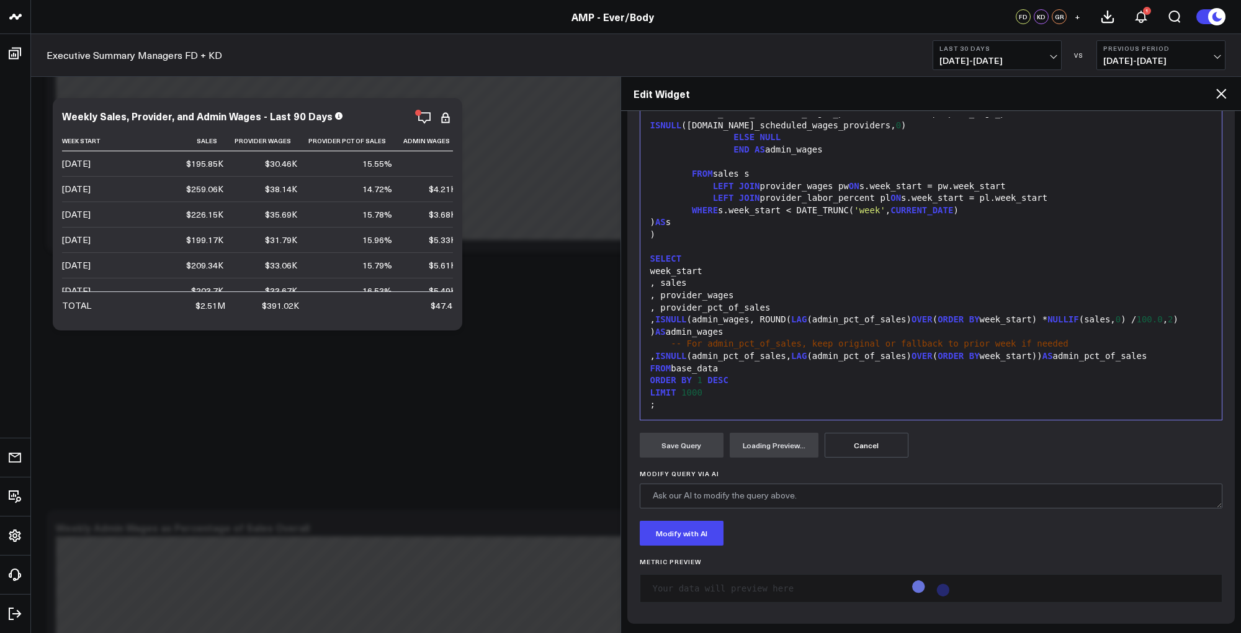
scroll to position [190, 0]
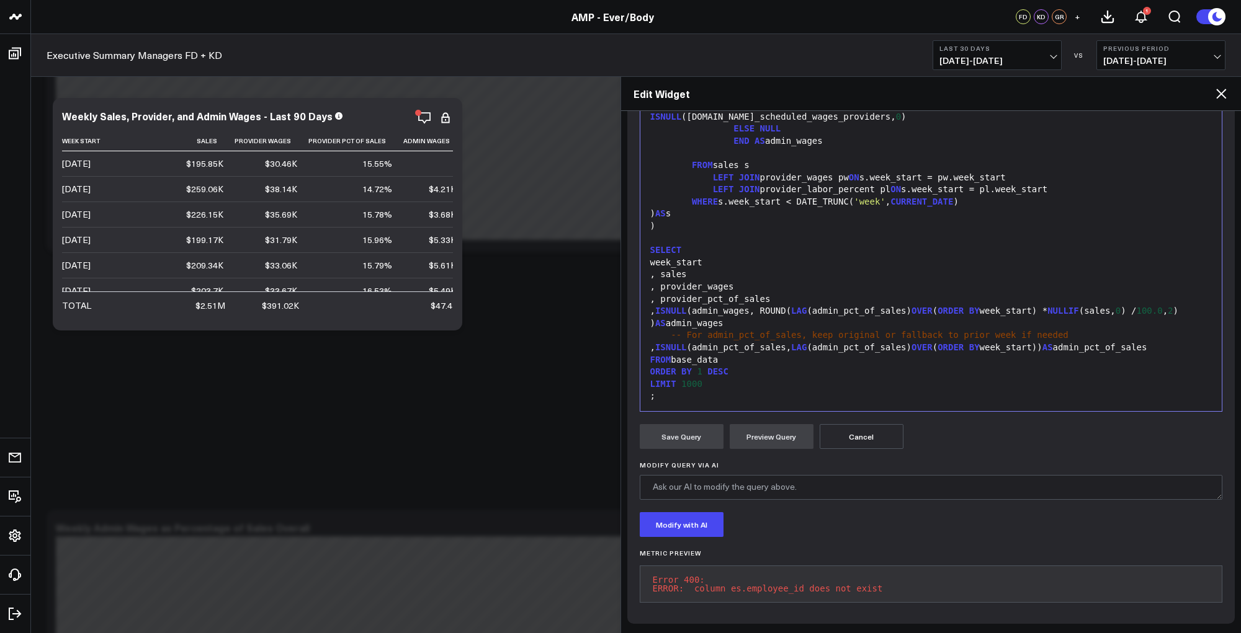
click at [831, 281] on div ", provider_wages" at bounding box center [932, 287] width 570 height 12
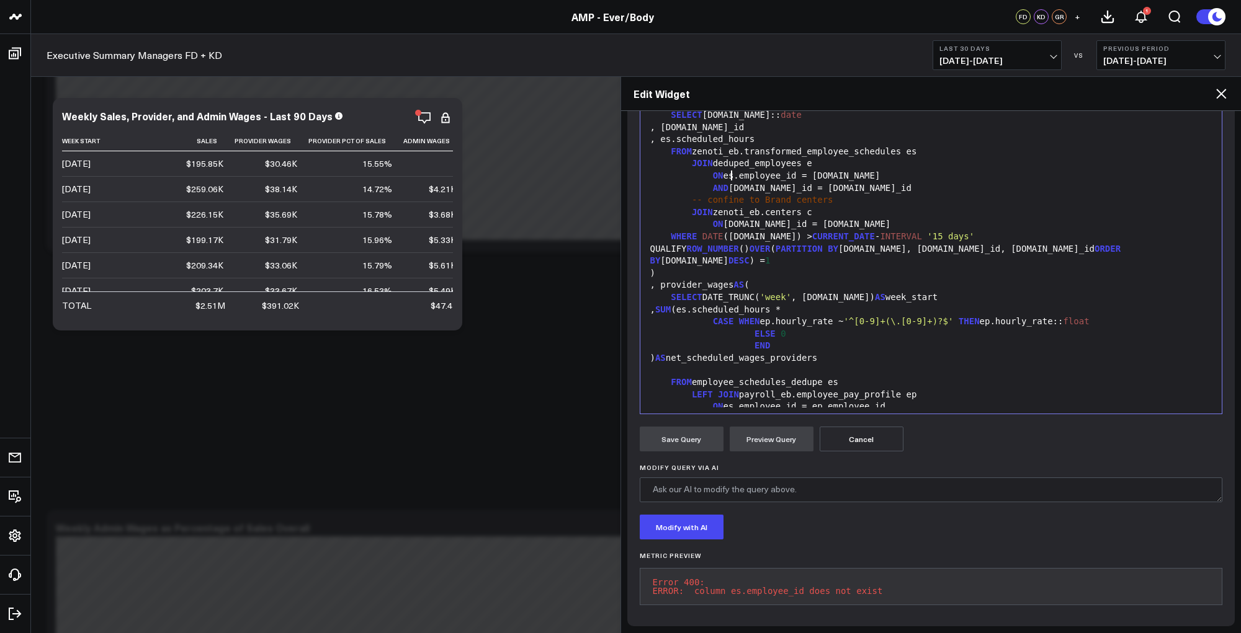
scroll to position [132, 0]
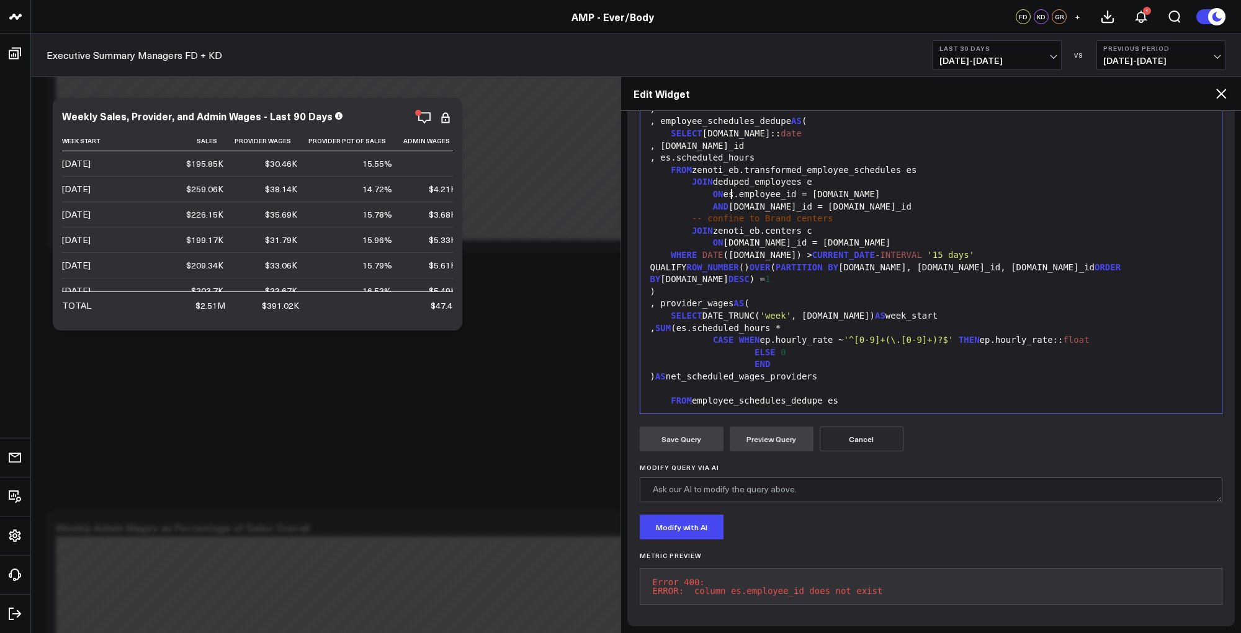
click at [938, 202] on div "AND [DOMAIN_NAME]_id = [DOMAIN_NAME]_id" at bounding box center [932, 207] width 570 height 12
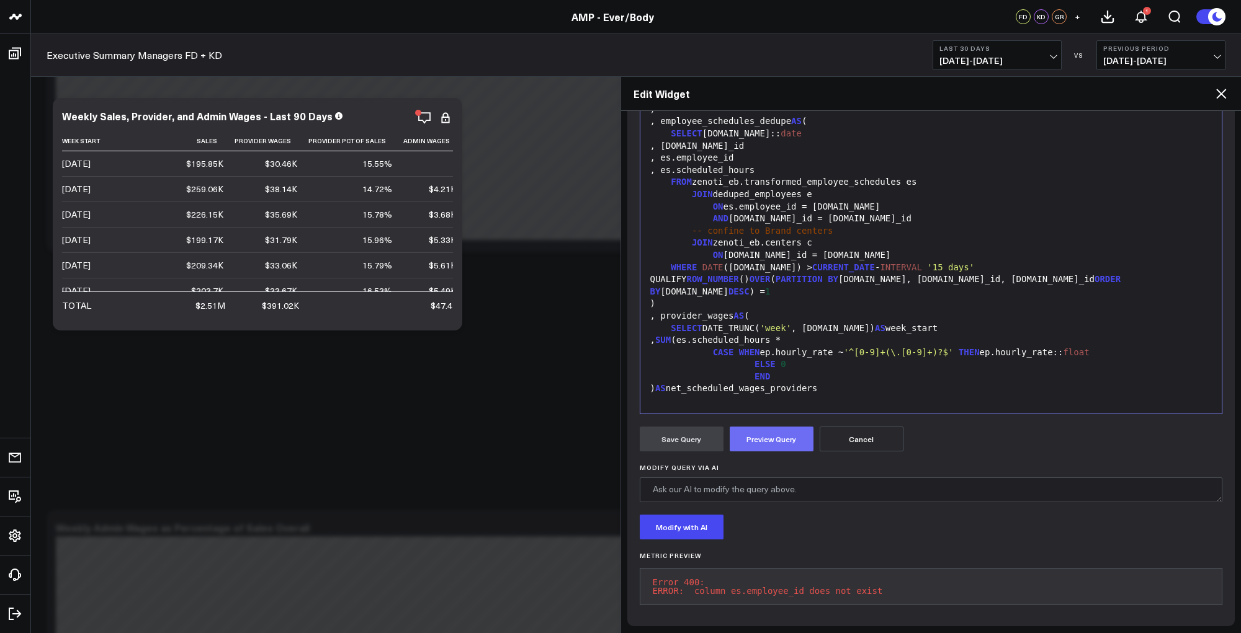
click at [785, 436] on button "Preview Query" at bounding box center [772, 439] width 84 height 25
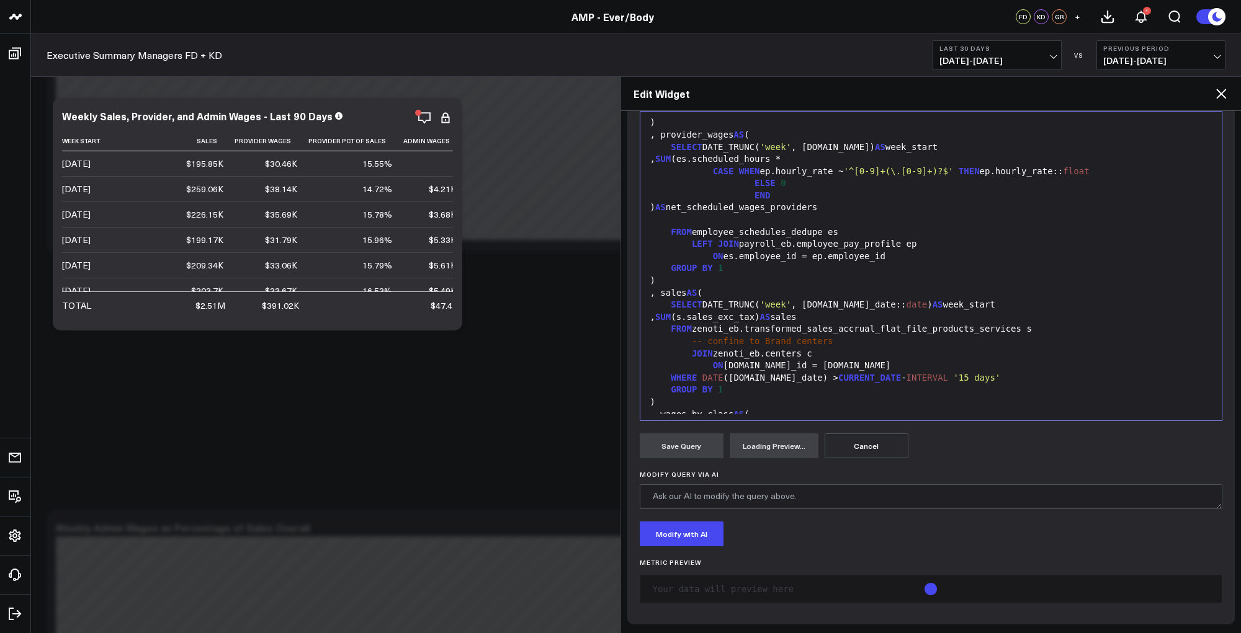
scroll to position [338, 0]
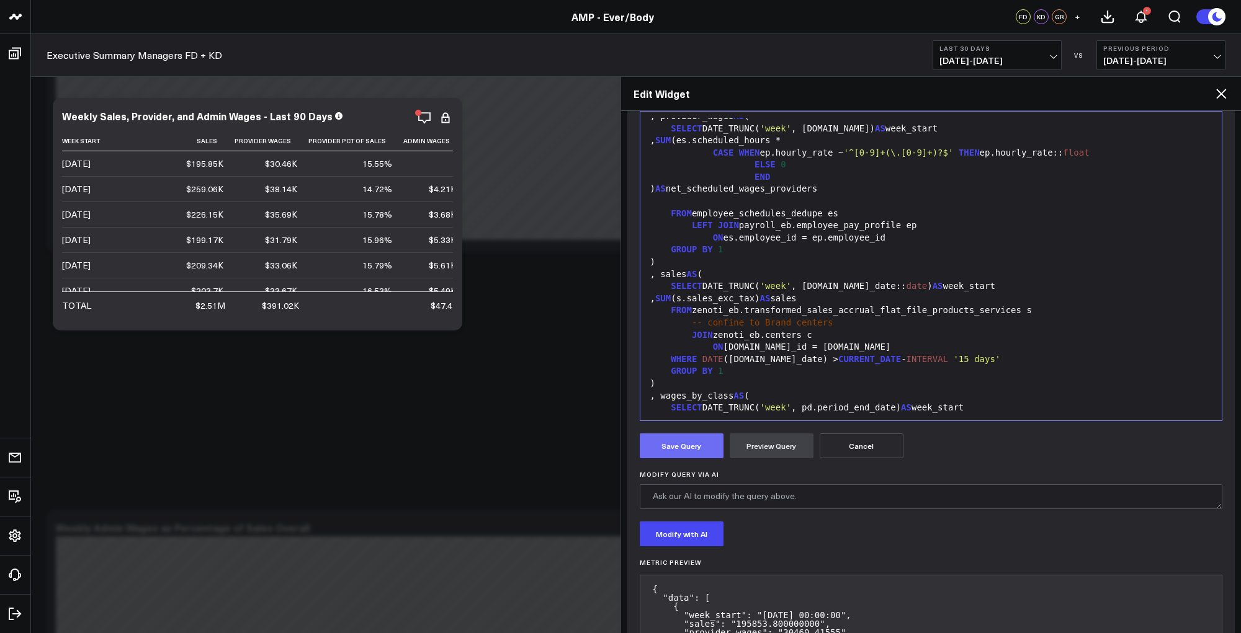
click at [668, 451] on button "Save Query" at bounding box center [682, 446] width 84 height 25
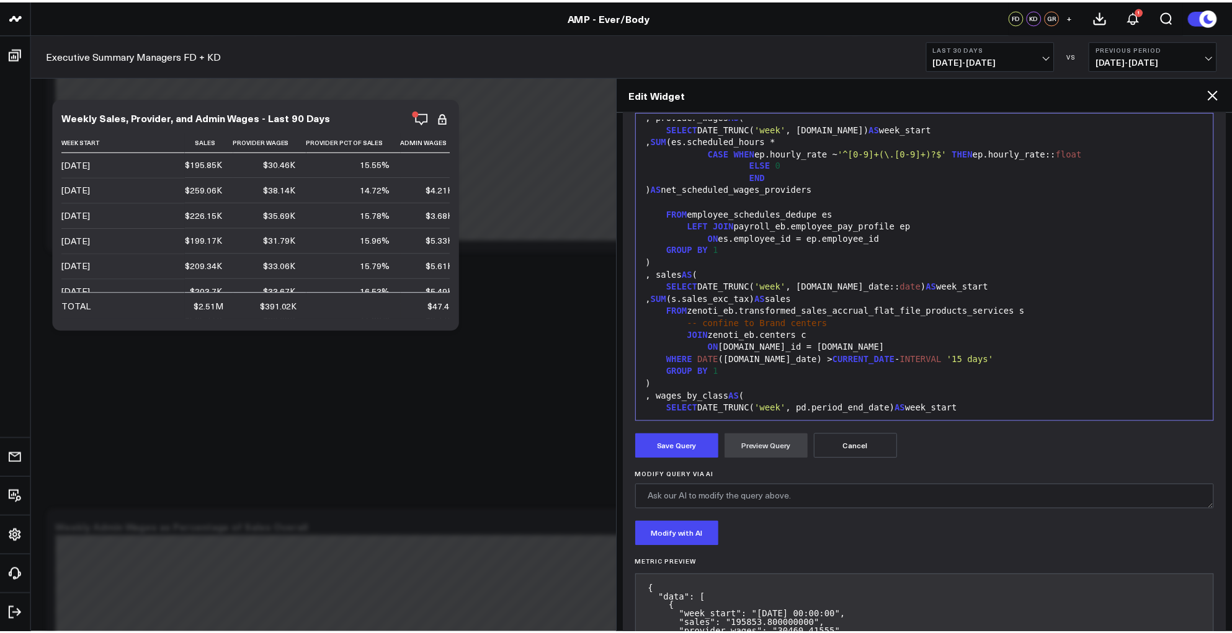
scroll to position [19, 0]
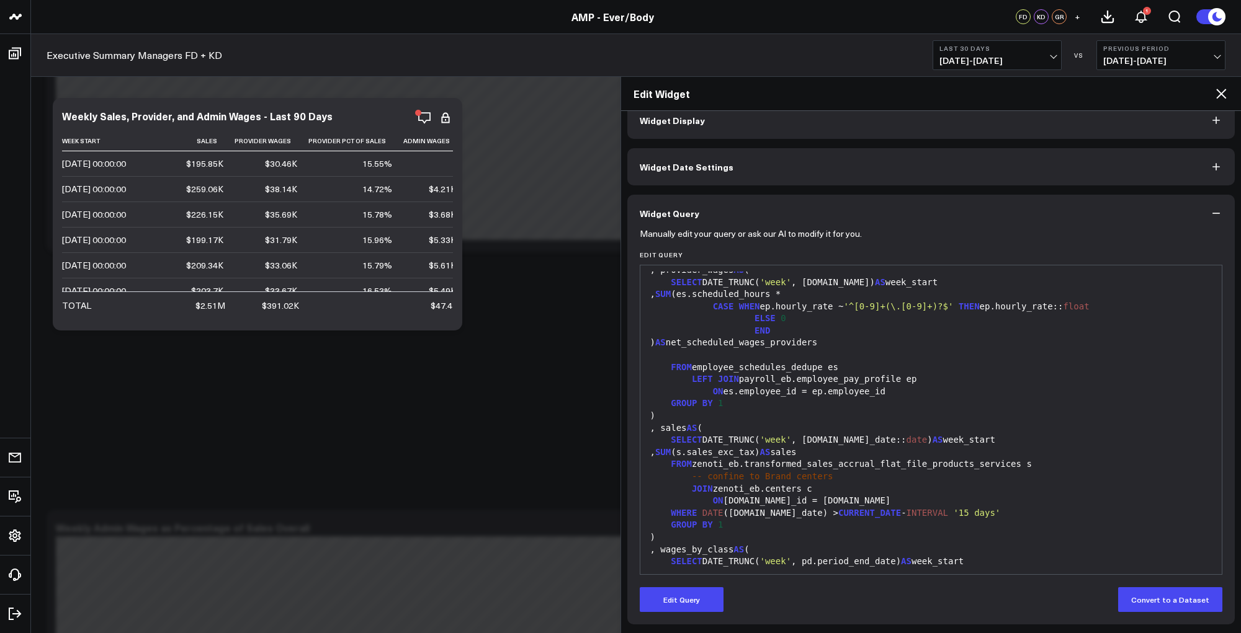
click at [1220, 99] on icon at bounding box center [1221, 93] width 15 height 15
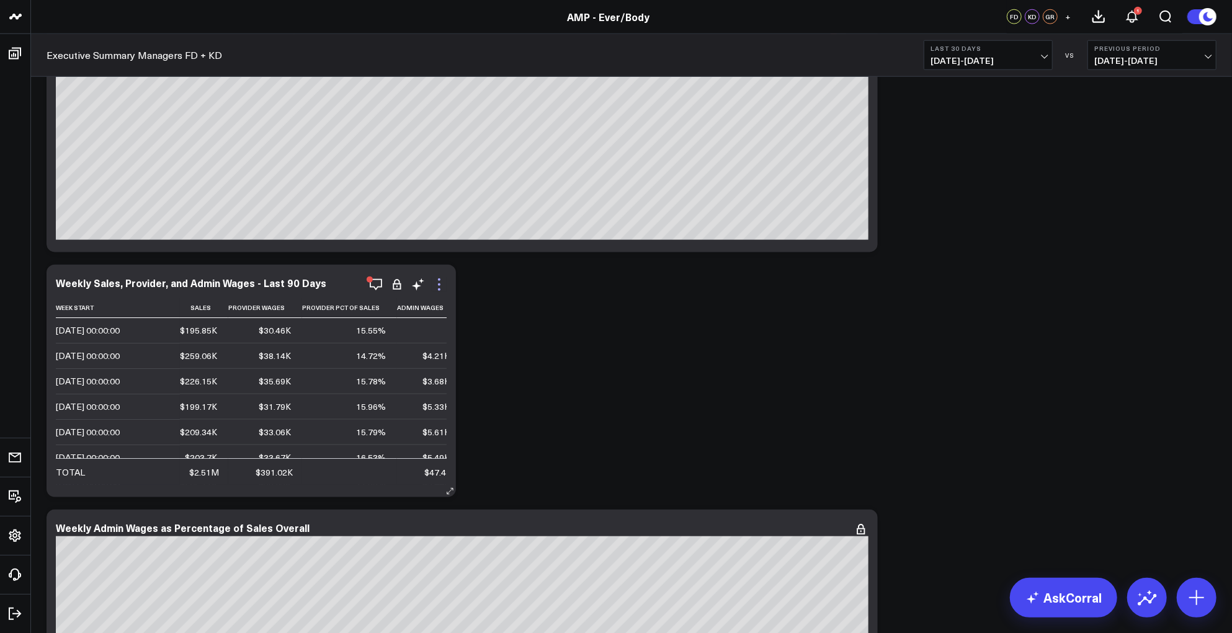
click at [441, 290] on icon at bounding box center [439, 284] width 15 height 15
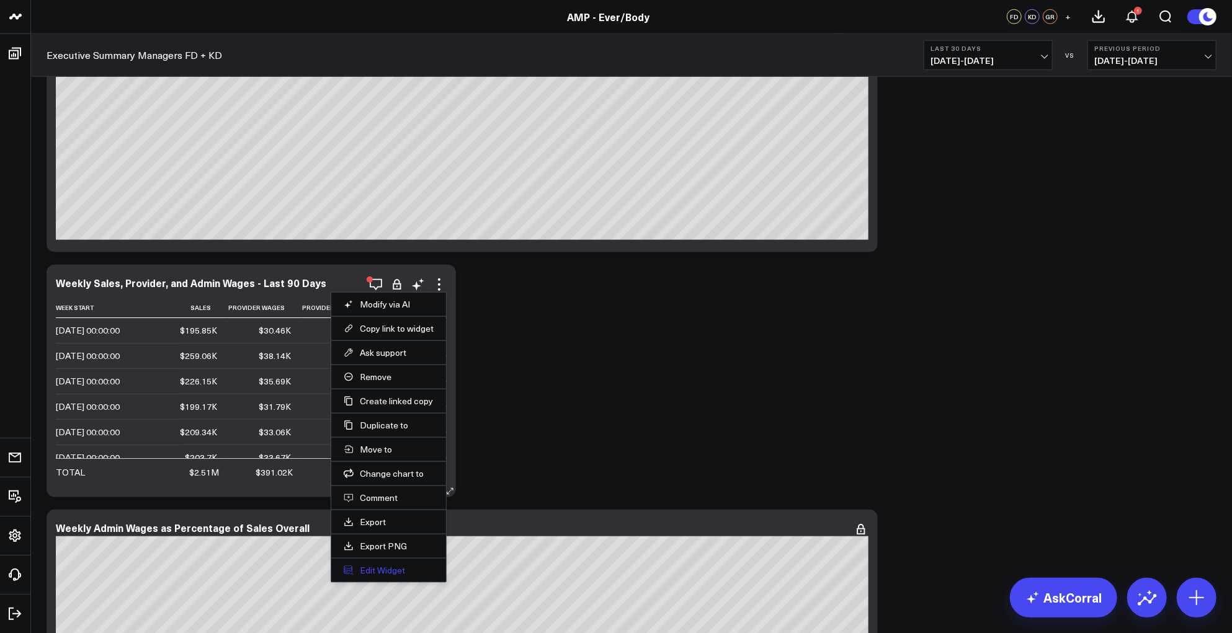
click at [372, 570] on button "Edit Widget" at bounding box center [389, 570] width 90 height 11
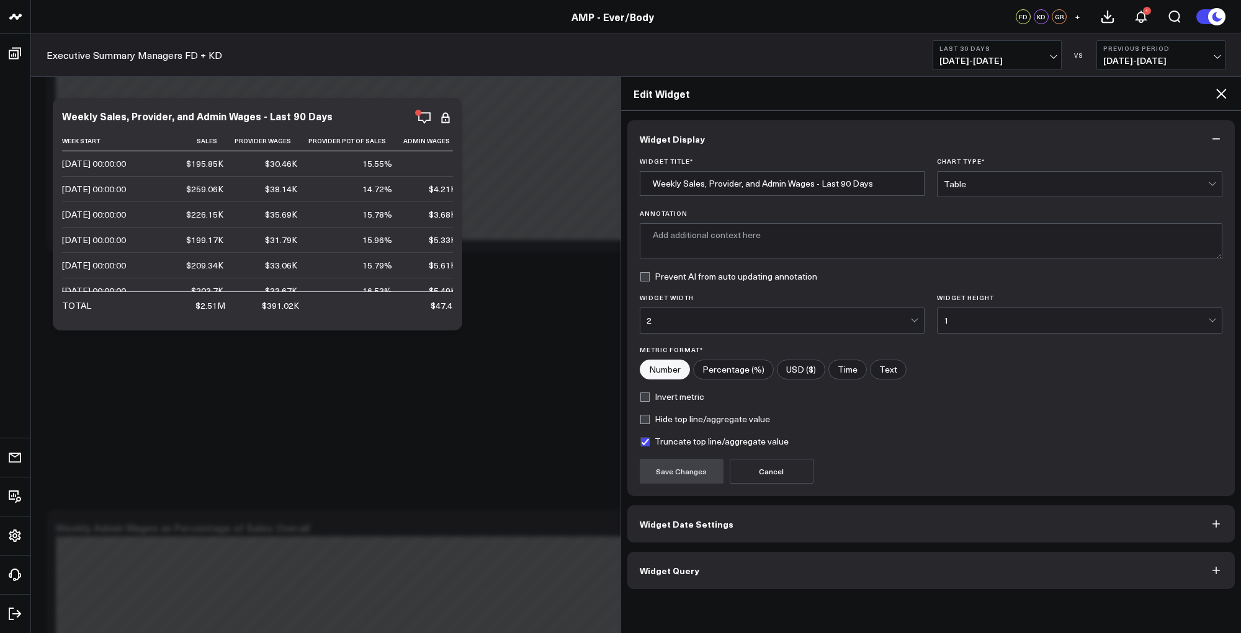
type textarea "This chart displays weekly sales alongside provider and admin wages, highlighti…"
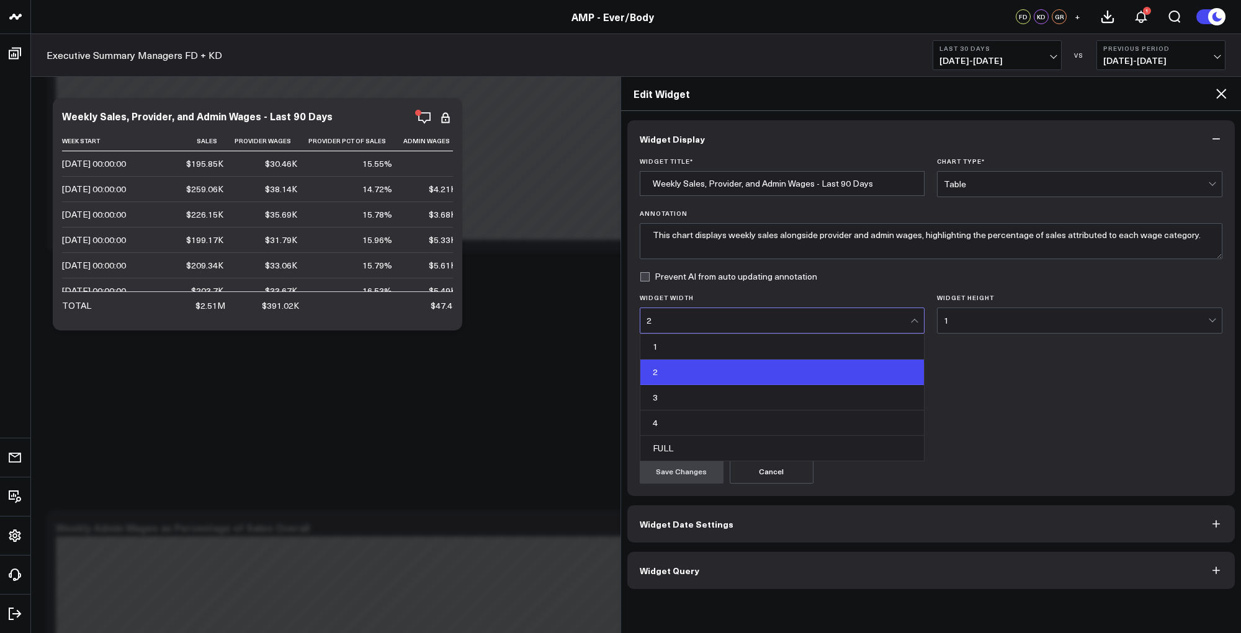
click at [779, 323] on div "2" at bounding box center [779, 321] width 264 height 10
click at [671, 398] on div "3" at bounding box center [782, 397] width 284 height 25
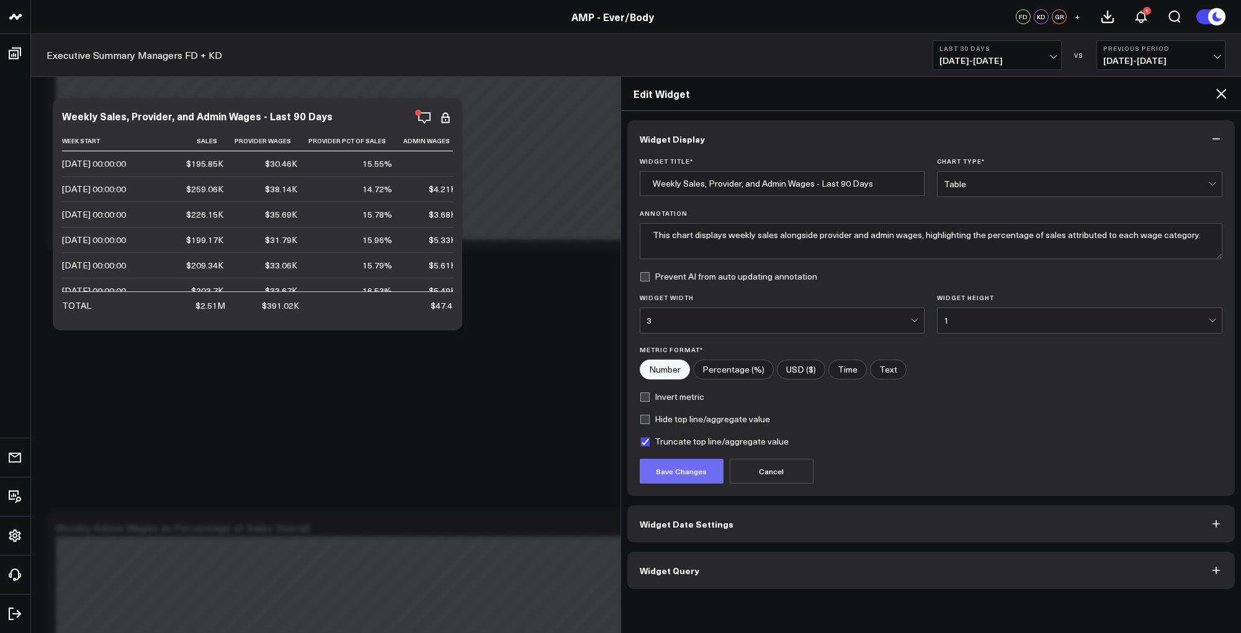
click at [670, 470] on button "Save Changes" at bounding box center [682, 471] width 84 height 25
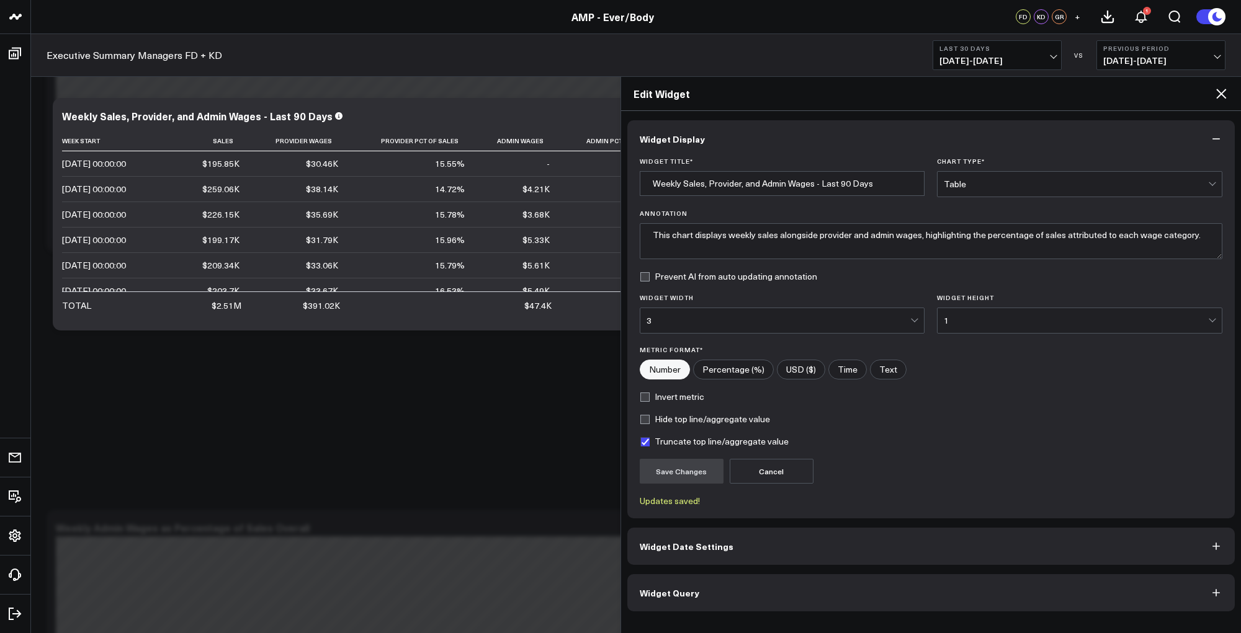
click at [1222, 96] on icon at bounding box center [1221, 94] width 10 height 10
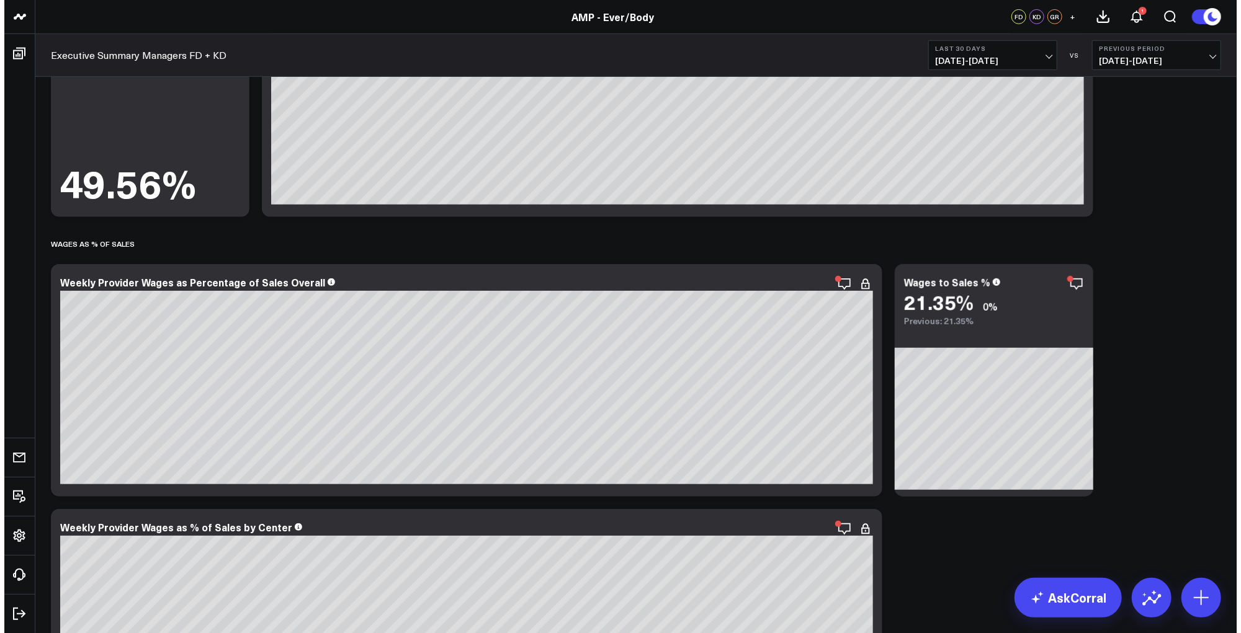
scroll to position [3816, 0]
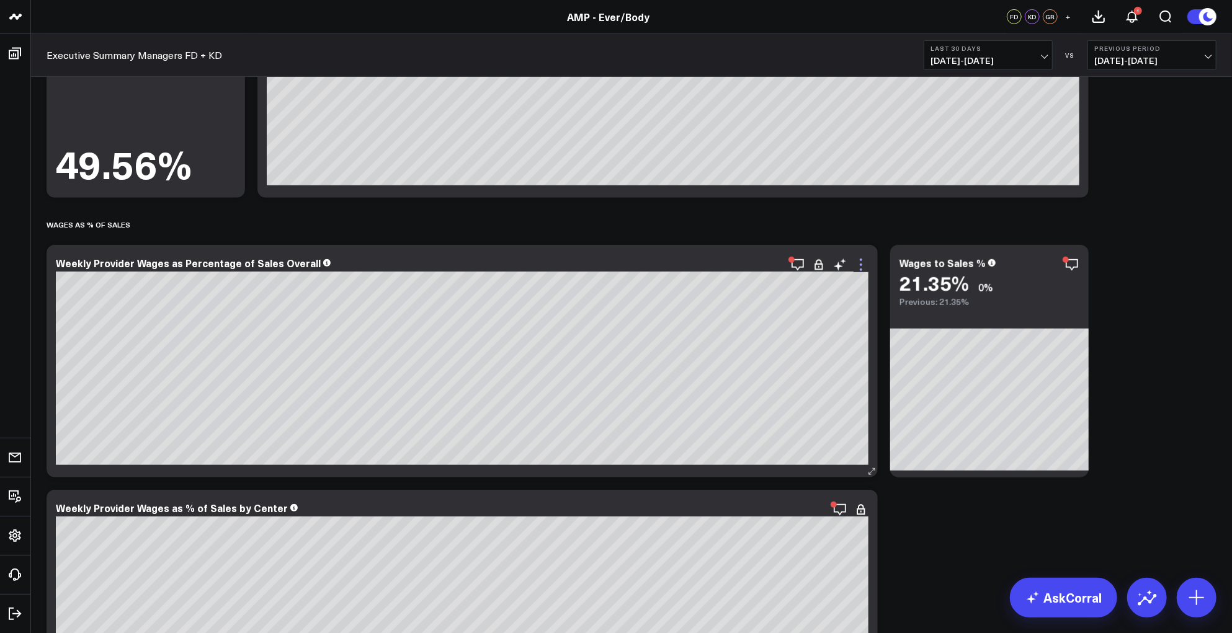
click at [866, 259] on icon at bounding box center [861, 264] width 15 height 15
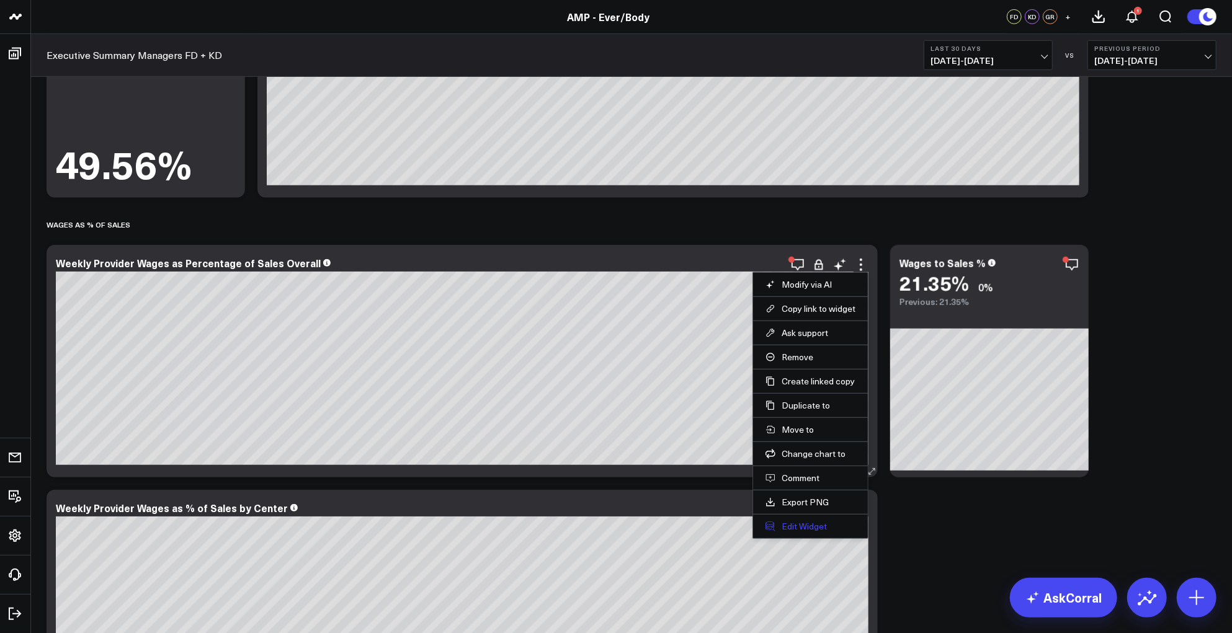
click at [795, 523] on button "Edit Widget" at bounding box center [811, 526] width 90 height 11
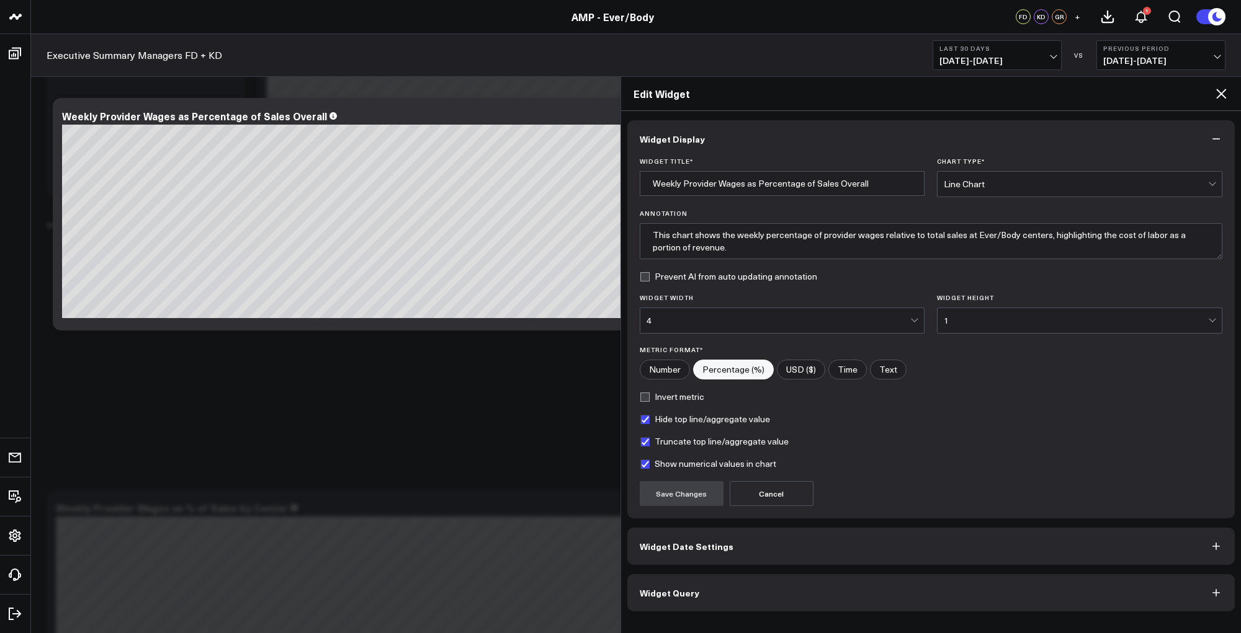
click at [738, 595] on button "Widget Query" at bounding box center [931, 593] width 608 height 37
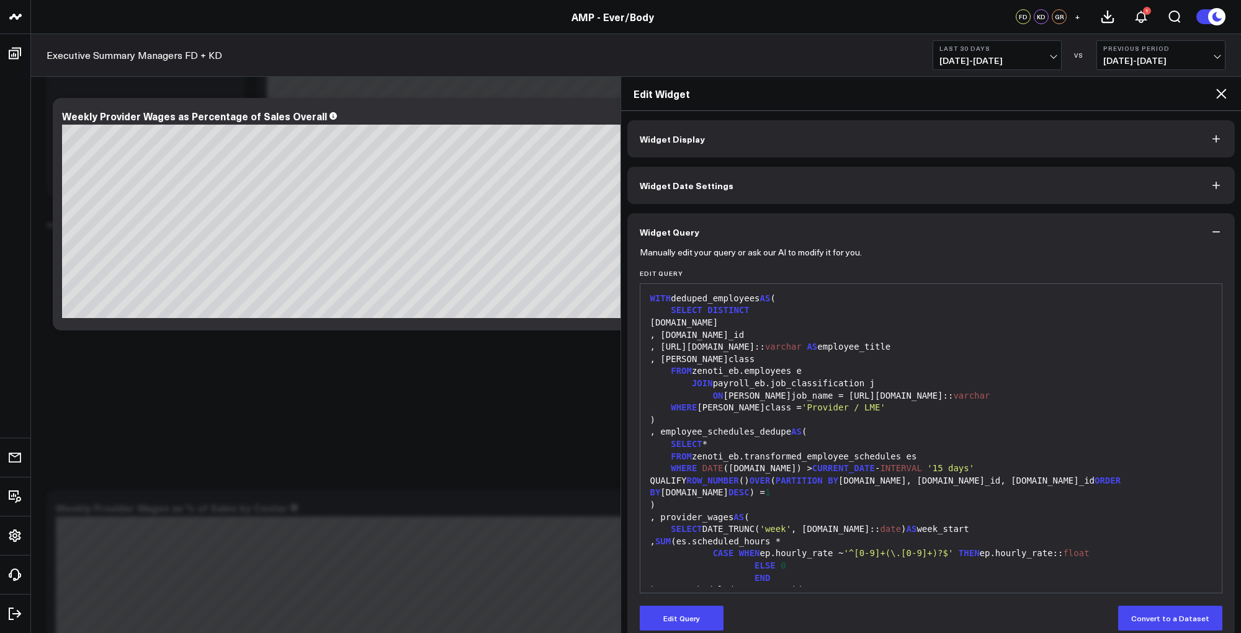
click at [813, 331] on div ", [DOMAIN_NAME]_id" at bounding box center [932, 335] width 570 height 12
click at [693, 614] on button "Edit Query" at bounding box center [682, 618] width 84 height 25
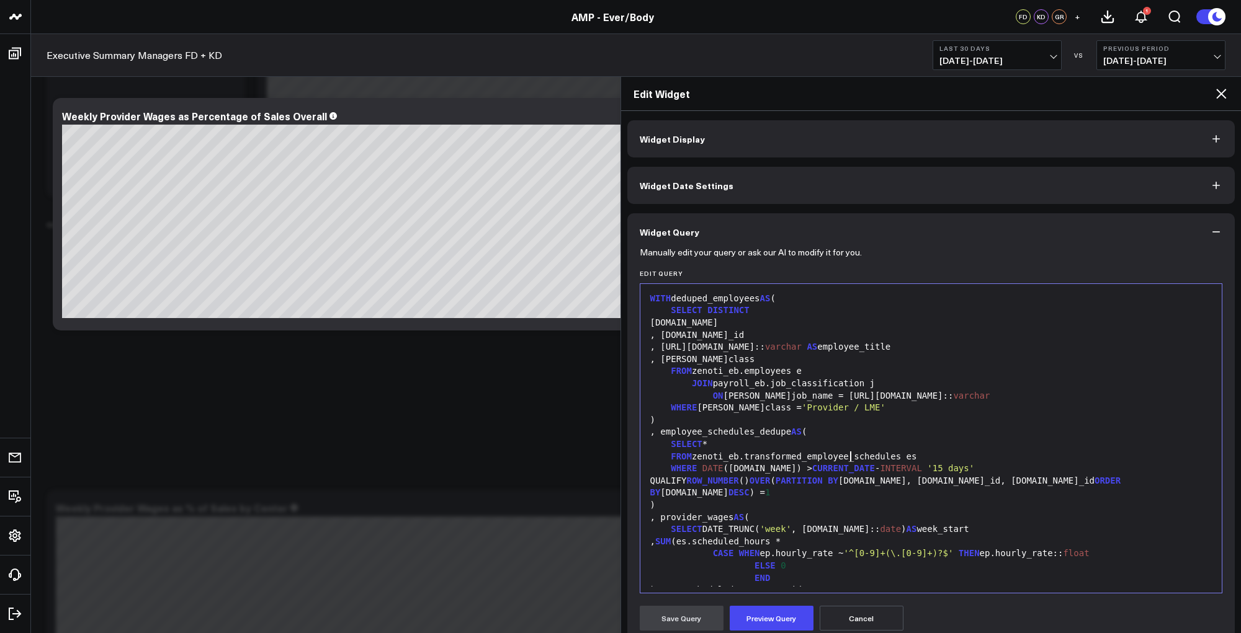
click at [851, 462] on div "FROM zenoti_eb.transformed_employee_schedules es" at bounding box center [932, 457] width 570 height 12
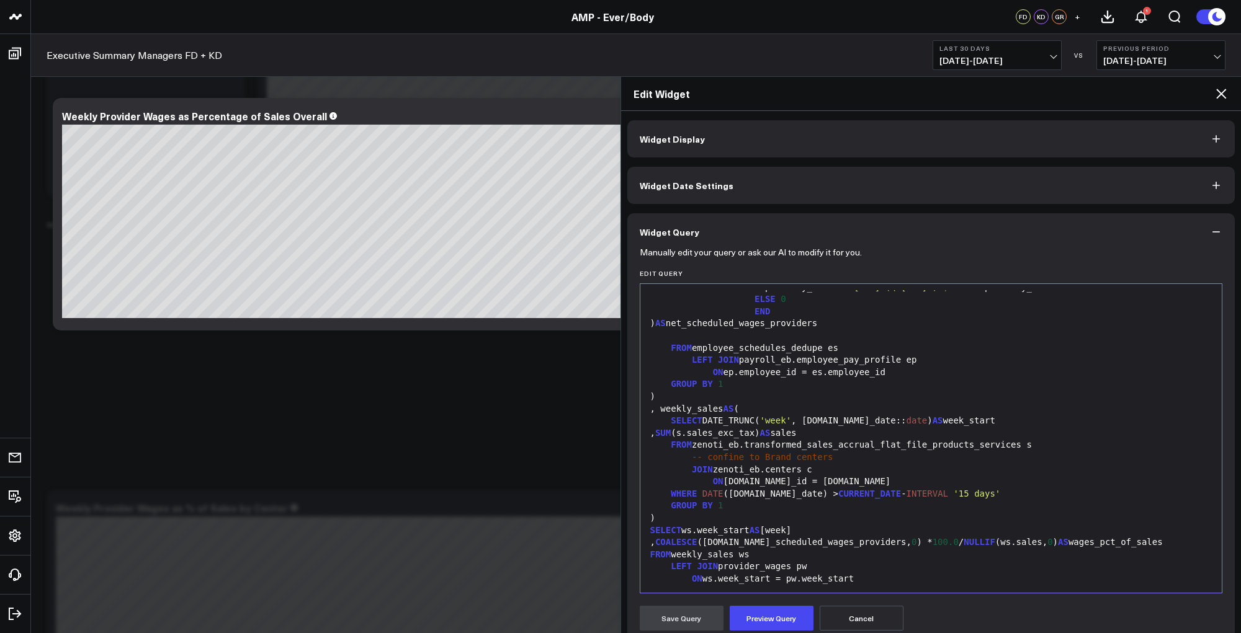
scroll to position [413, 0]
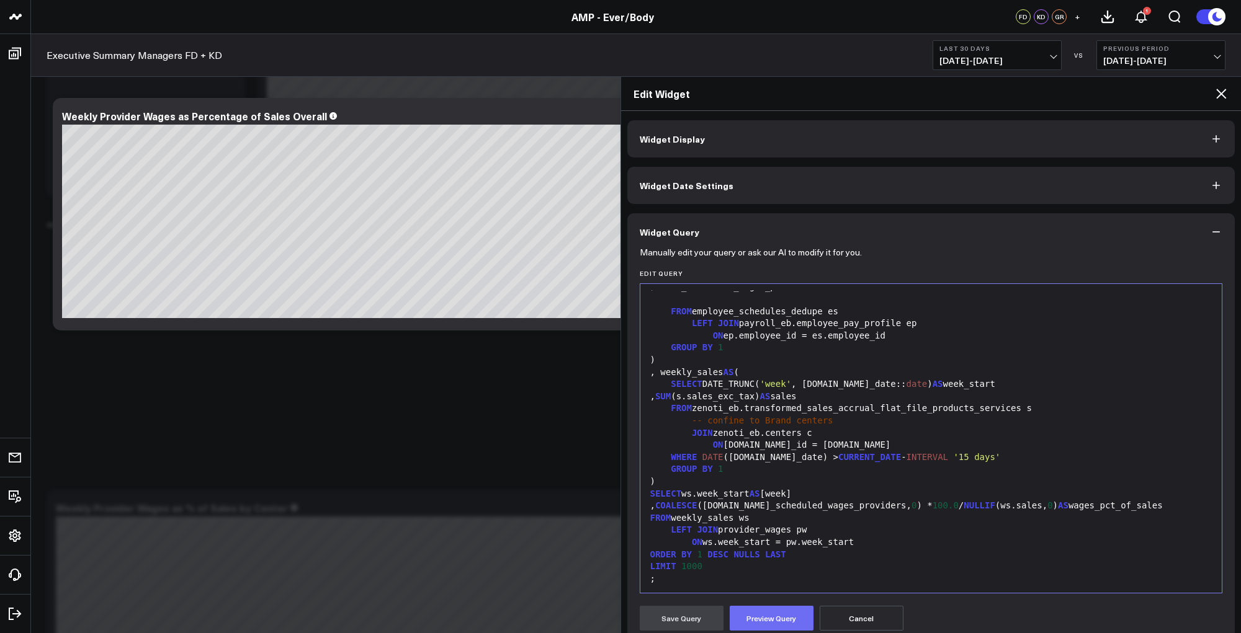
click at [764, 620] on button "Preview Query" at bounding box center [772, 618] width 84 height 25
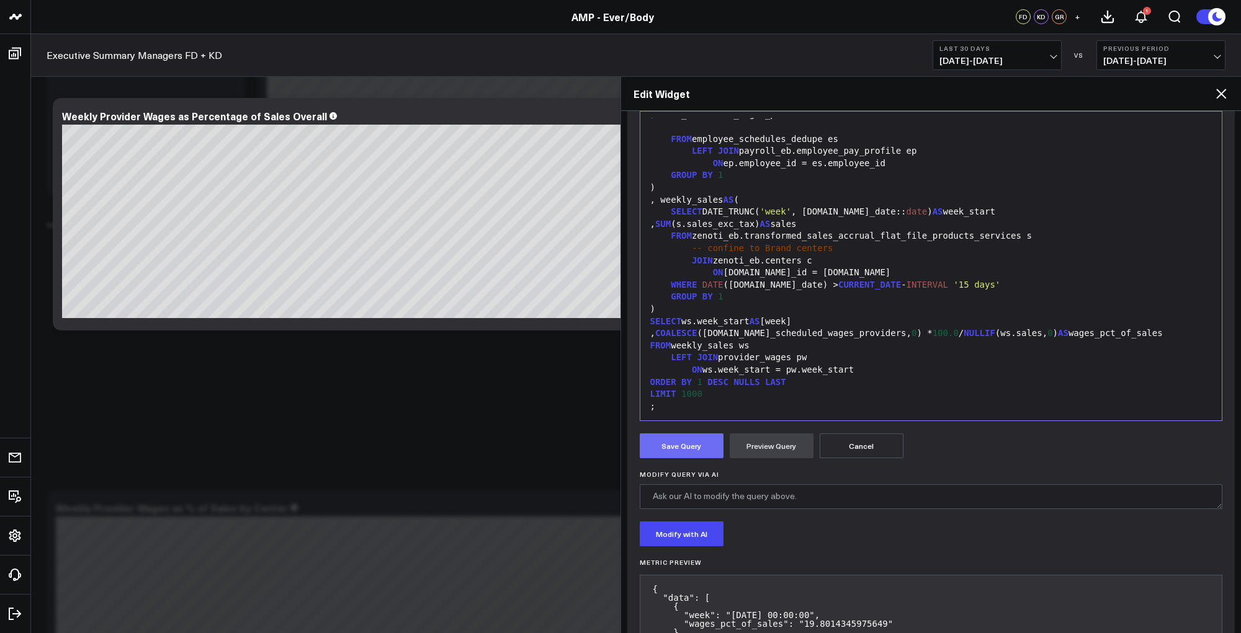
click at [697, 435] on button "Save Query" at bounding box center [682, 446] width 84 height 25
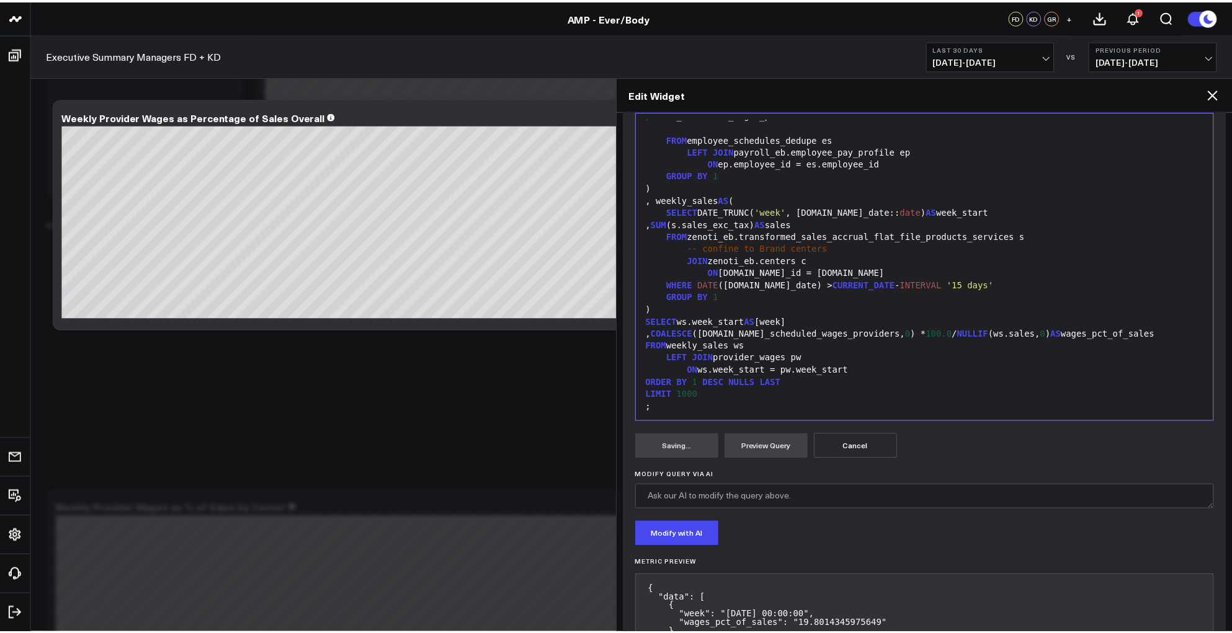
scroll to position [19, 0]
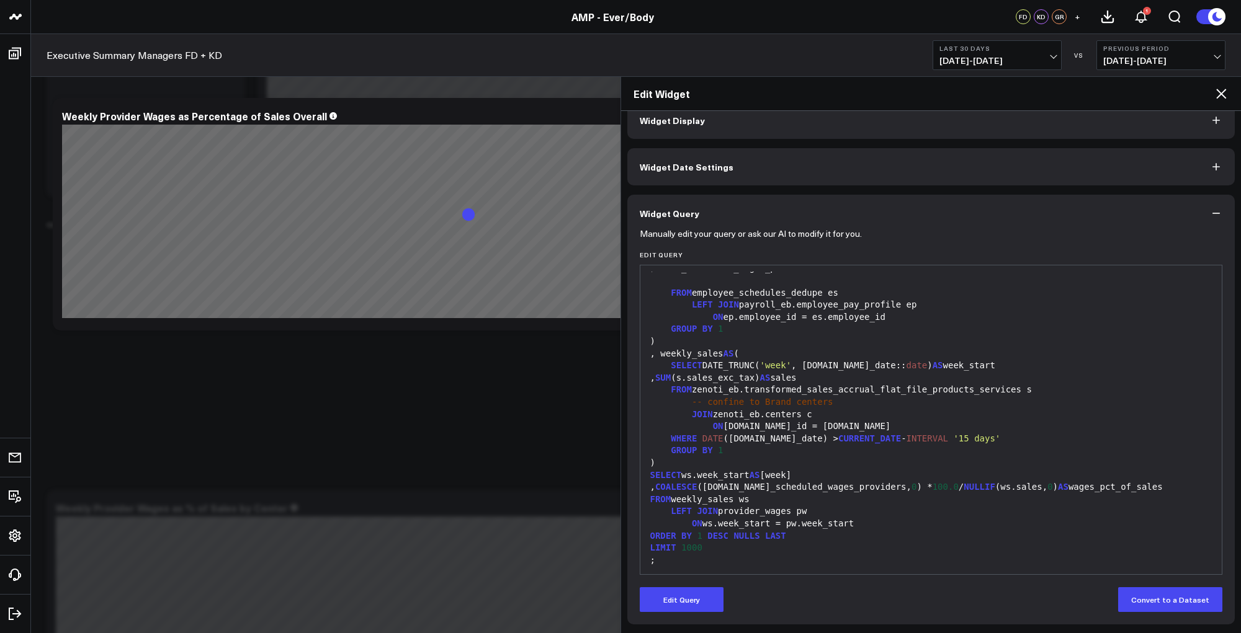
click at [1218, 91] on icon at bounding box center [1221, 94] width 10 height 10
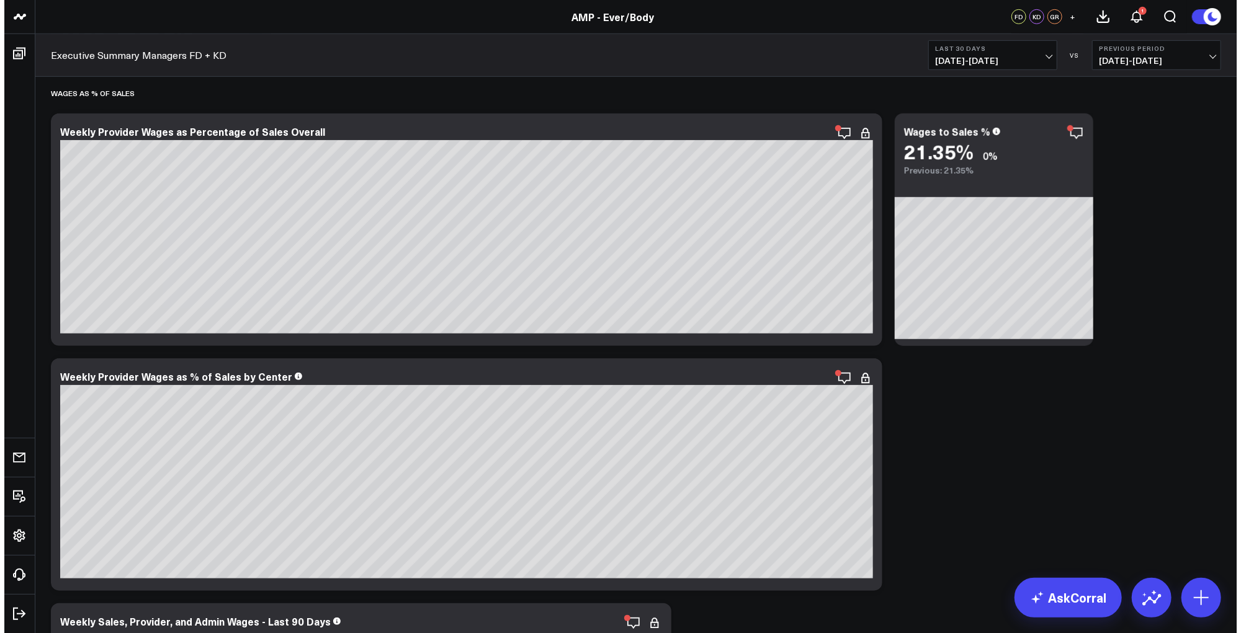
scroll to position [3967, 0]
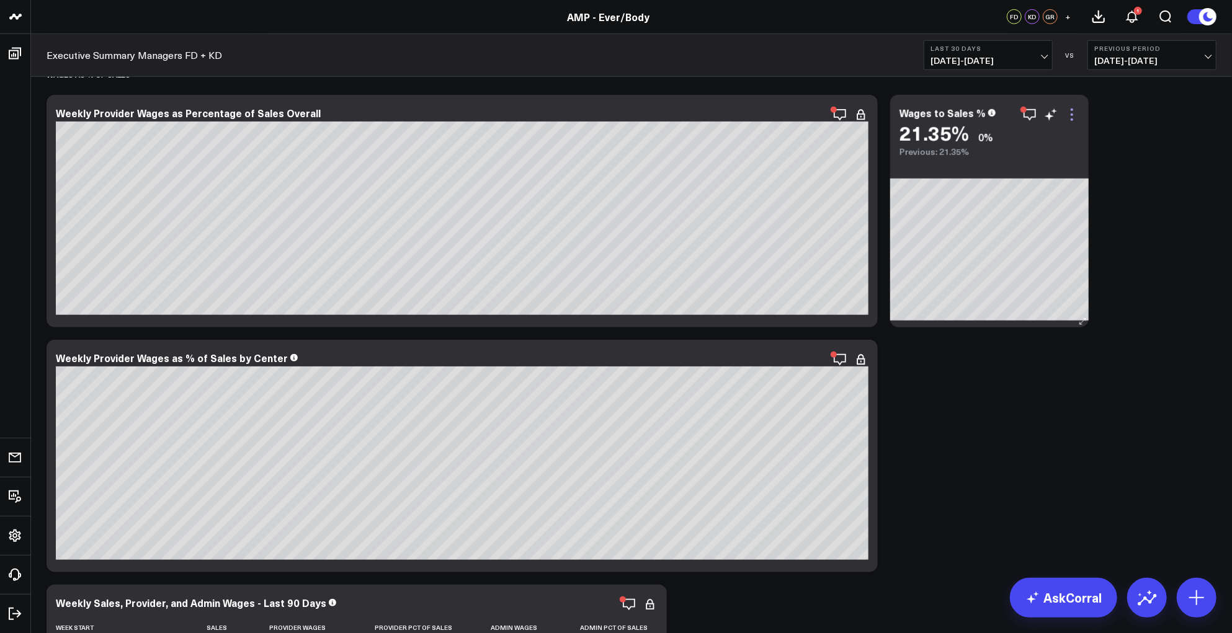
click at [1073, 114] on icon at bounding box center [1072, 114] width 15 height 15
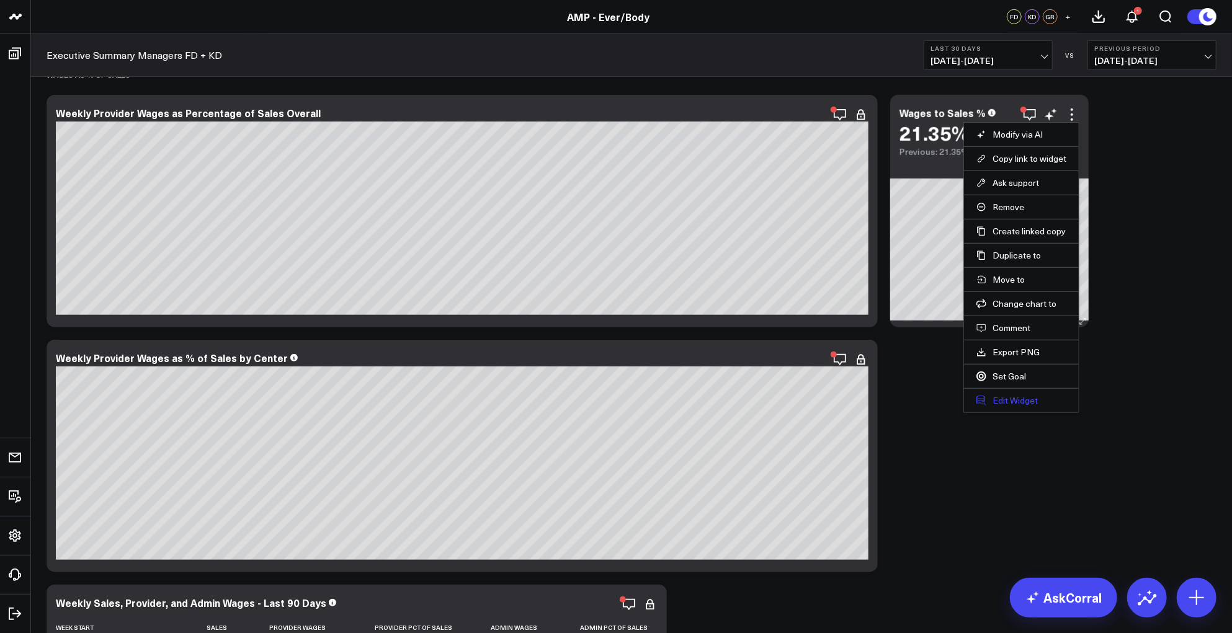
click at [1007, 396] on button "Edit Widget" at bounding box center [1022, 400] width 90 height 11
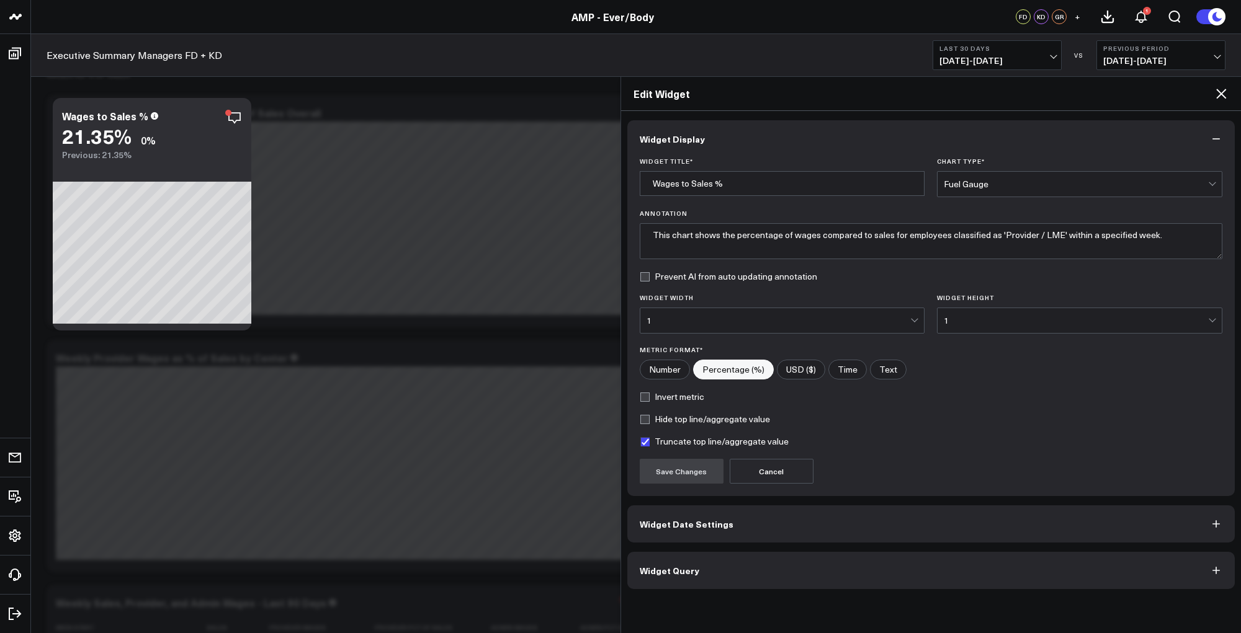
click at [825, 570] on button "Widget Query" at bounding box center [931, 570] width 608 height 37
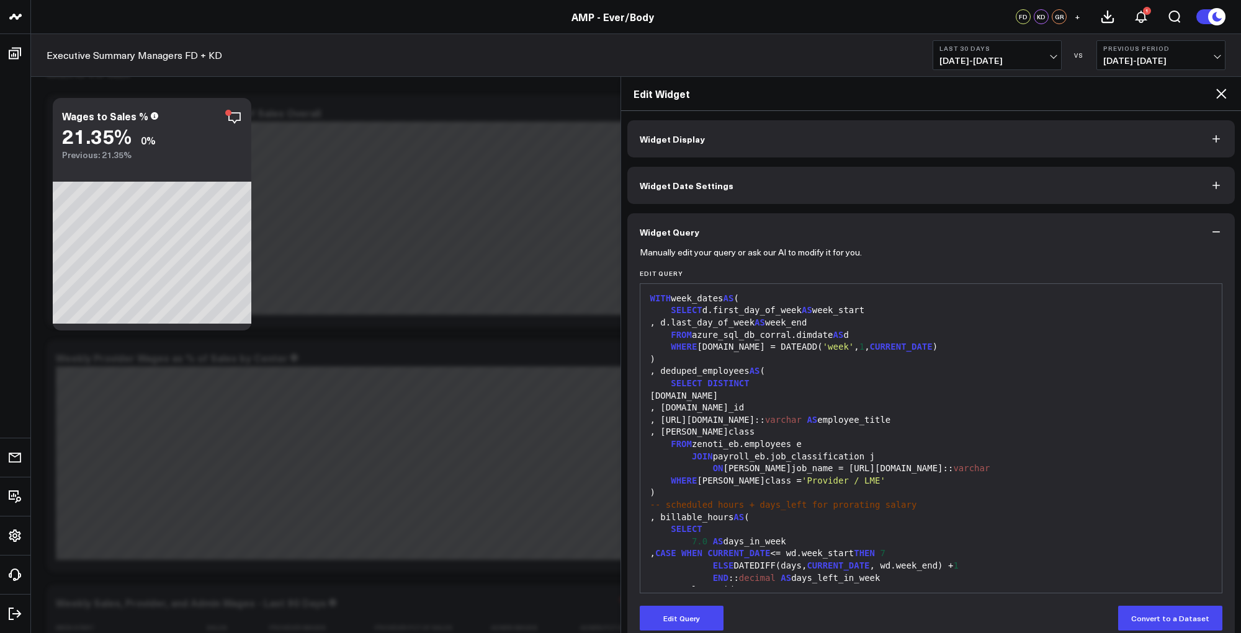
click at [1222, 91] on icon at bounding box center [1221, 93] width 15 height 15
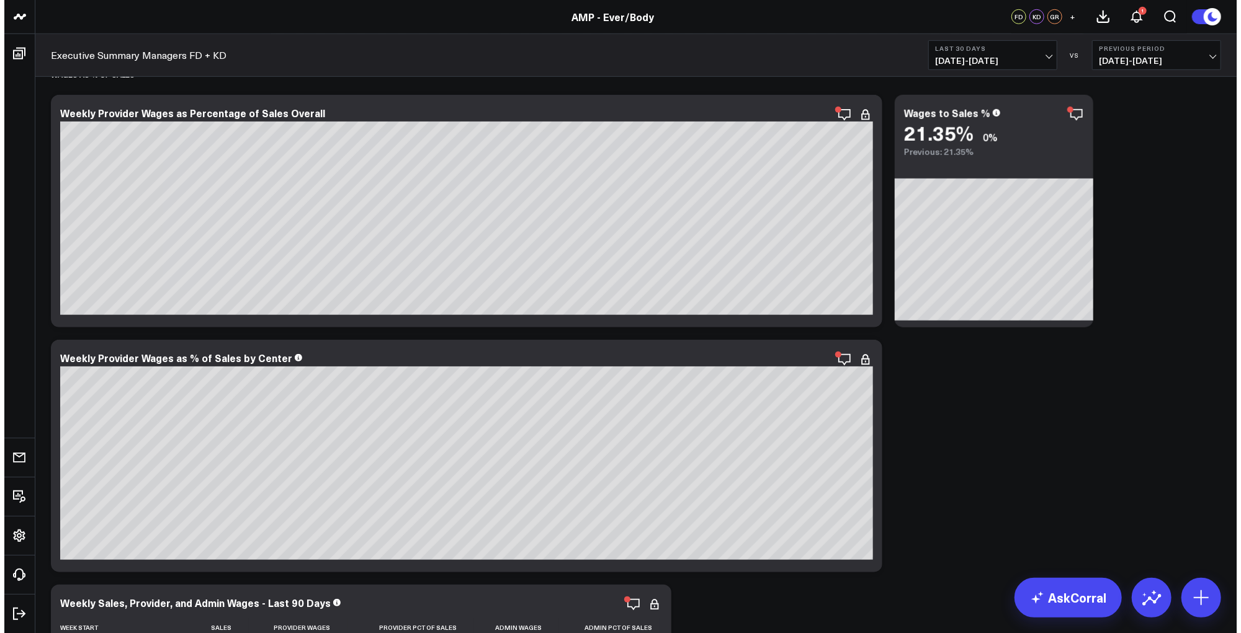
scroll to position [4004, 0]
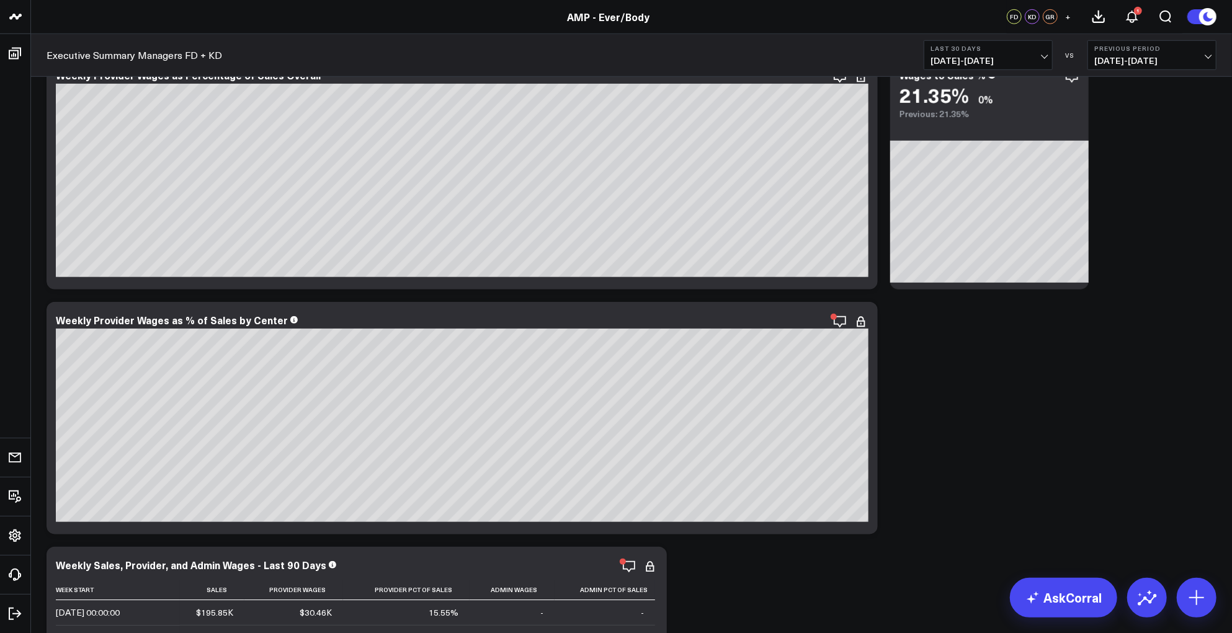
click at [862, 320] on icon at bounding box center [861, 322] width 15 height 15
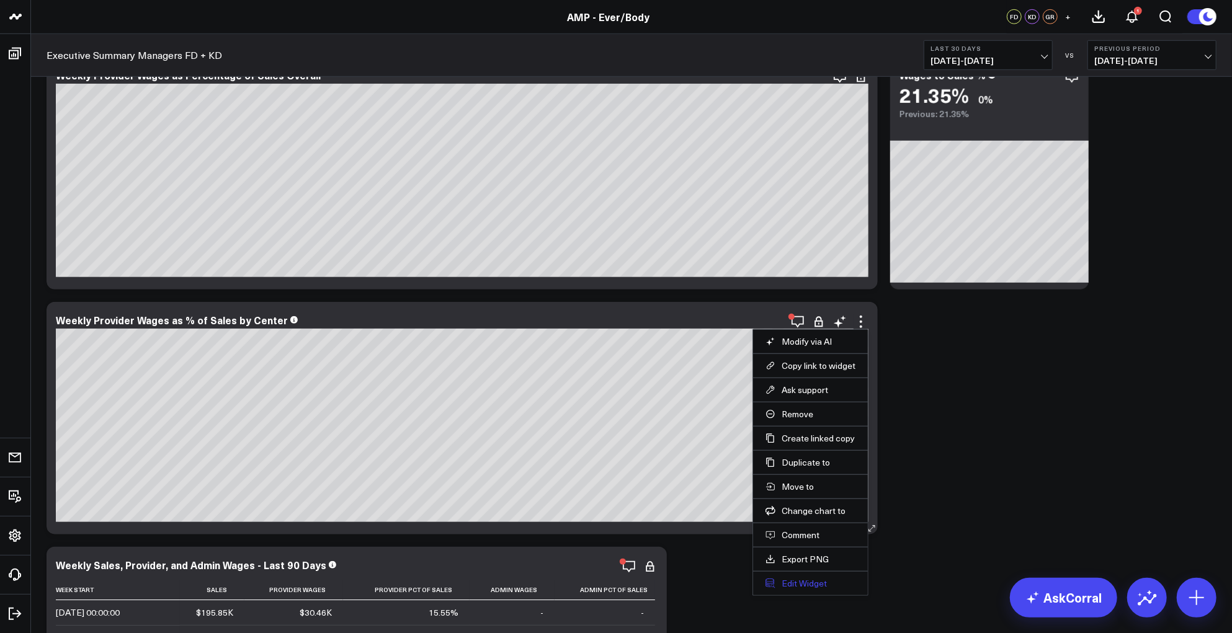
click at [798, 581] on button "Edit Widget" at bounding box center [811, 583] width 90 height 11
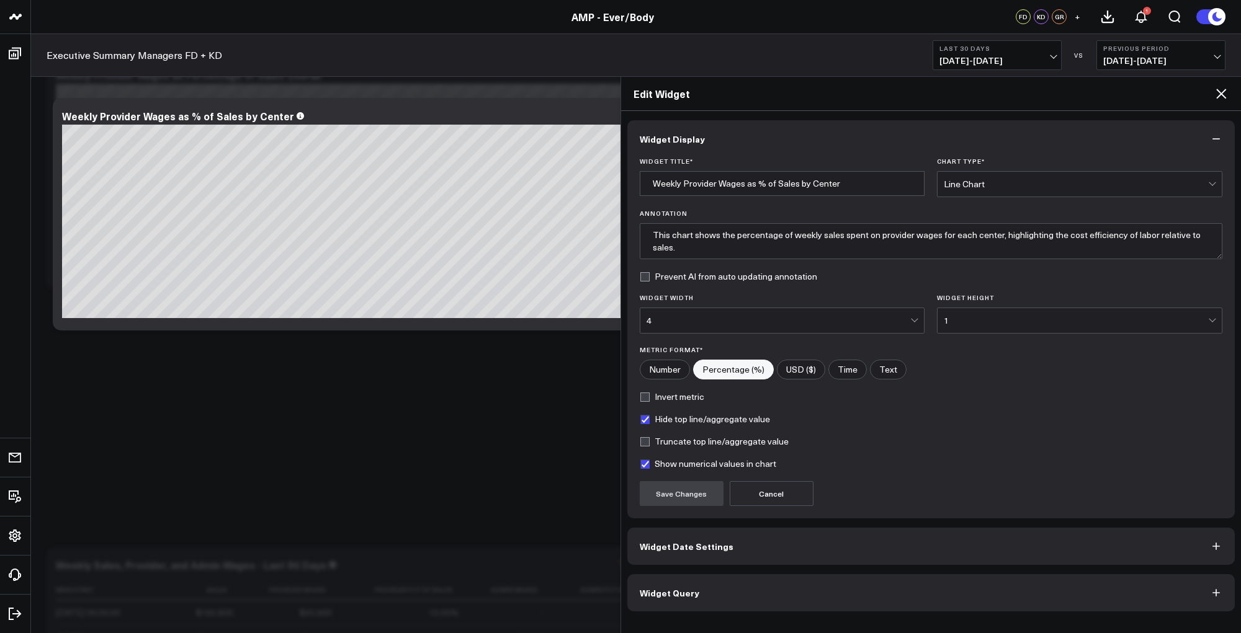
click at [686, 589] on span "Widget Query" at bounding box center [670, 593] width 60 height 10
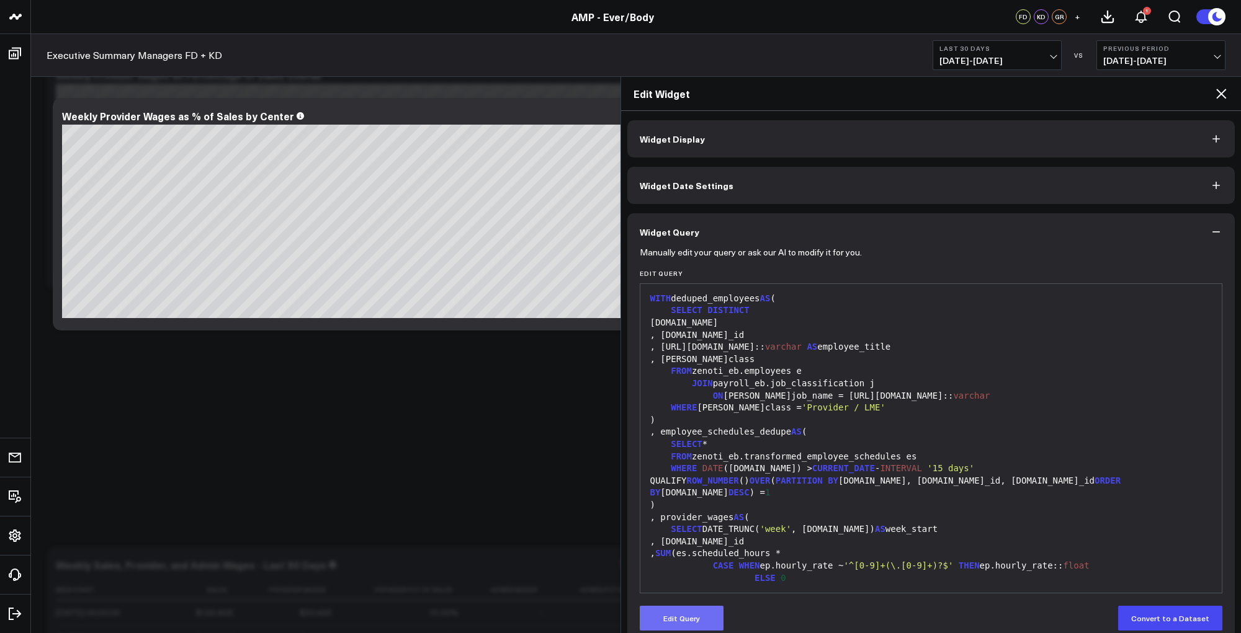
click at [670, 617] on button "Edit Query" at bounding box center [682, 618] width 84 height 25
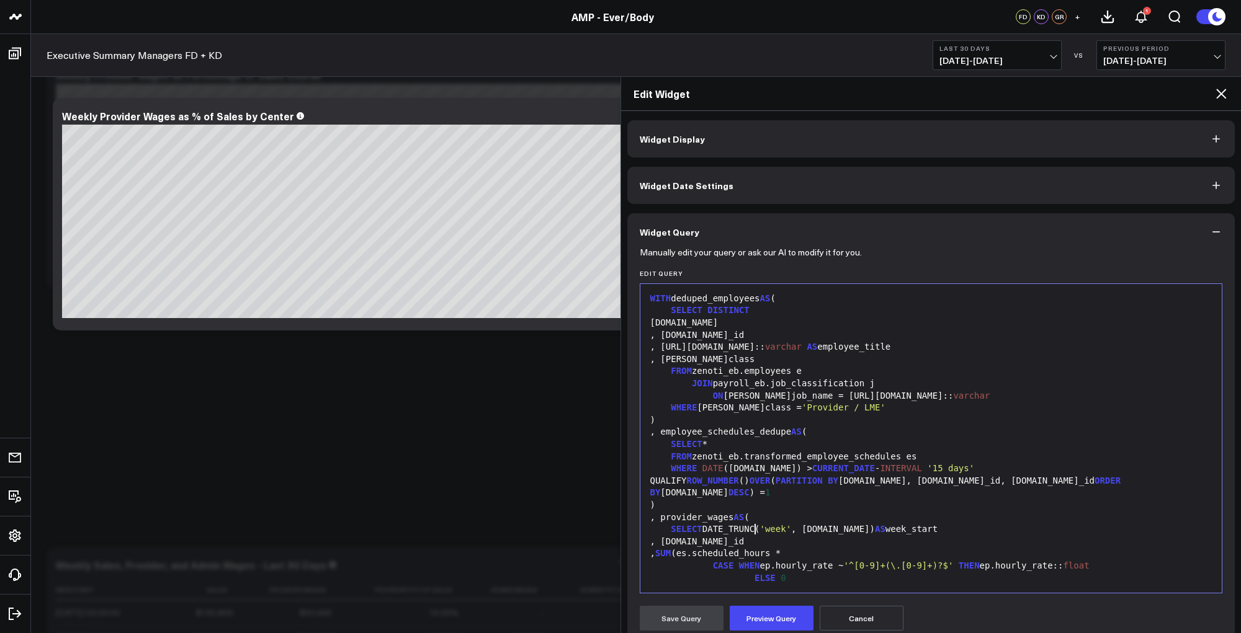
click at [762, 536] on div ", [DOMAIN_NAME]_id" at bounding box center [932, 542] width 570 height 12
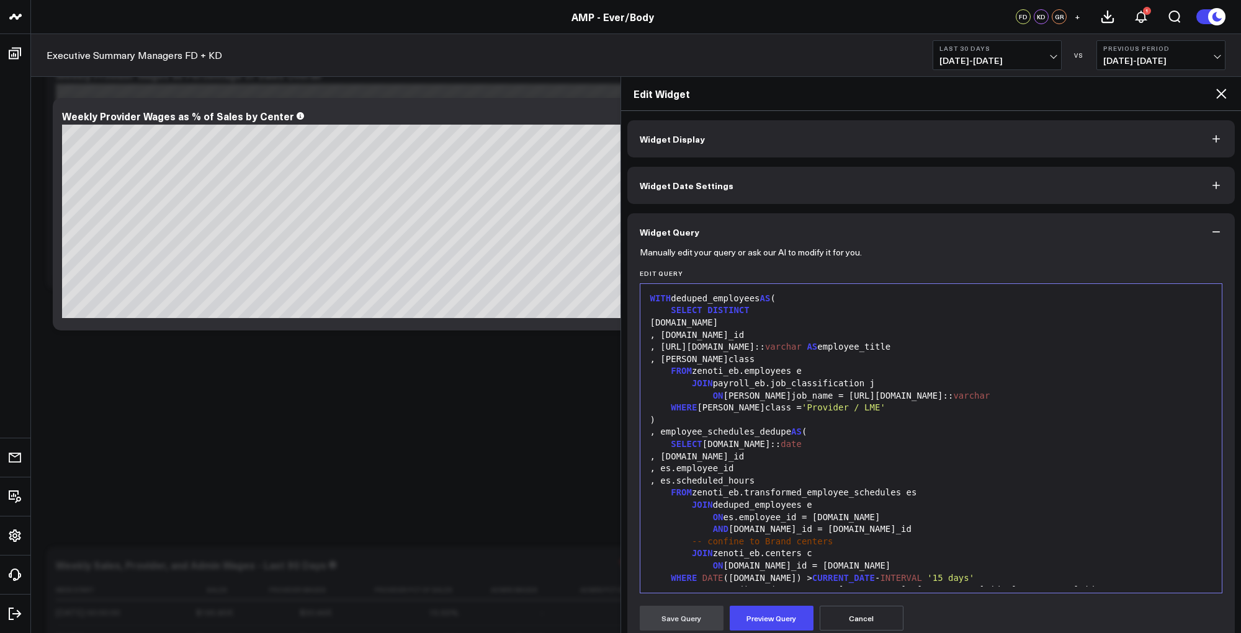
scroll to position [486, 0]
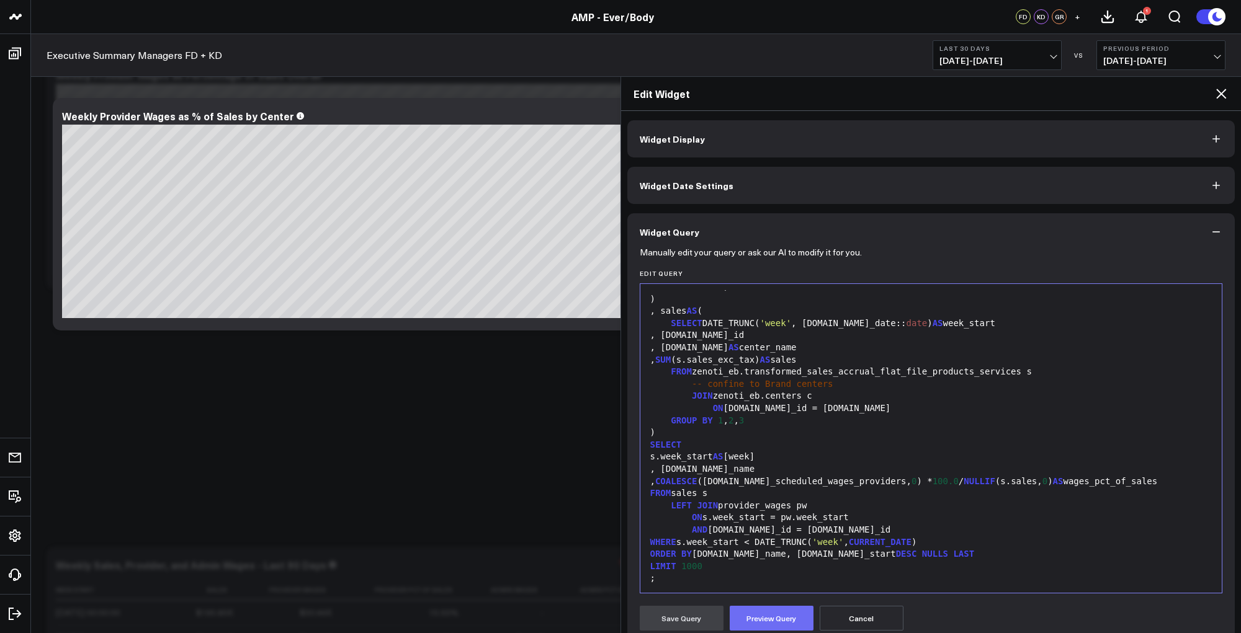
click at [749, 617] on button "Preview Query" at bounding box center [772, 618] width 84 height 25
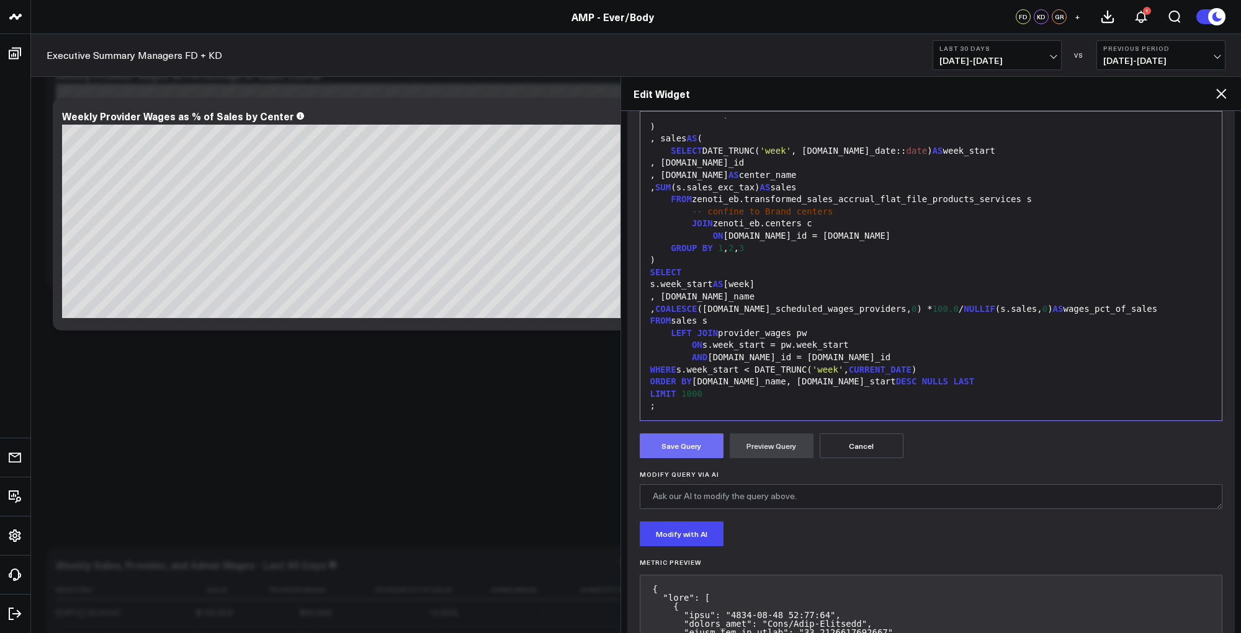
click at [669, 445] on button "Save Query" at bounding box center [682, 446] width 84 height 25
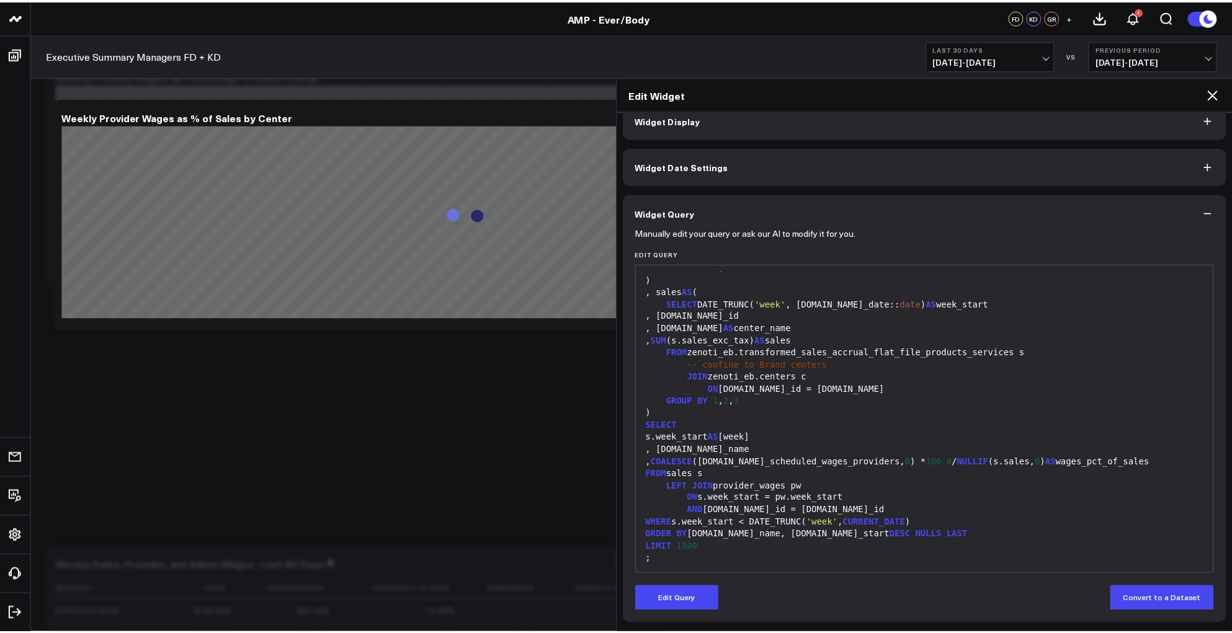
scroll to position [19, 0]
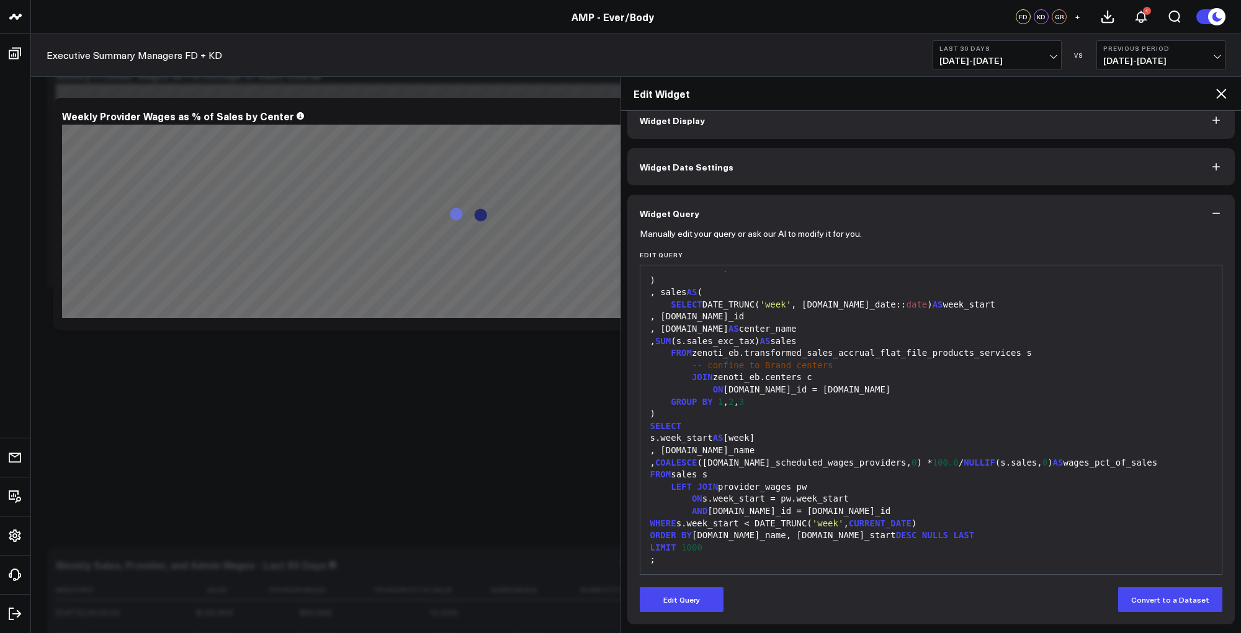
click at [1219, 94] on icon at bounding box center [1221, 94] width 10 height 10
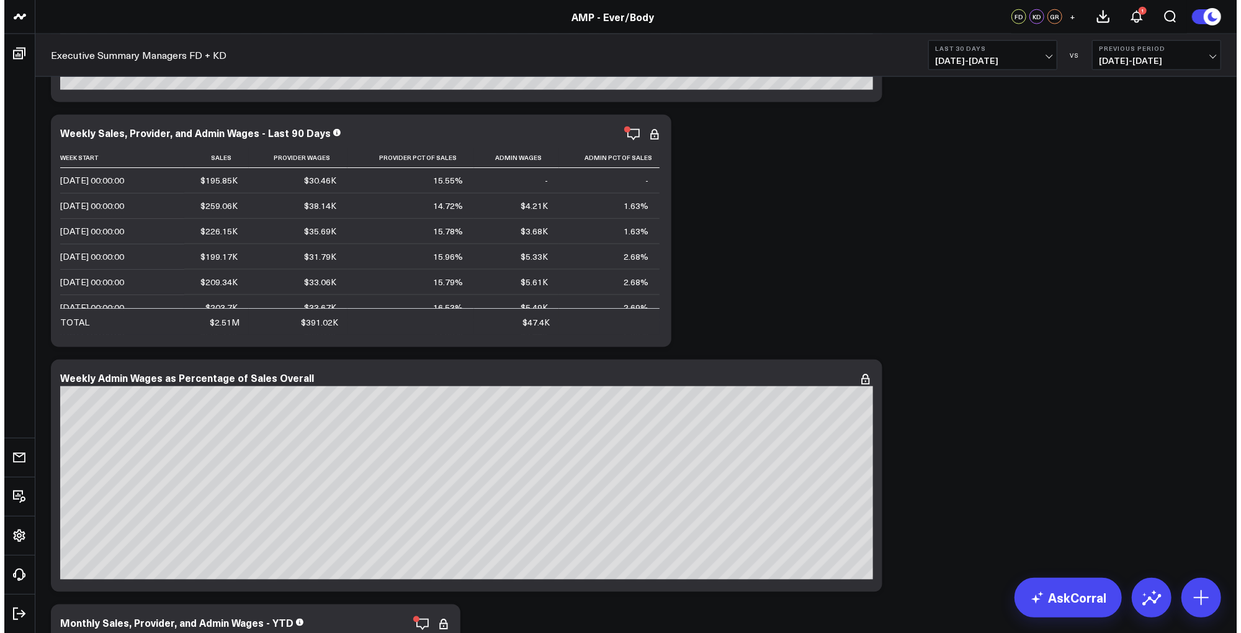
scroll to position [4456, 0]
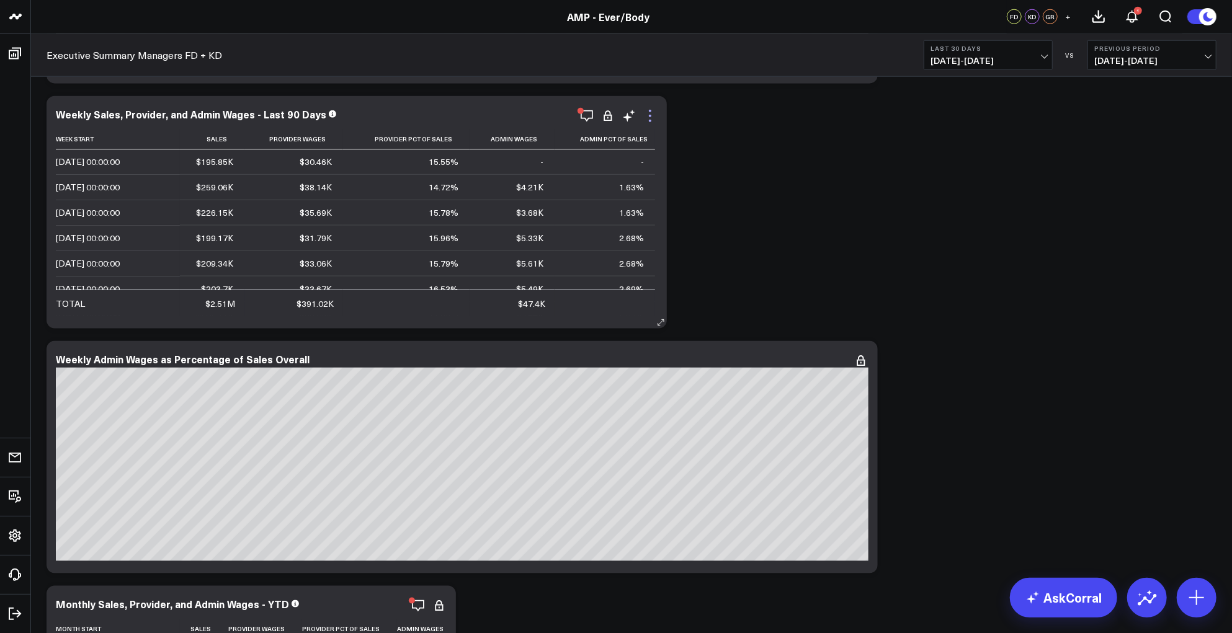
click at [651, 118] on icon at bounding box center [650, 116] width 15 height 15
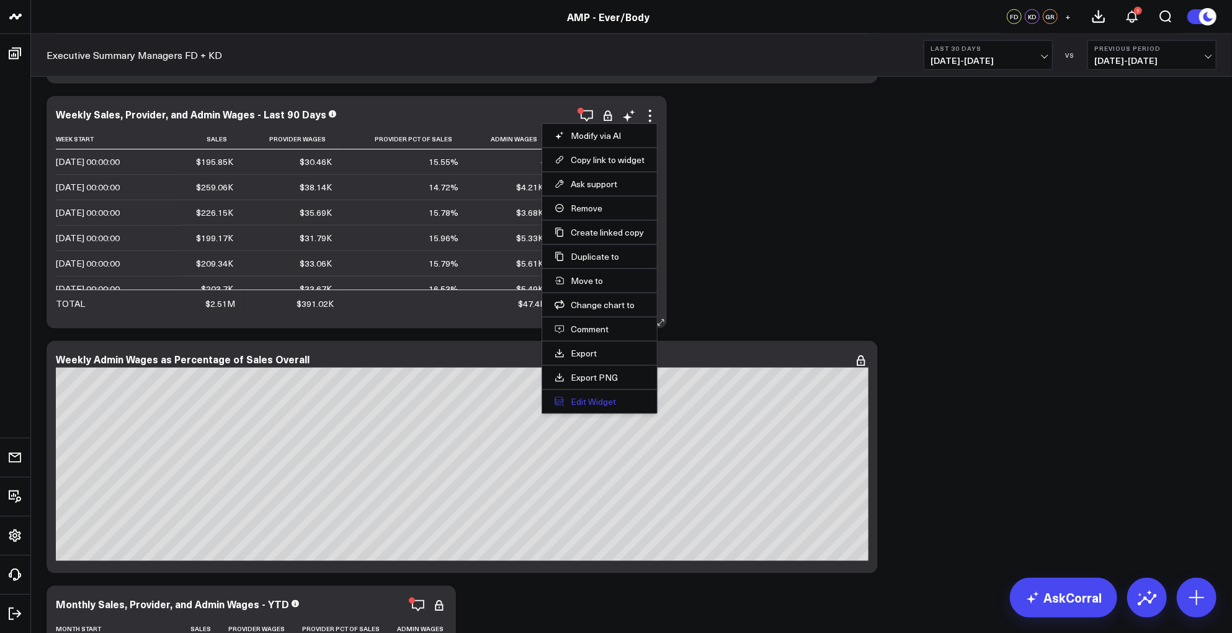
click at [581, 396] on button "Edit Widget" at bounding box center [600, 401] width 90 height 11
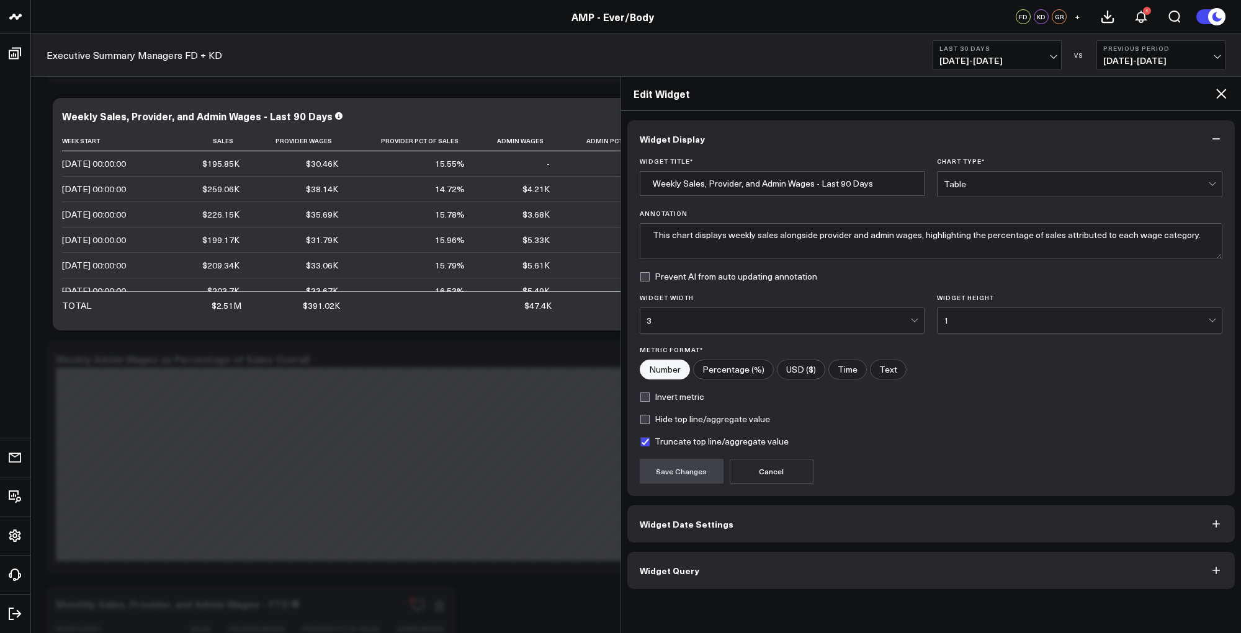
click at [678, 566] on span "Widget Query" at bounding box center [670, 571] width 60 height 10
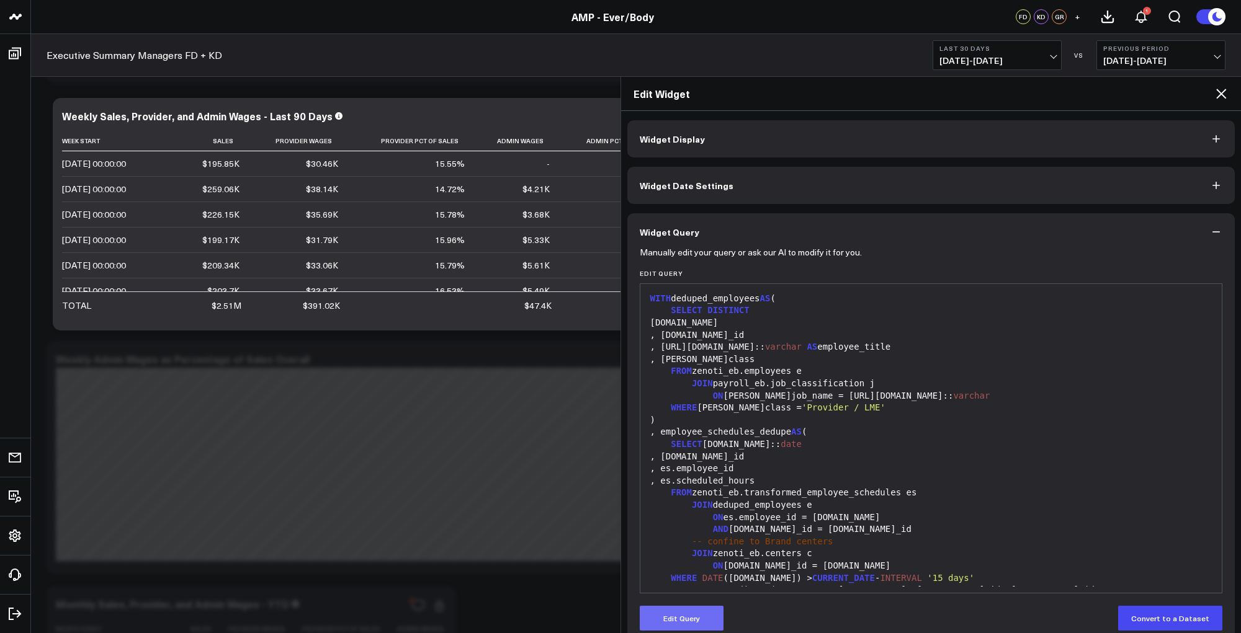
click at [687, 623] on button "Edit Query" at bounding box center [682, 618] width 84 height 25
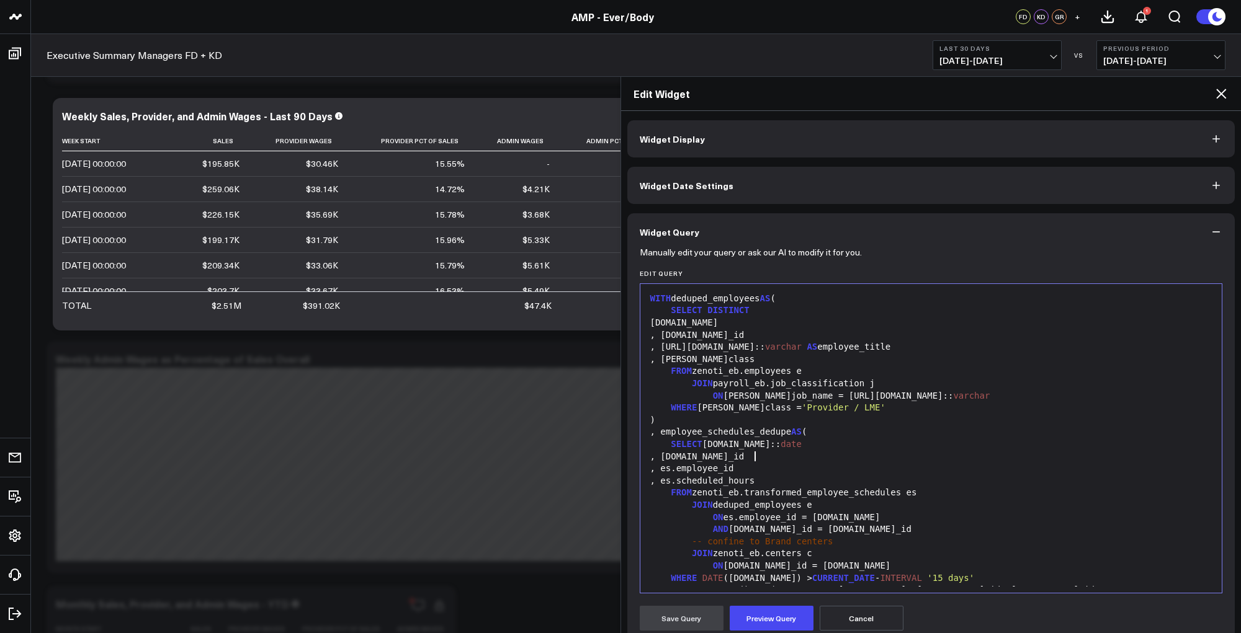
click at [833, 463] on div ", es.employee_id" at bounding box center [932, 469] width 570 height 12
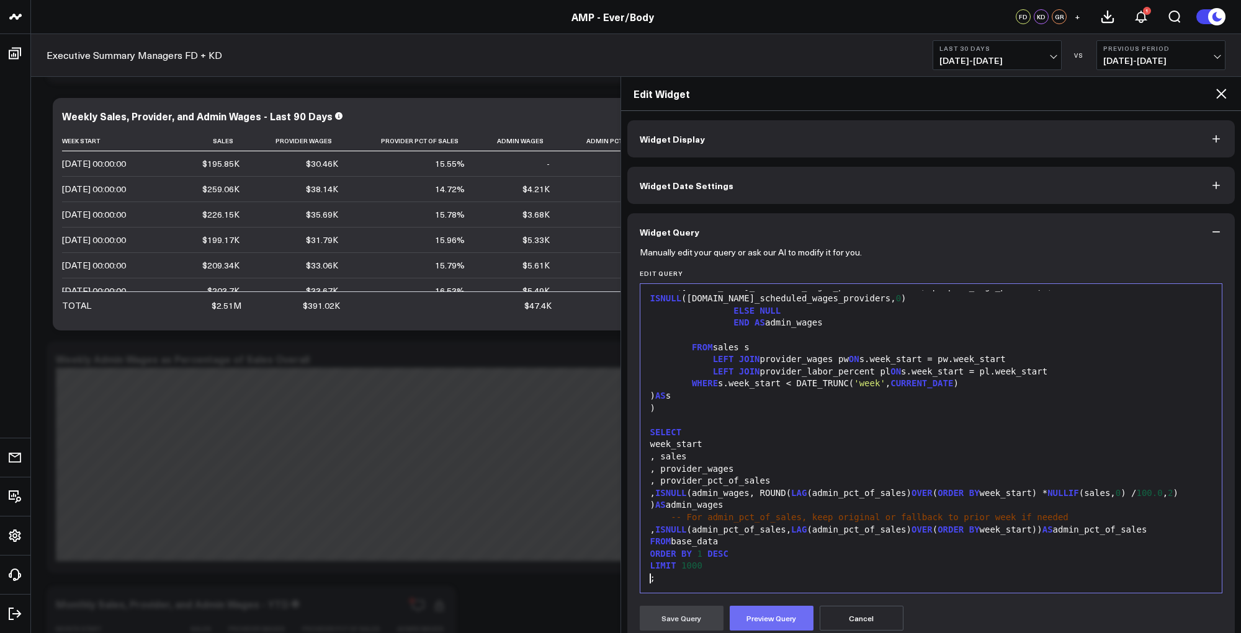
click at [764, 621] on button "Preview Query" at bounding box center [772, 618] width 84 height 25
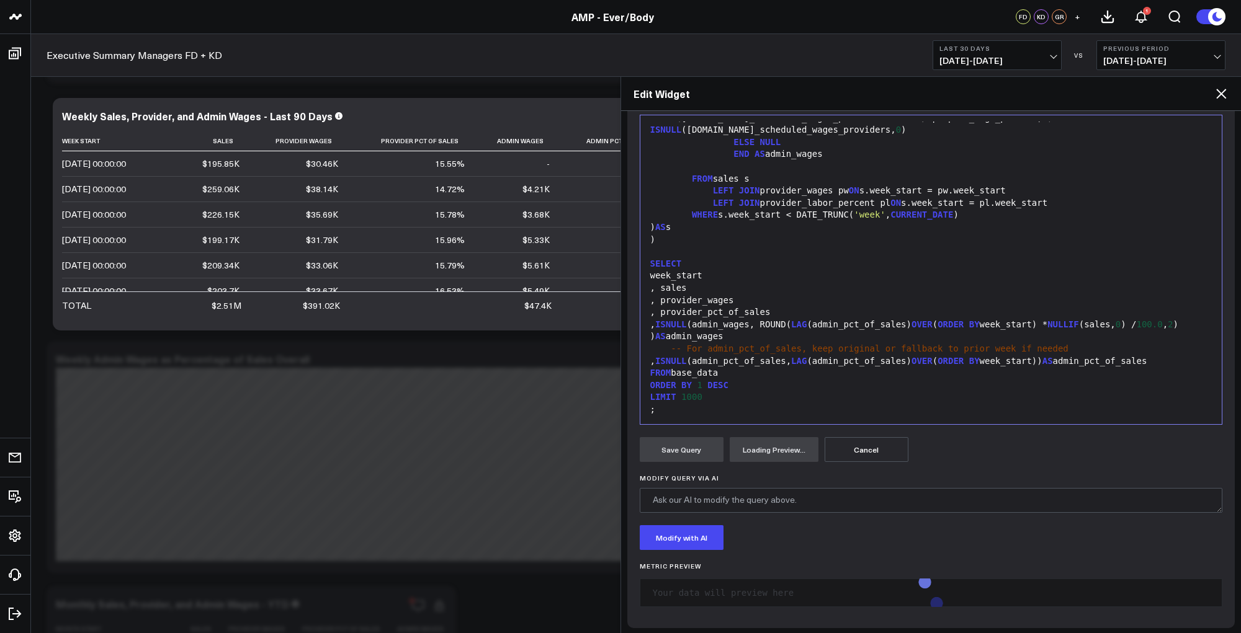
scroll to position [172, 0]
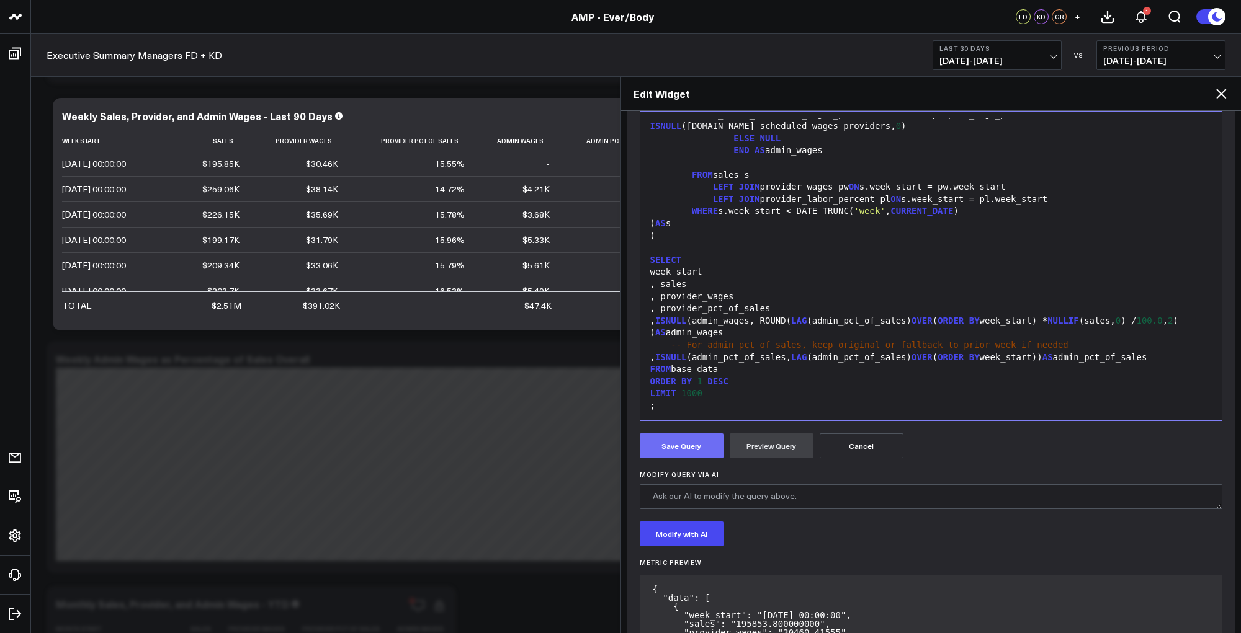
click at [674, 444] on button "Save Query" at bounding box center [682, 446] width 84 height 25
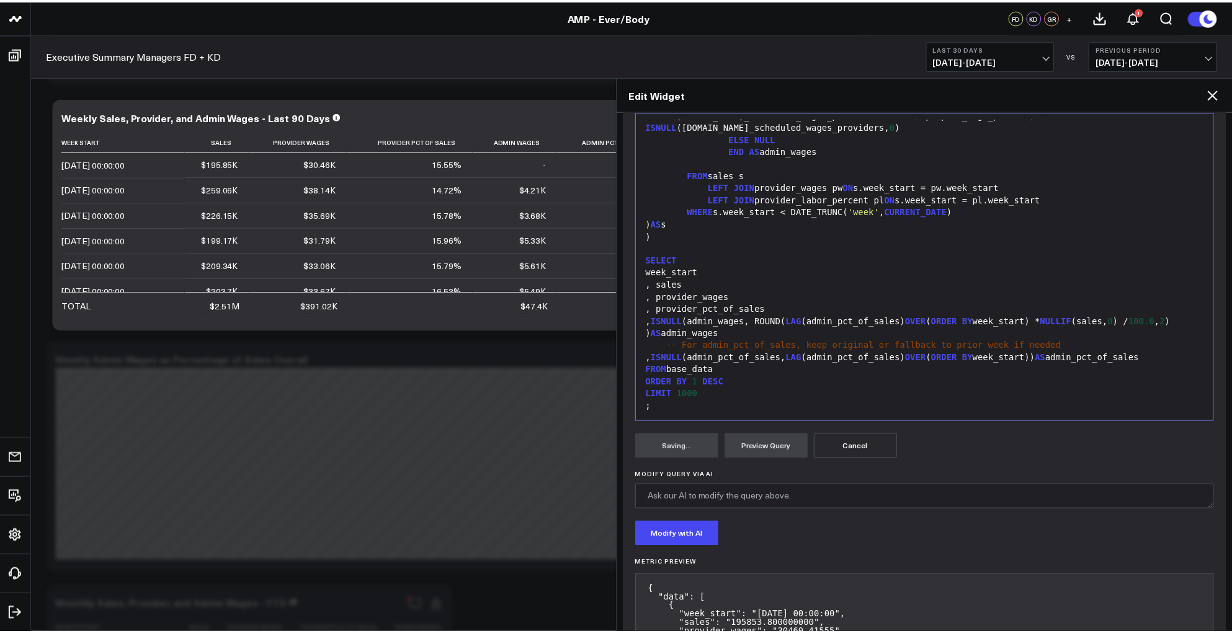
scroll to position [19, 0]
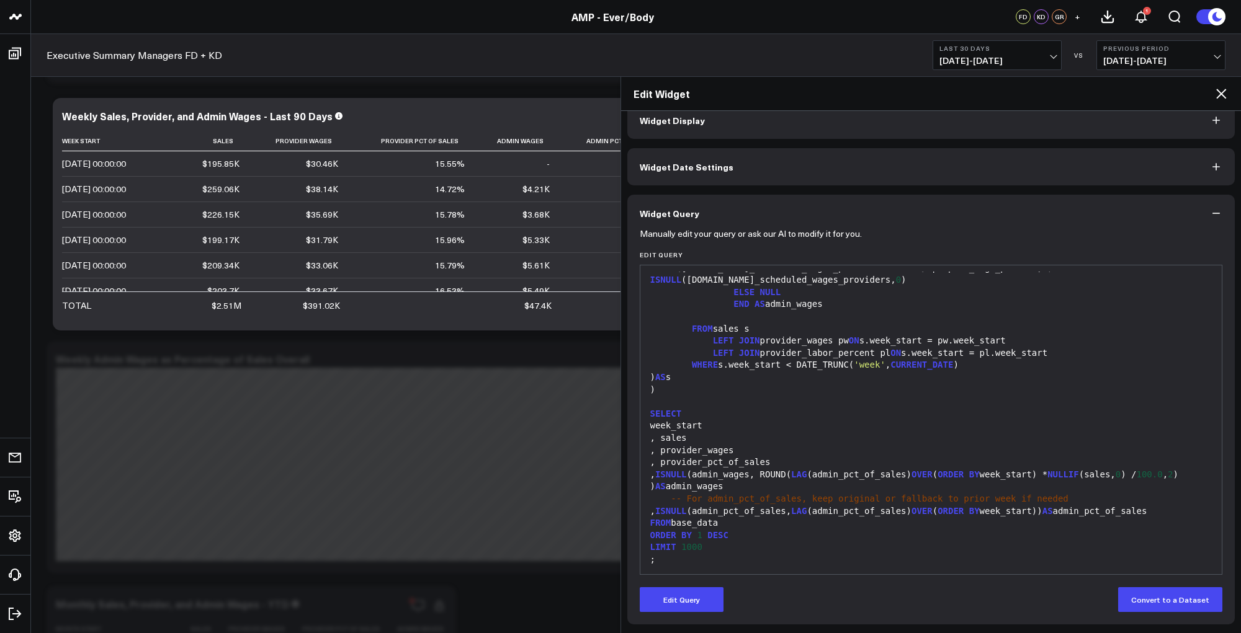
click at [1222, 92] on icon at bounding box center [1221, 94] width 10 height 10
